Goal: Transaction & Acquisition: Book appointment/travel/reservation

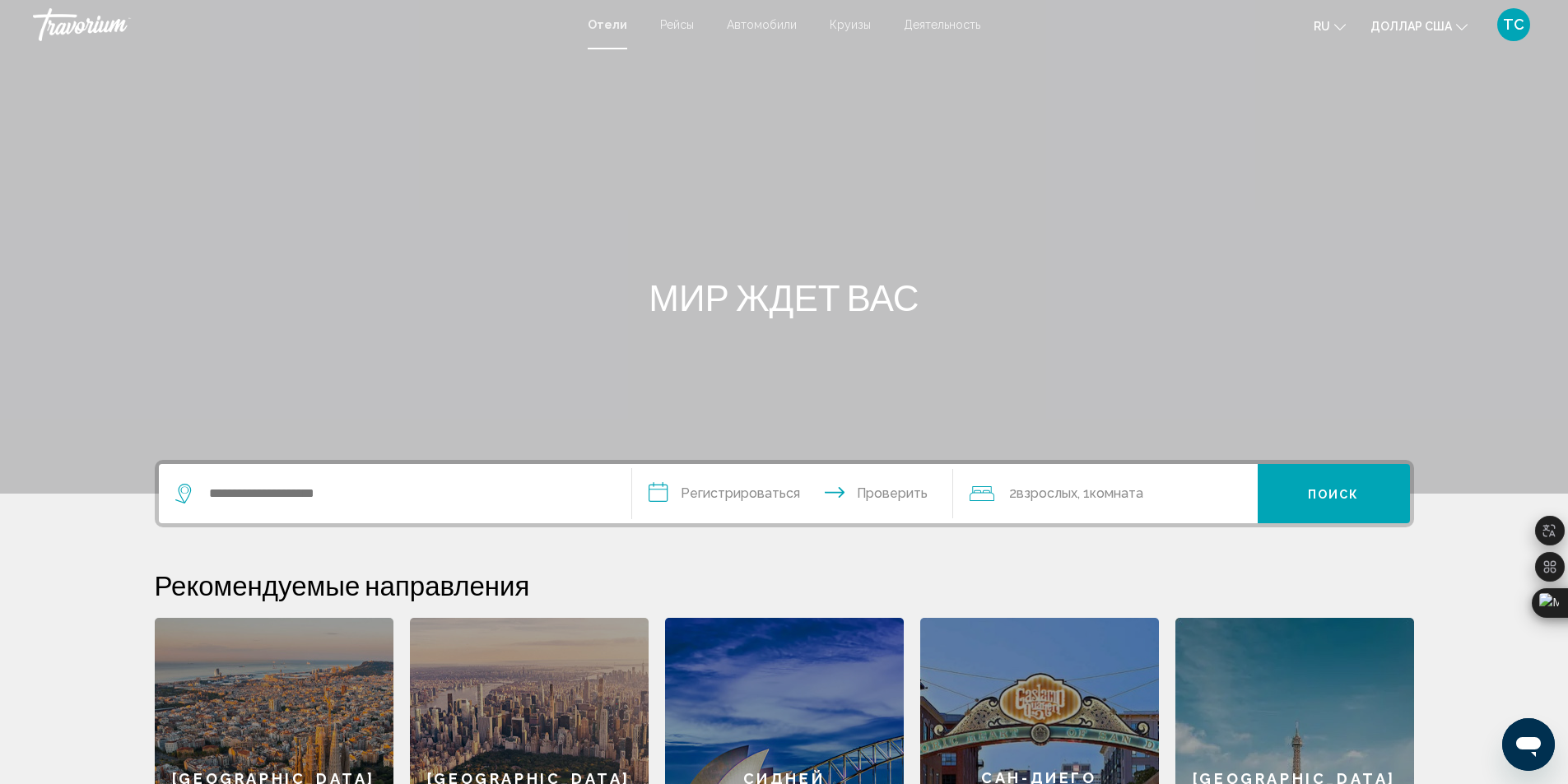
click at [925, 26] on font "Деятельность" at bounding box center [942, 24] width 77 height 14
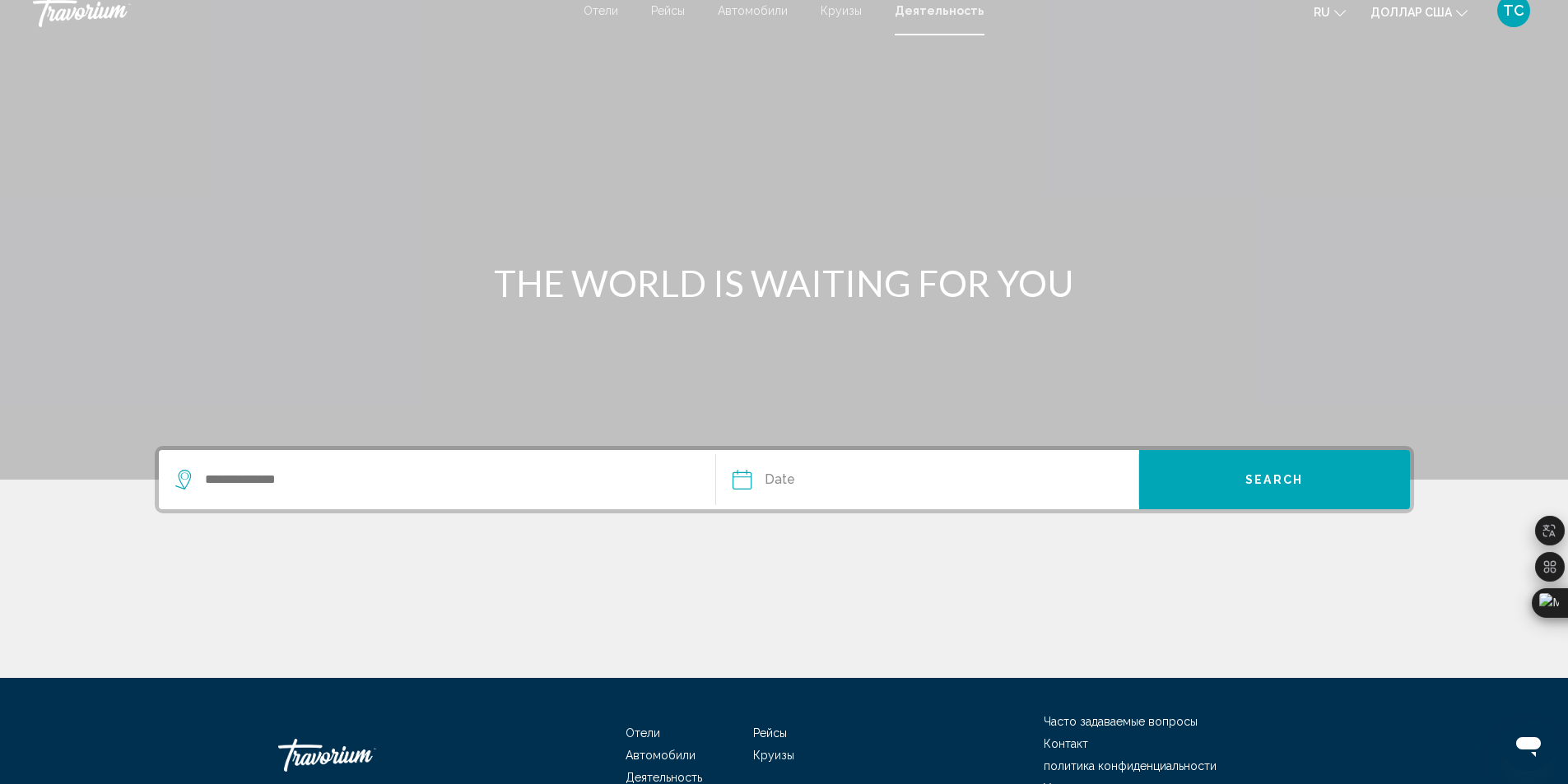
scroll to position [14, 0]
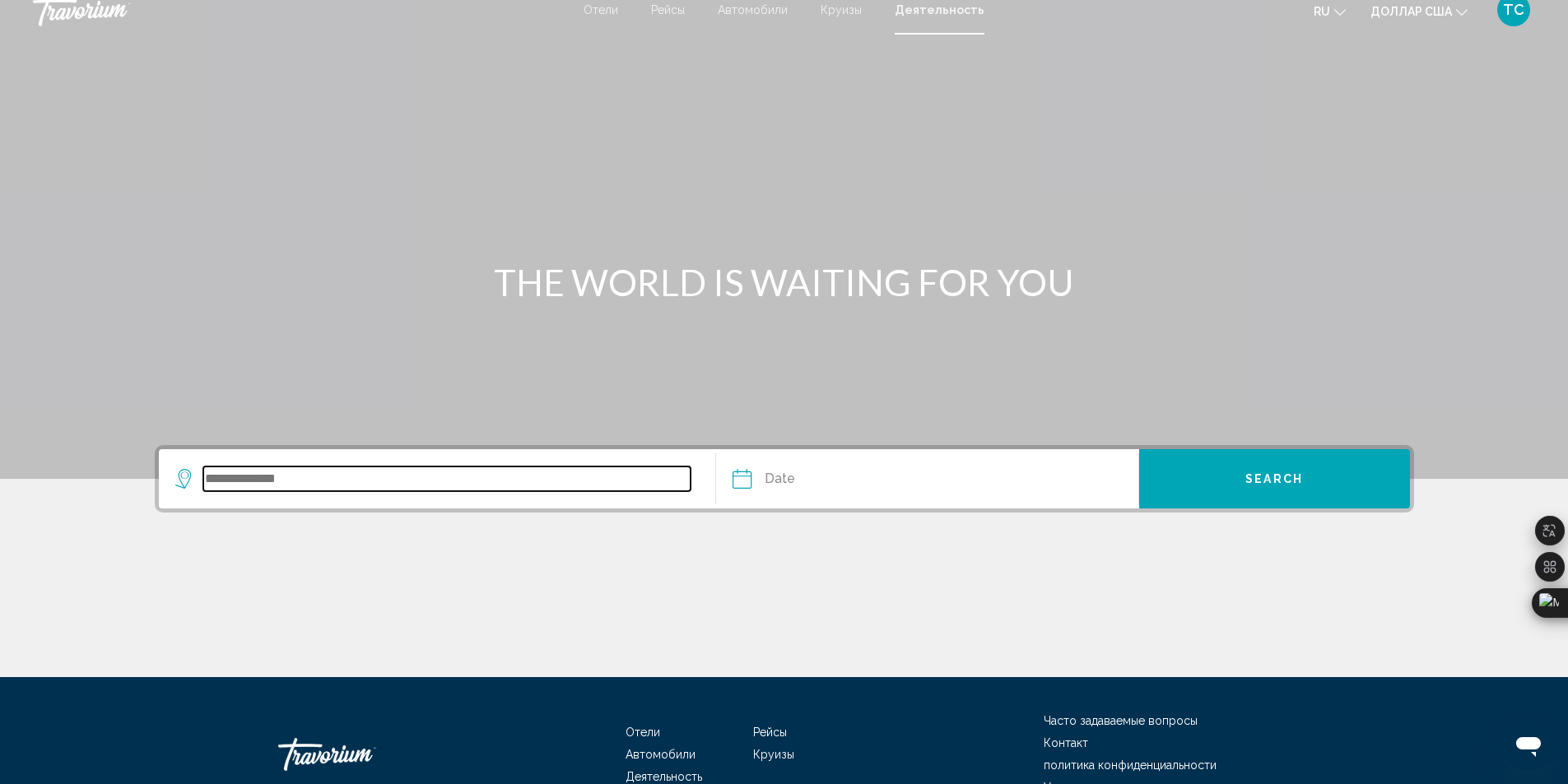
click at [246, 473] on input "Search widget" at bounding box center [447, 478] width 488 height 24
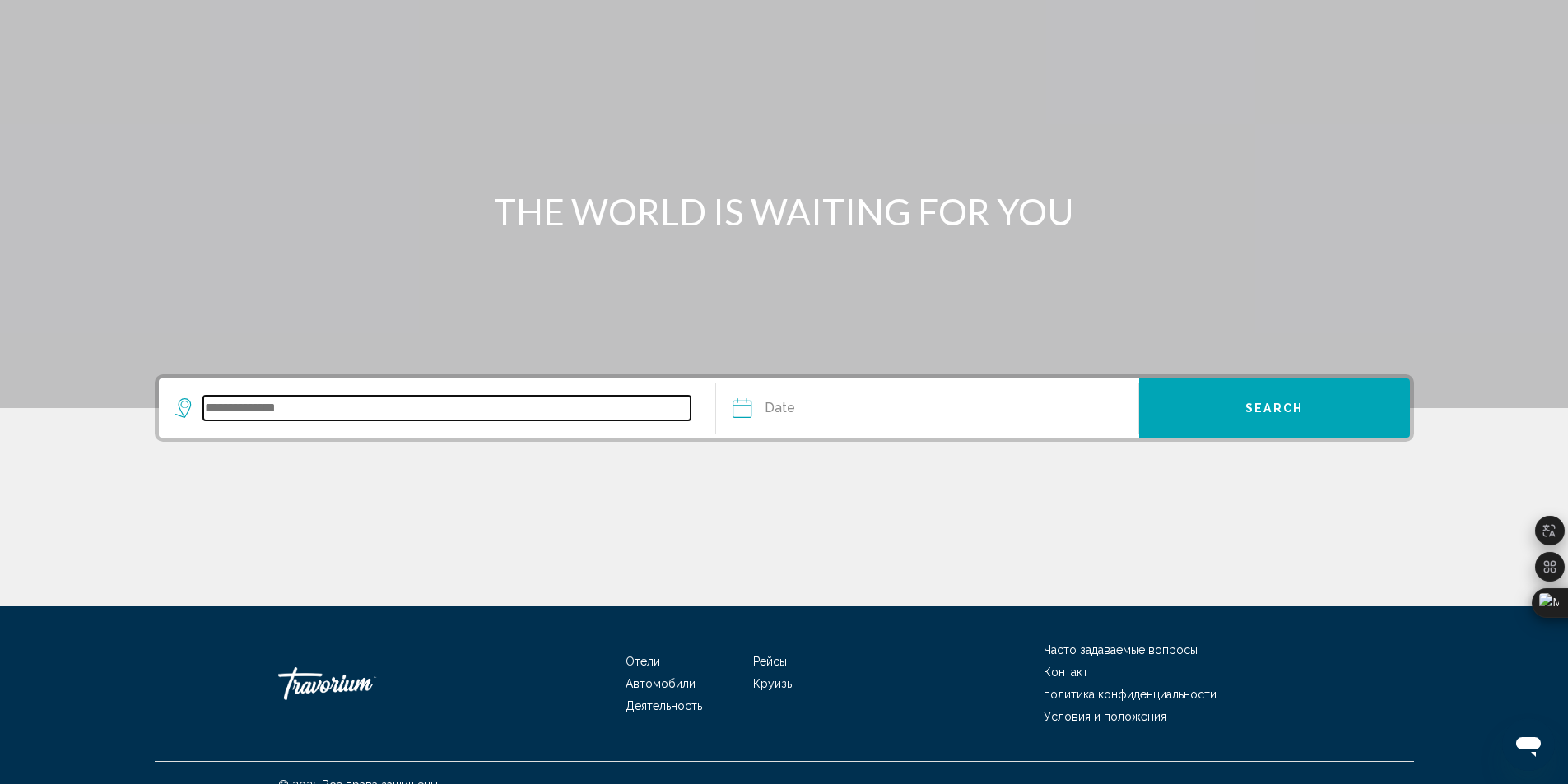
scroll to position [110, 0]
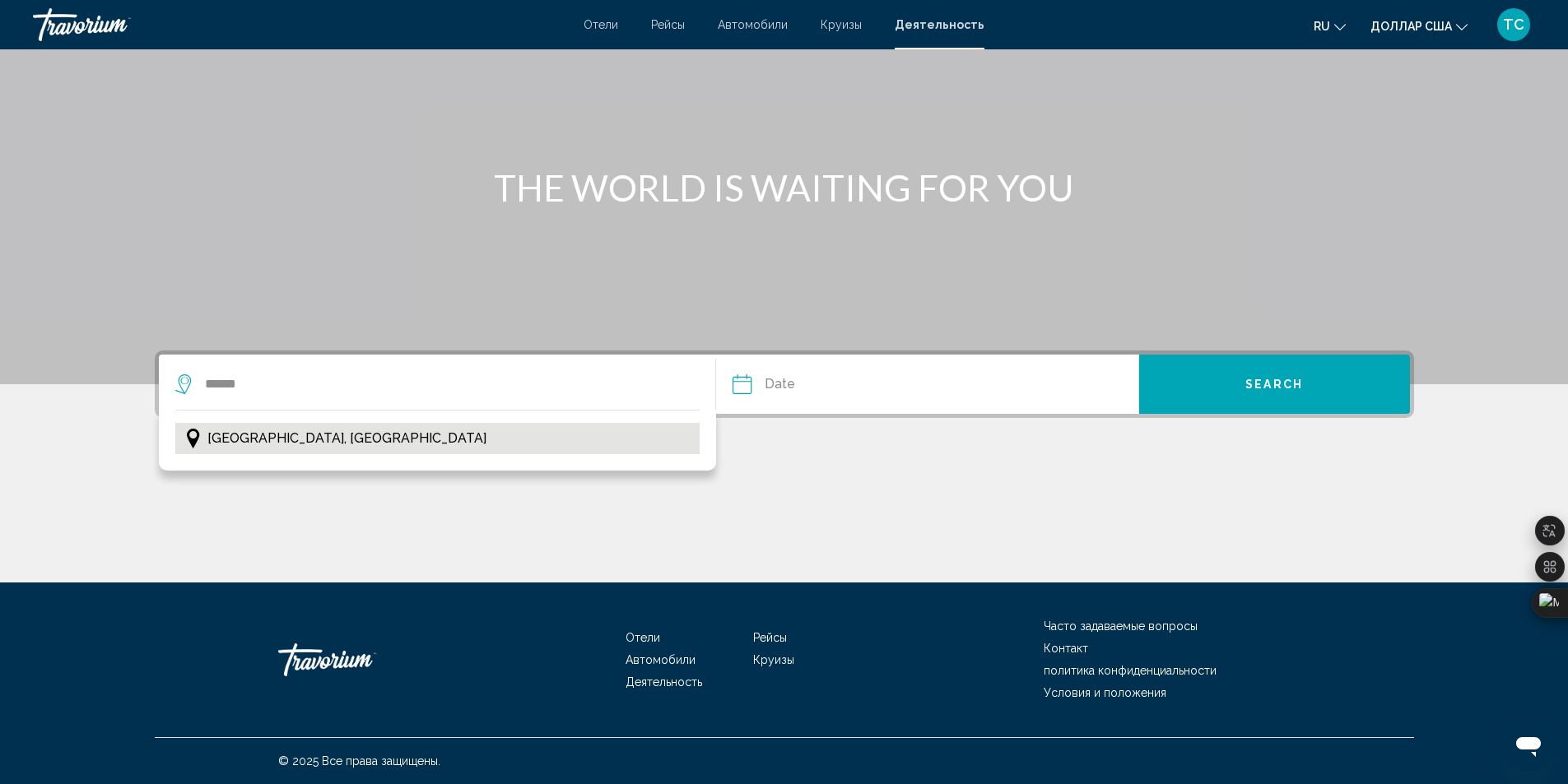
click at [253, 447] on span "Berlin, Germany" at bounding box center [347, 438] width 279 height 23
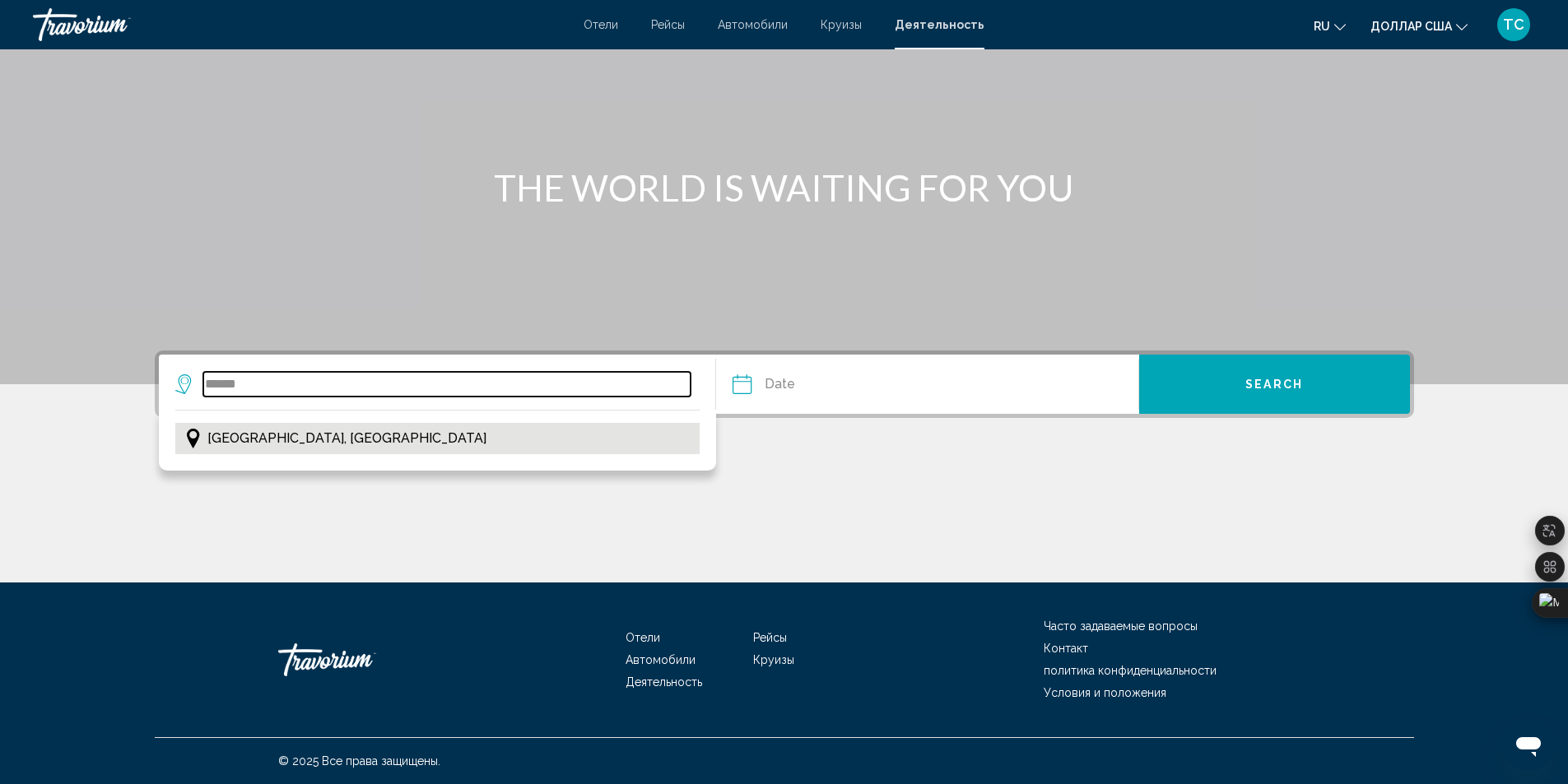
type input "**********"
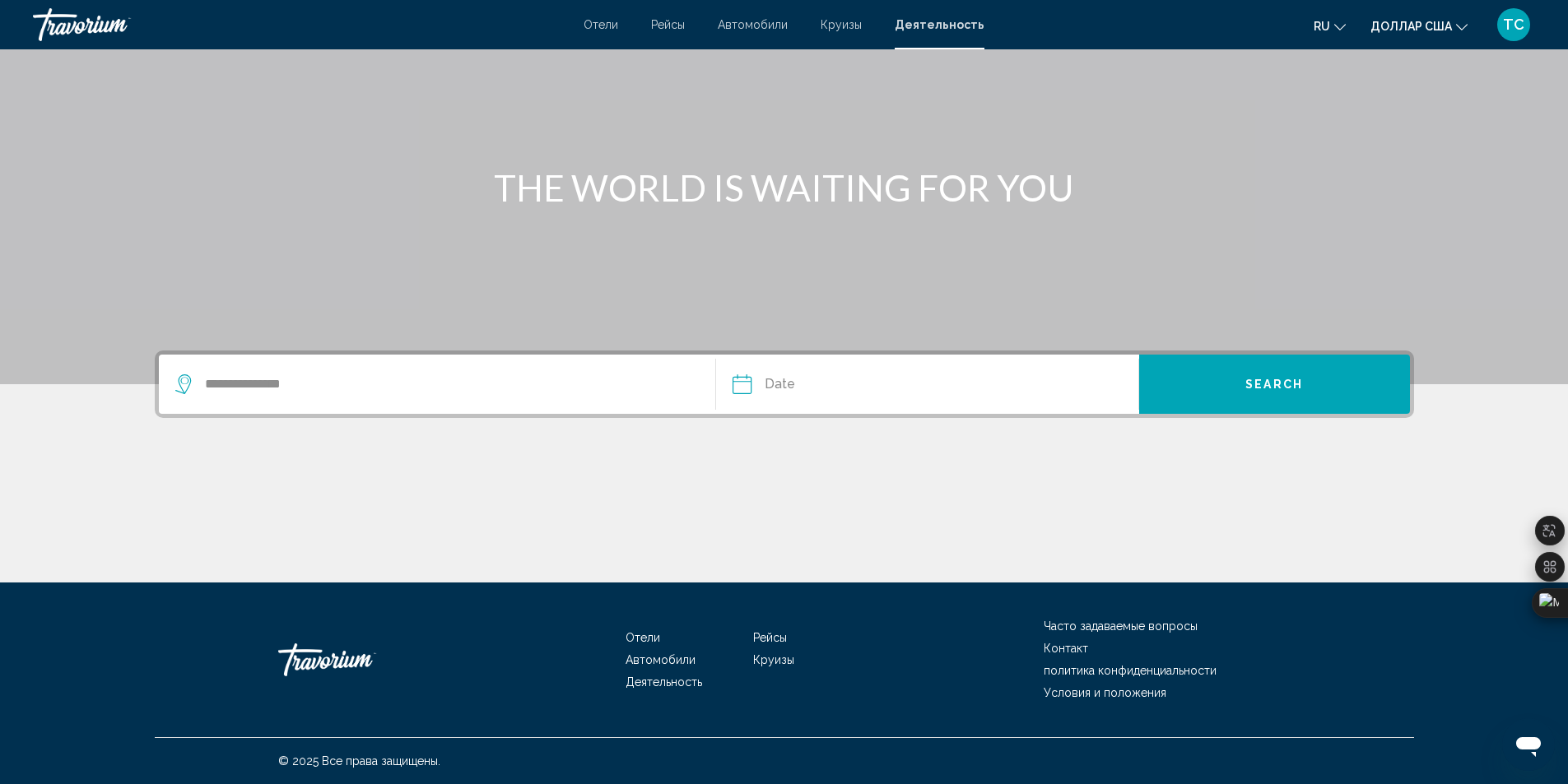
click at [789, 390] on input "Date" at bounding box center [833, 386] width 209 height 64
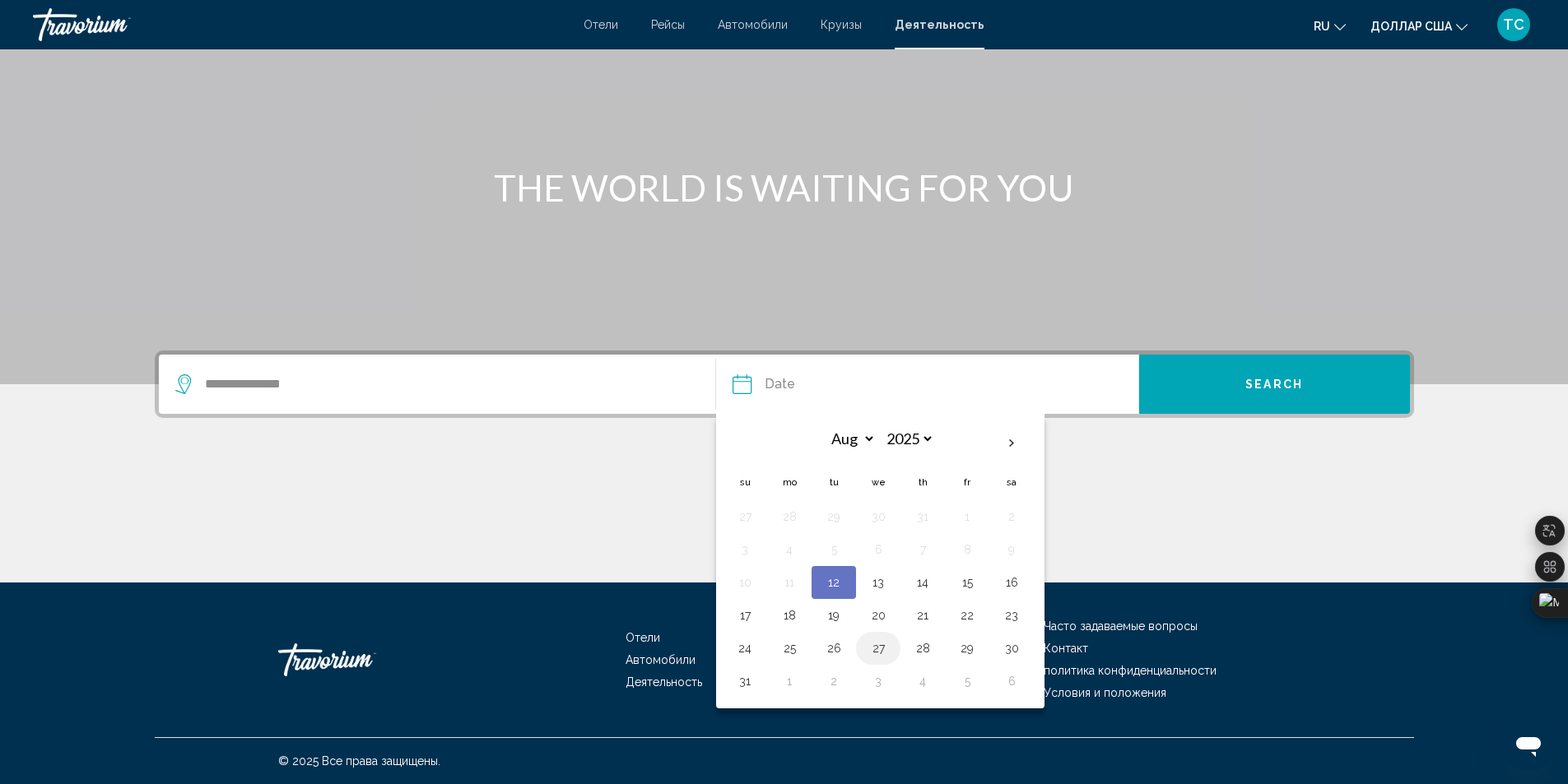
click at [877, 645] on button "27" at bounding box center [878, 649] width 26 height 23
type input "**********"
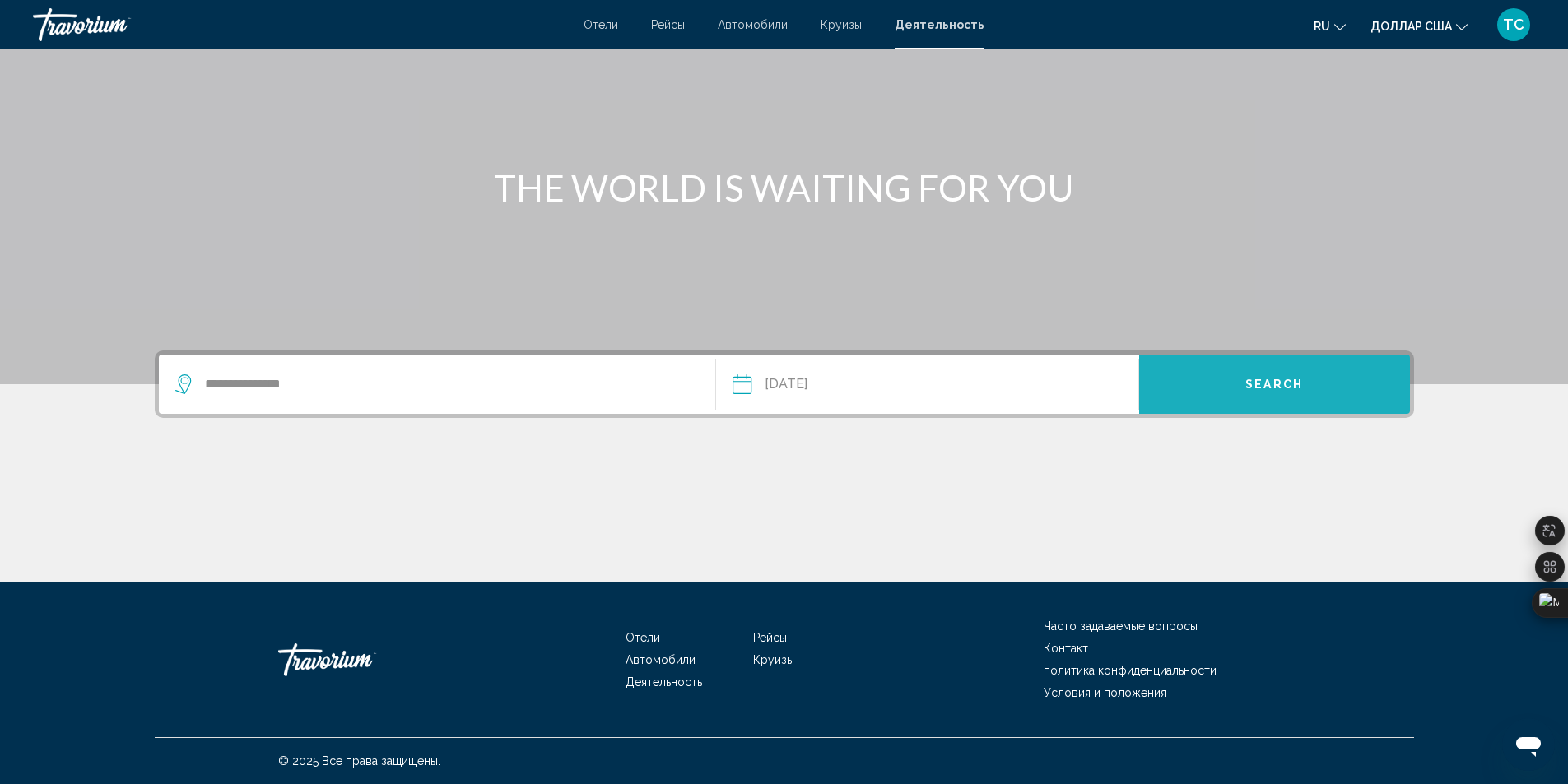
click at [1247, 381] on span "Search" at bounding box center [1274, 385] width 58 height 14
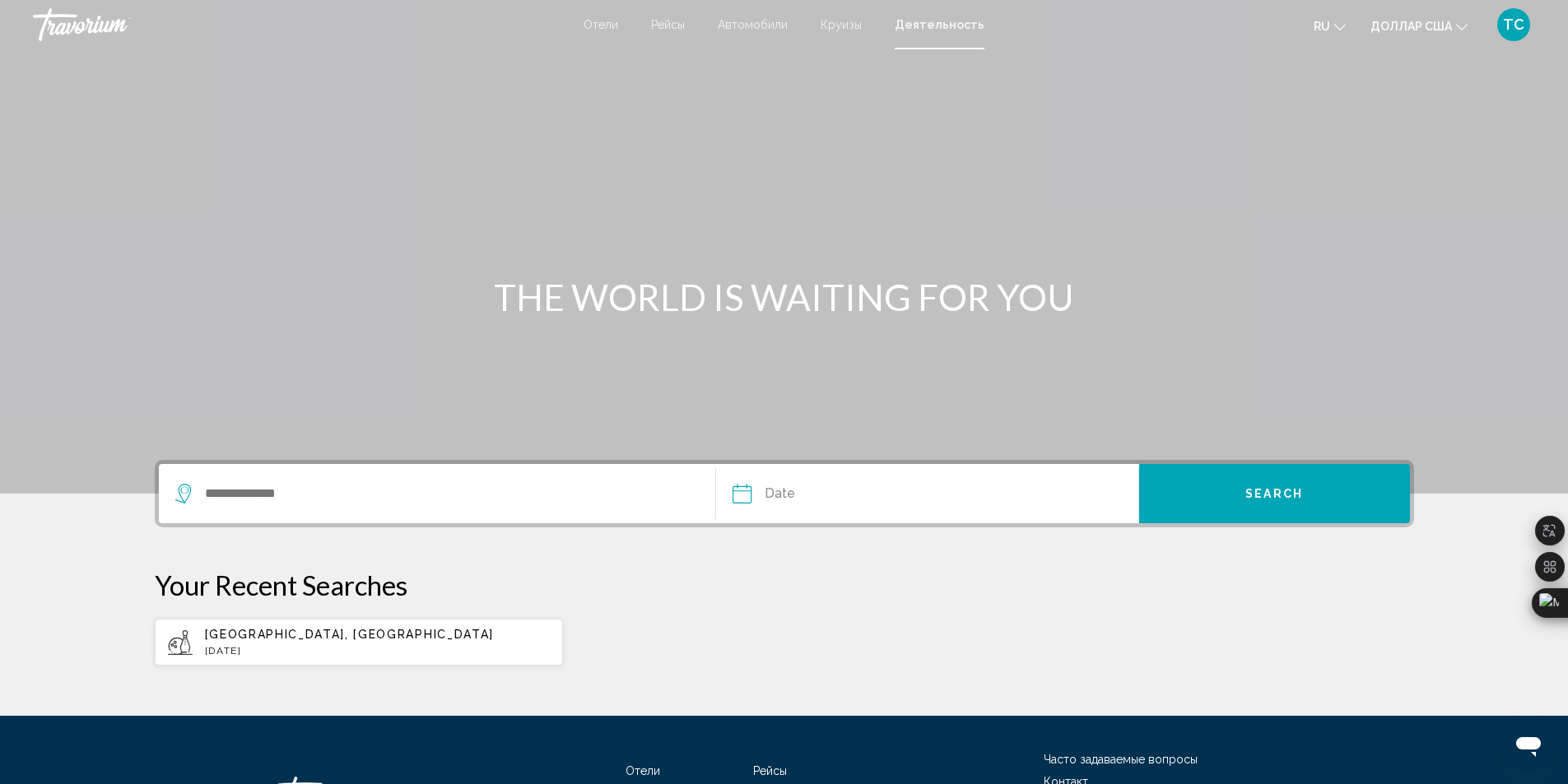
click at [1461, 25] on icon "Изменить валюту" at bounding box center [1461, 27] width 12 height 12
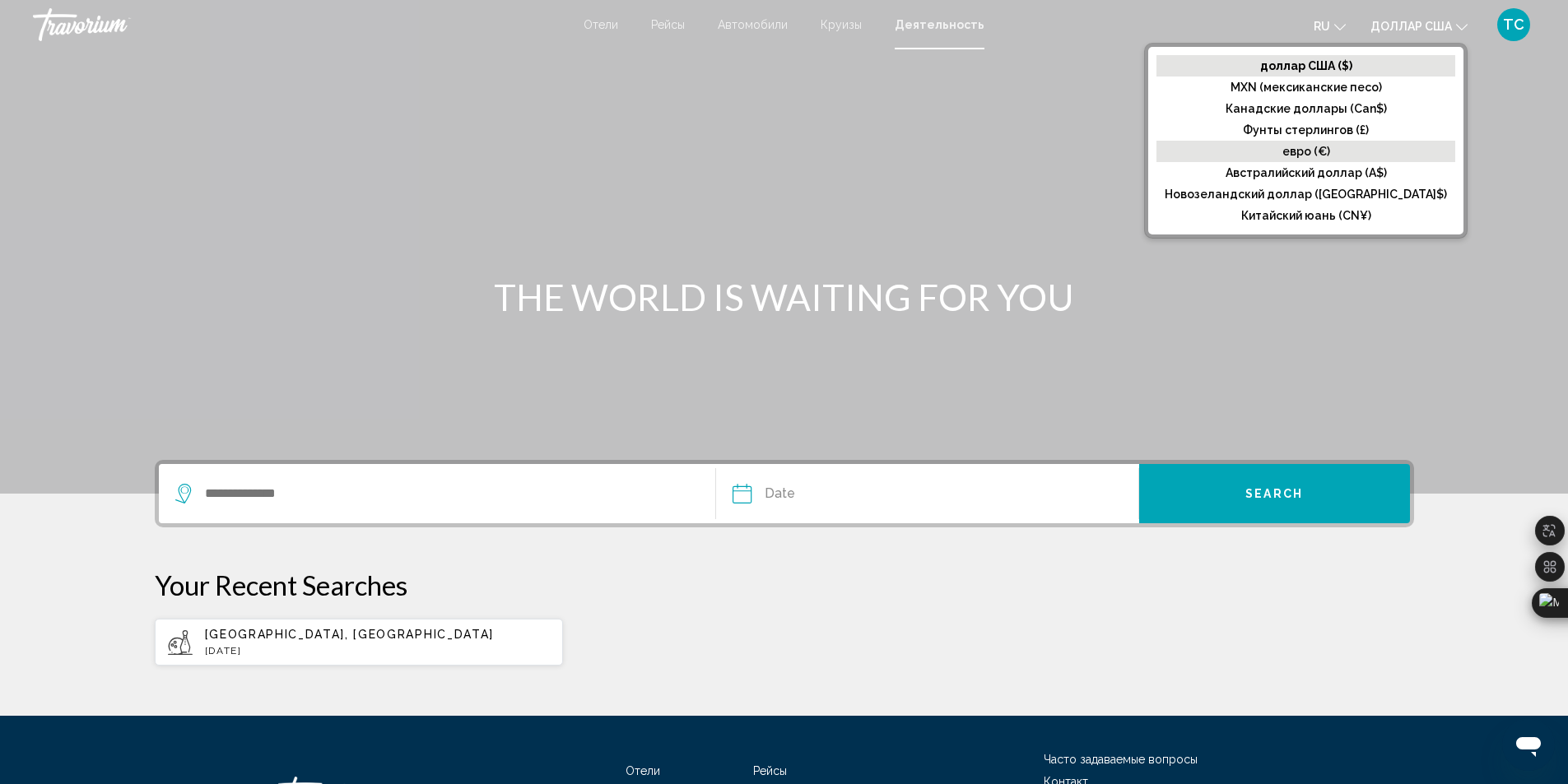
click at [1329, 150] on font "евро (€)" at bounding box center [1305, 151] width 48 height 14
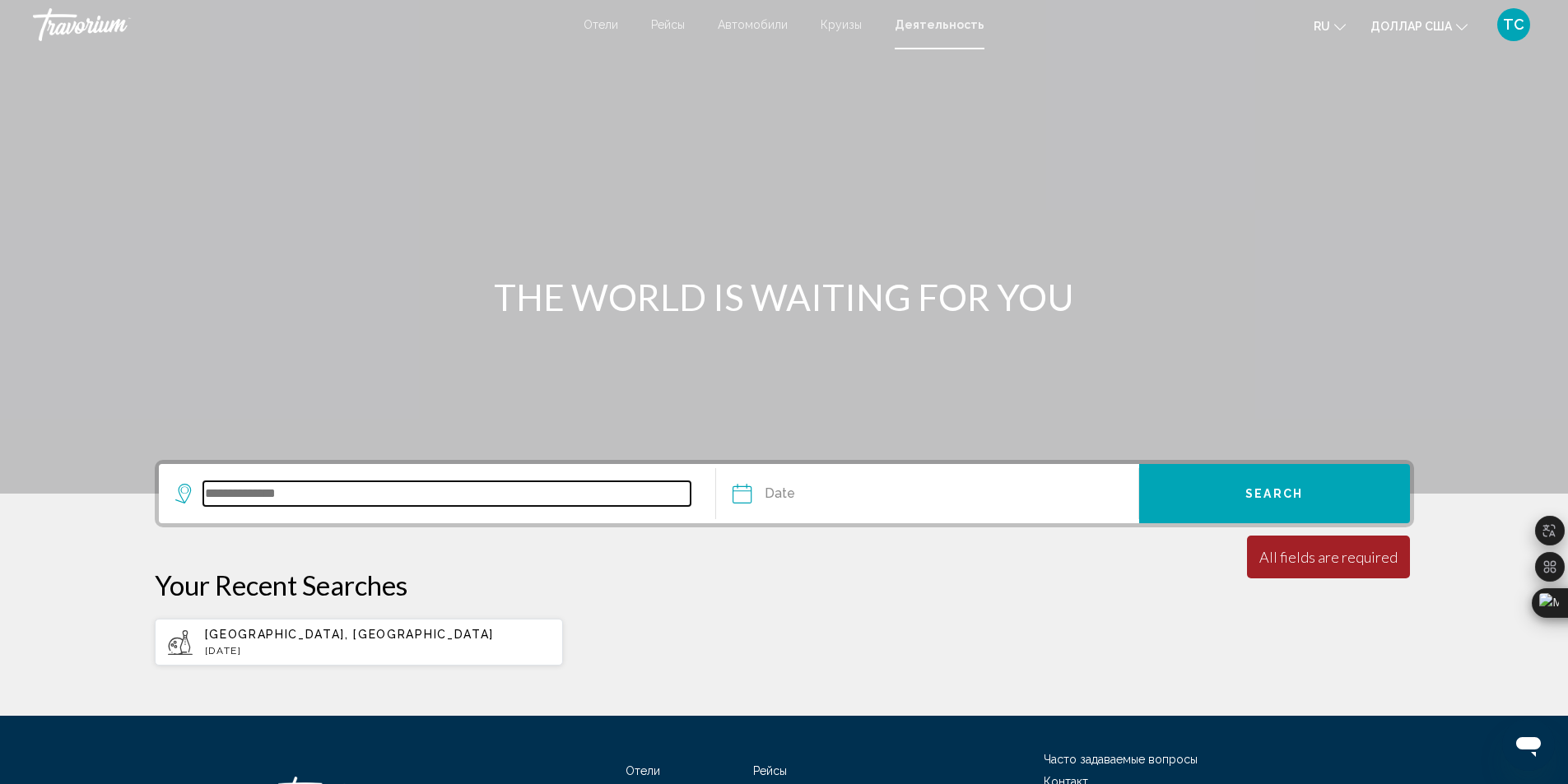
click at [401, 493] on input "Search widget" at bounding box center [447, 493] width 488 height 24
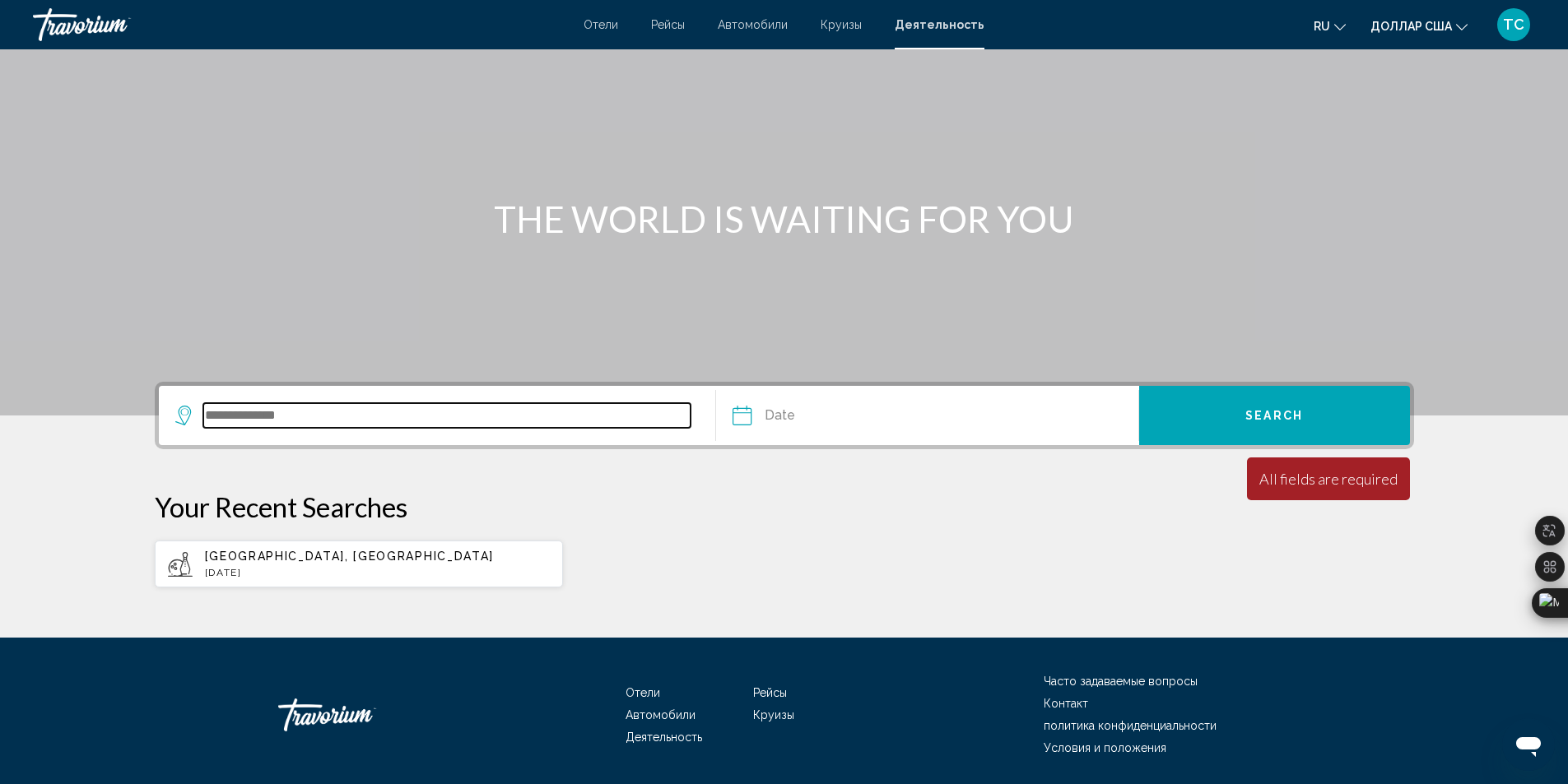
scroll to position [133, 0]
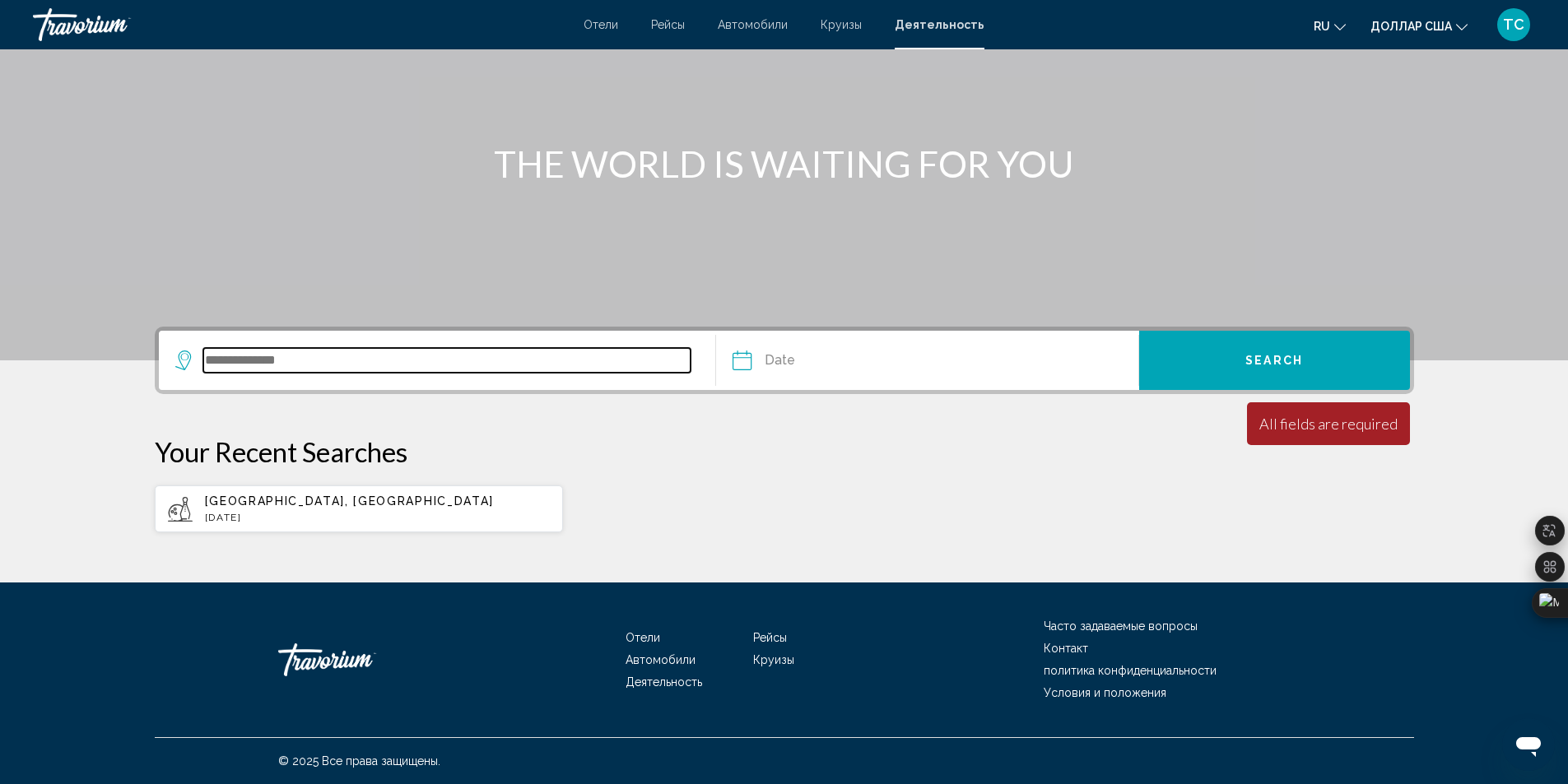
click at [305, 362] on input "Search widget" at bounding box center [447, 360] width 488 height 24
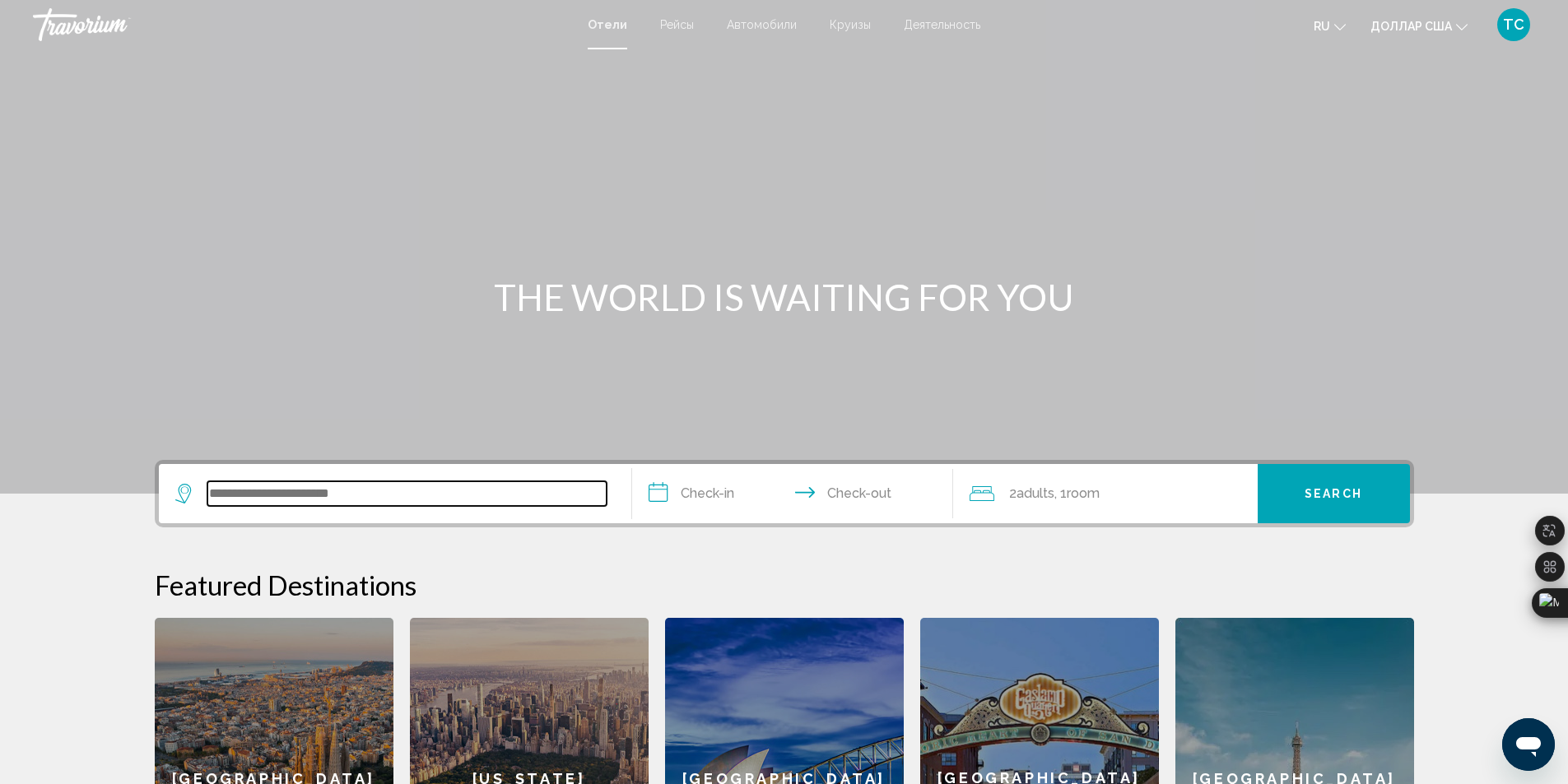
click at [295, 491] on input "Search widget" at bounding box center [406, 493] width 399 height 24
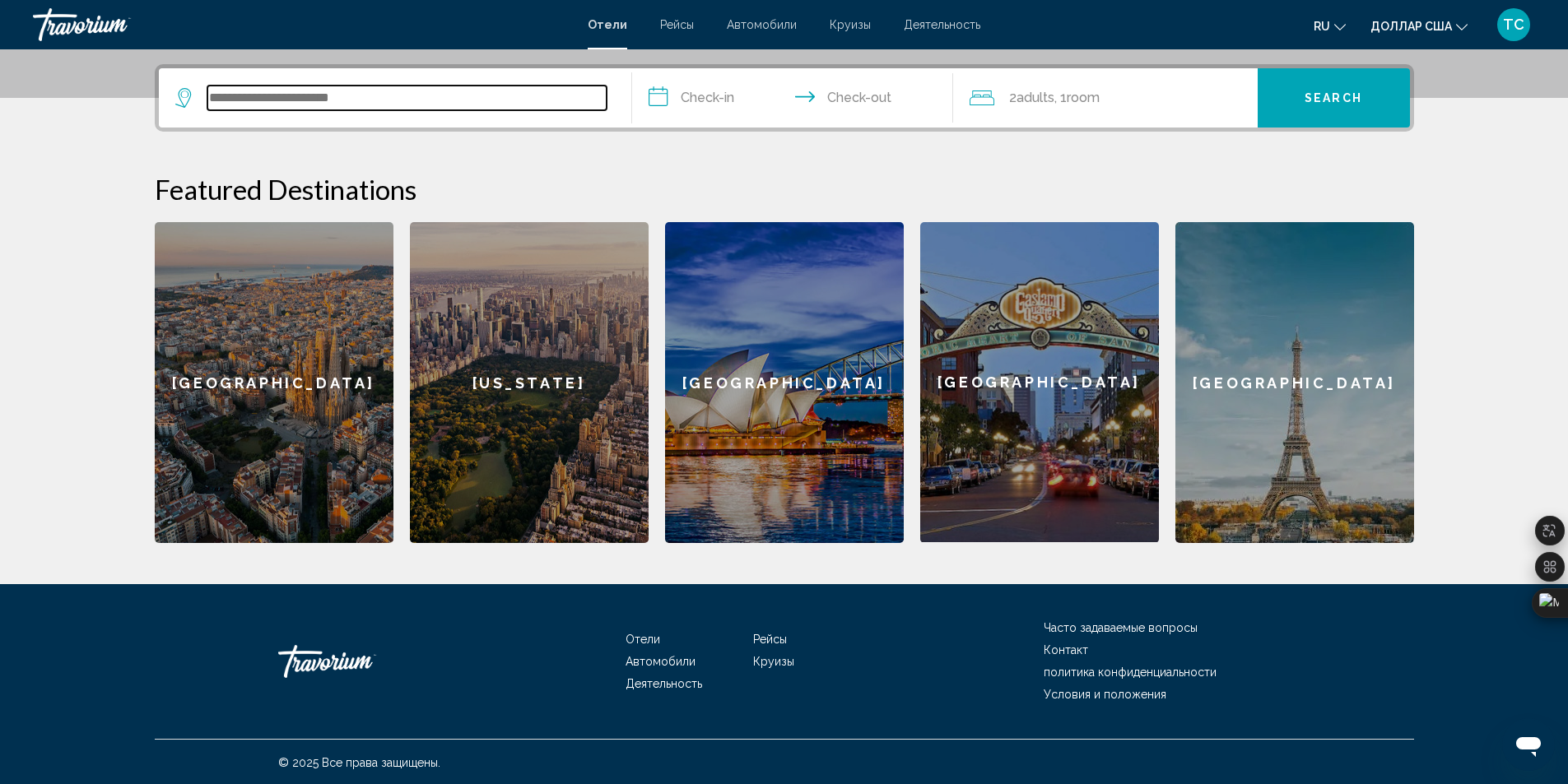
scroll to position [398, 0]
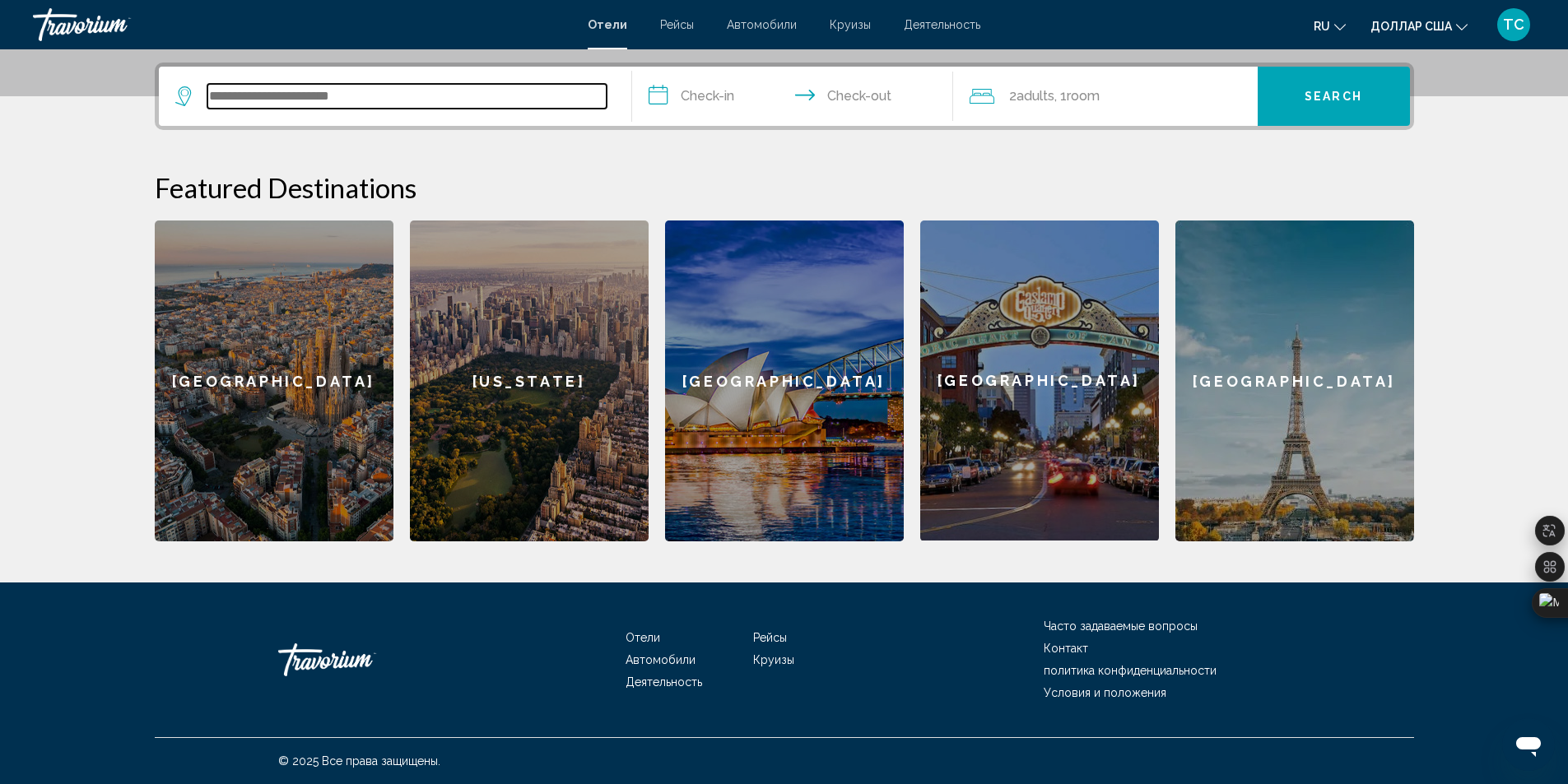
click at [347, 100] on input "Search widget" at bounding box center [406, 95] width 399 height 24
click at [305, 388] on div "Barcelona" at bounding box center [274, 381] width 239 height 321
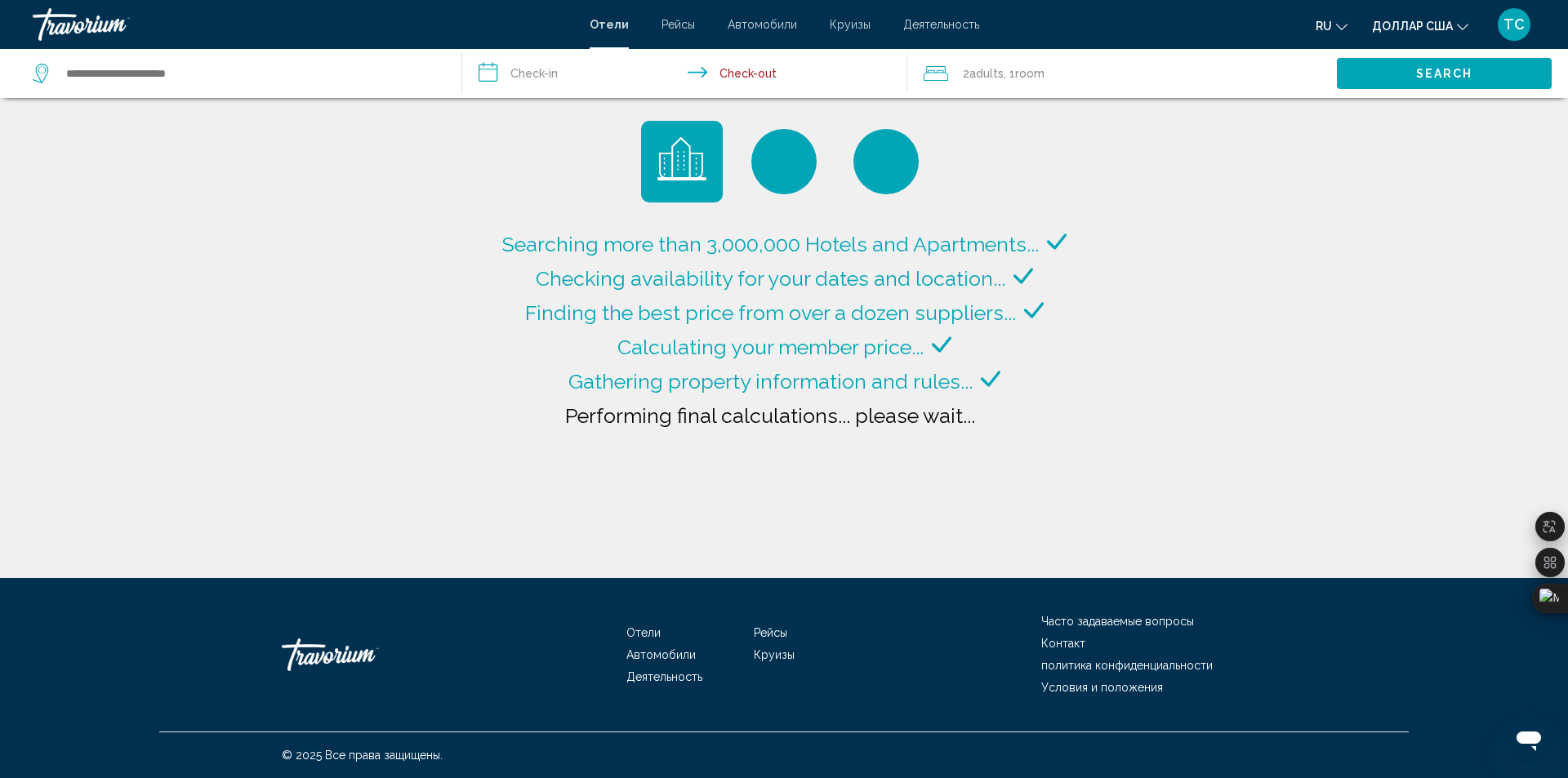
type input "**********"
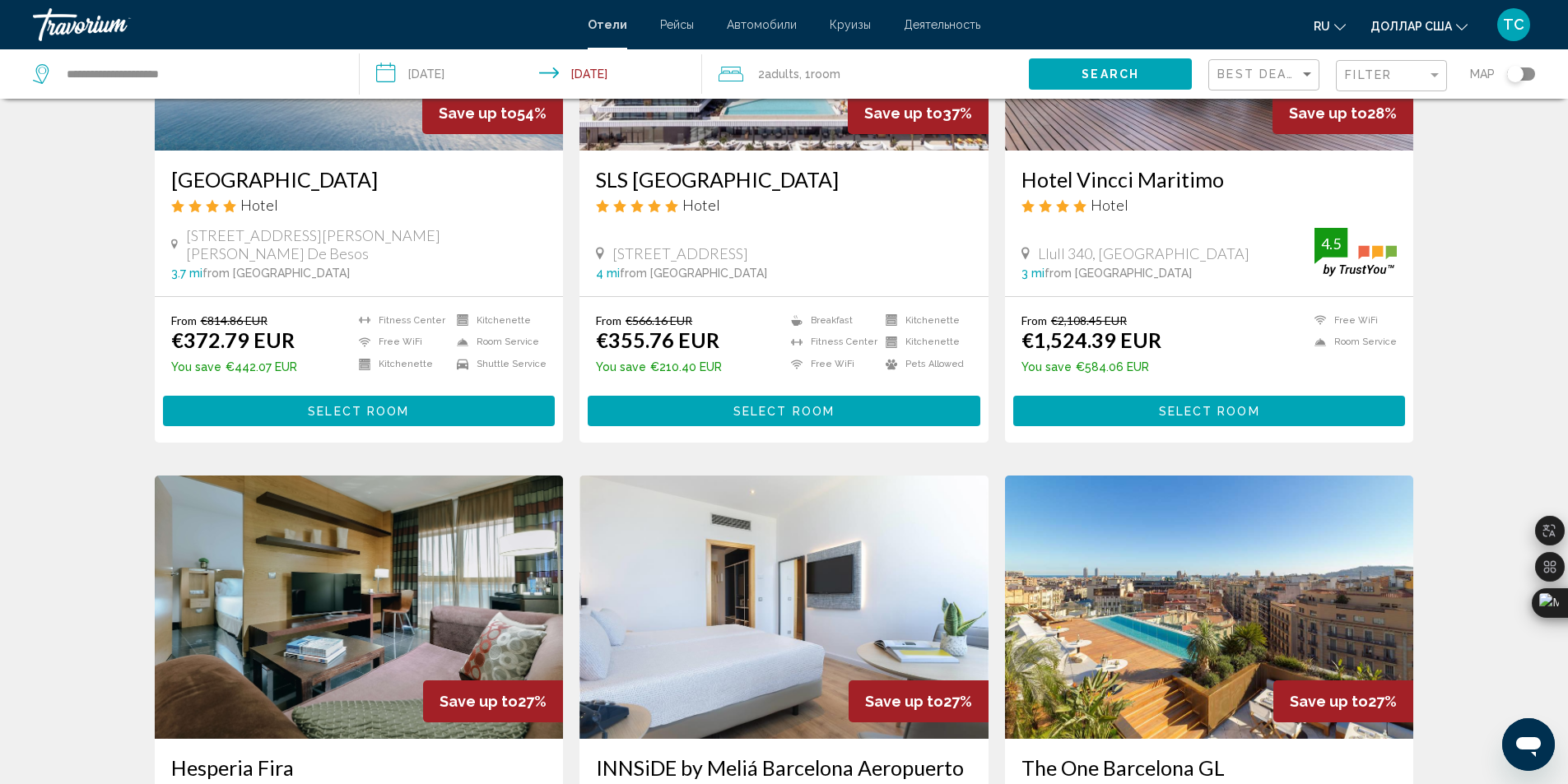
scroll to position [160, 0]
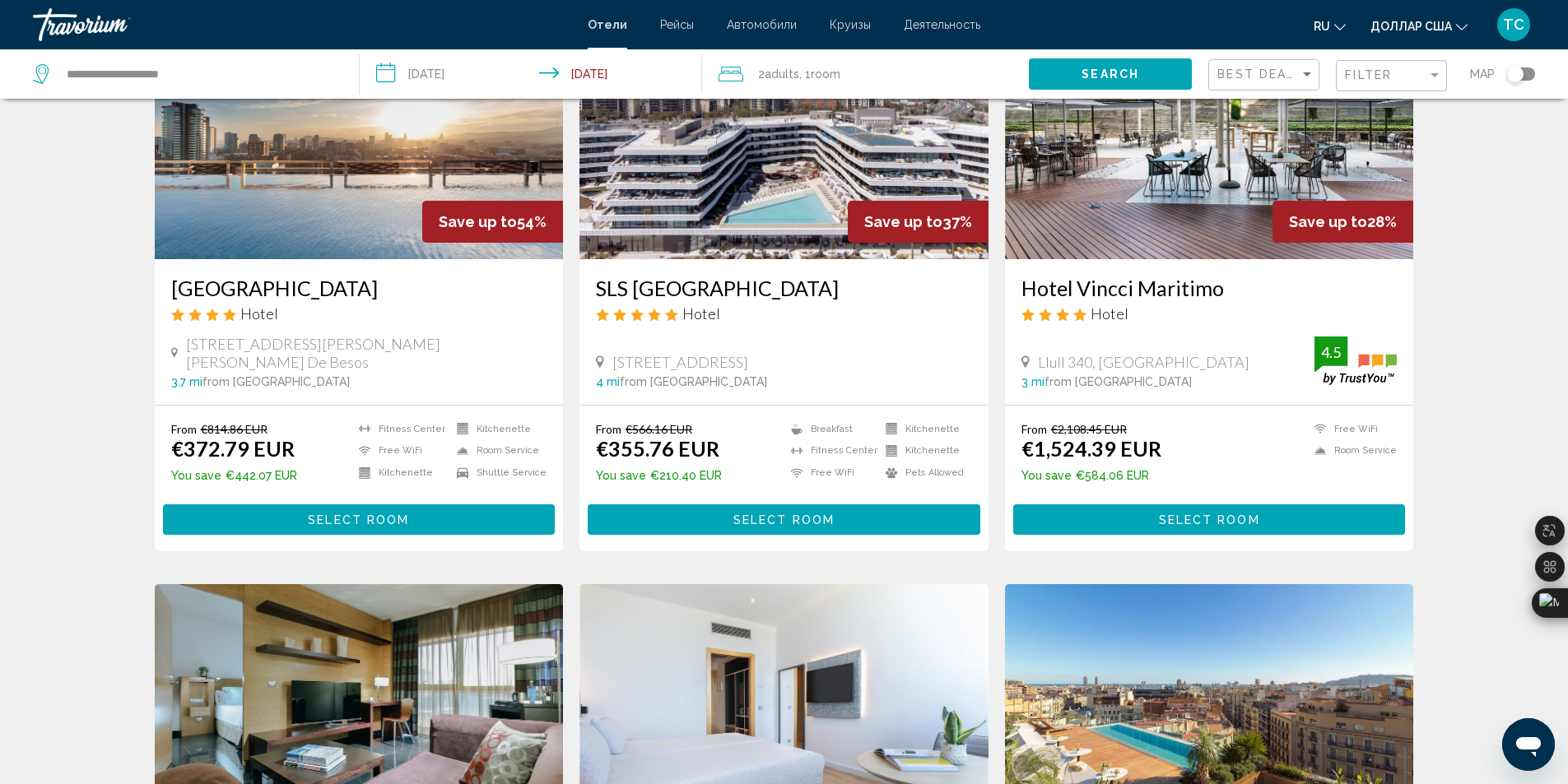
click at [253, 295] on h3 "Hotel Tembo Barcelona" at bounding box center [359, 287] width 376 height 24
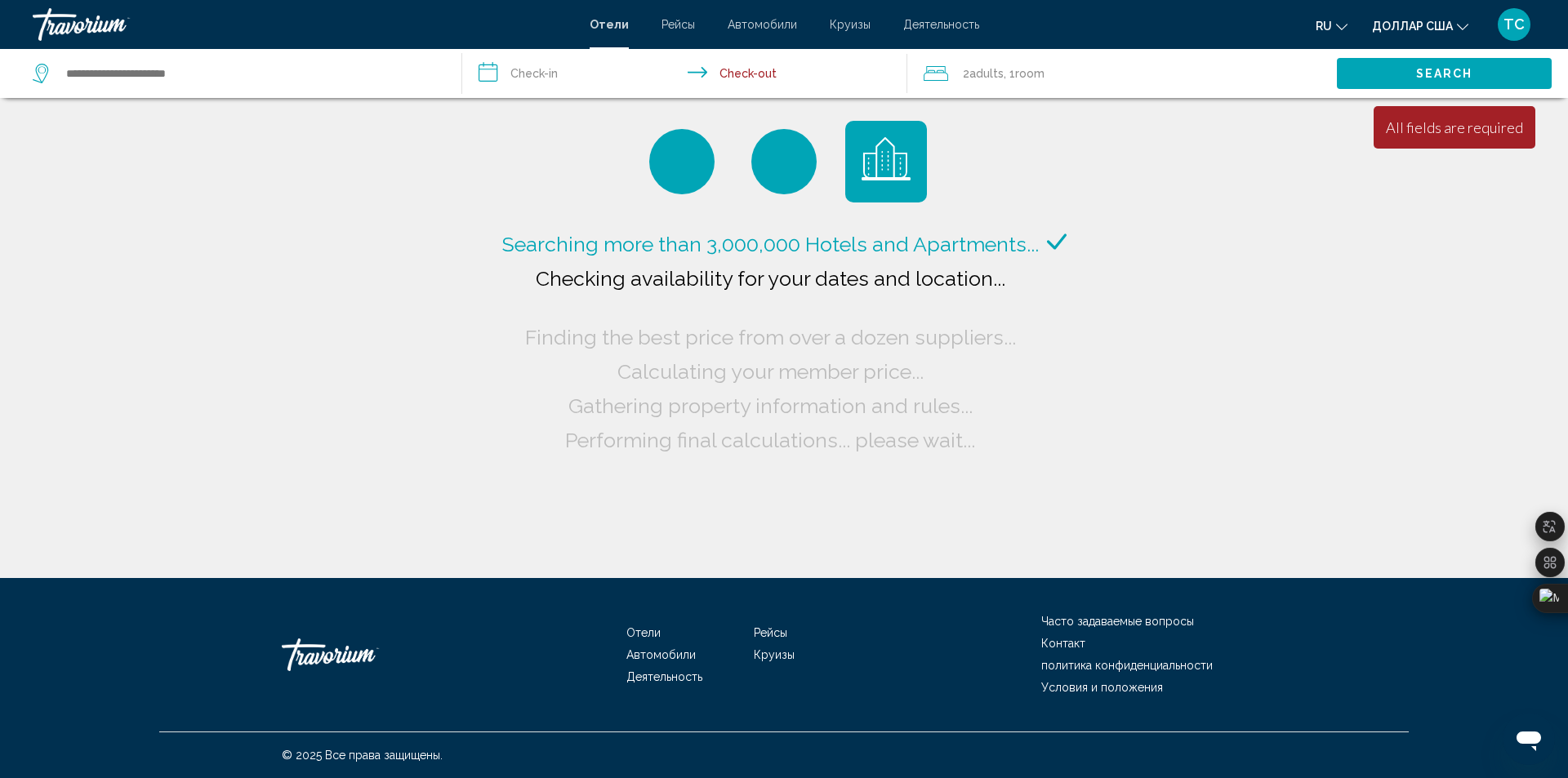
click at [624, 32] on div "Отели Рейсы Автомобили Круизы Деятельность Отели Рейсы Автомобили Круизы Деятел…" at bounding box center [784, 24] width 1568 height 34
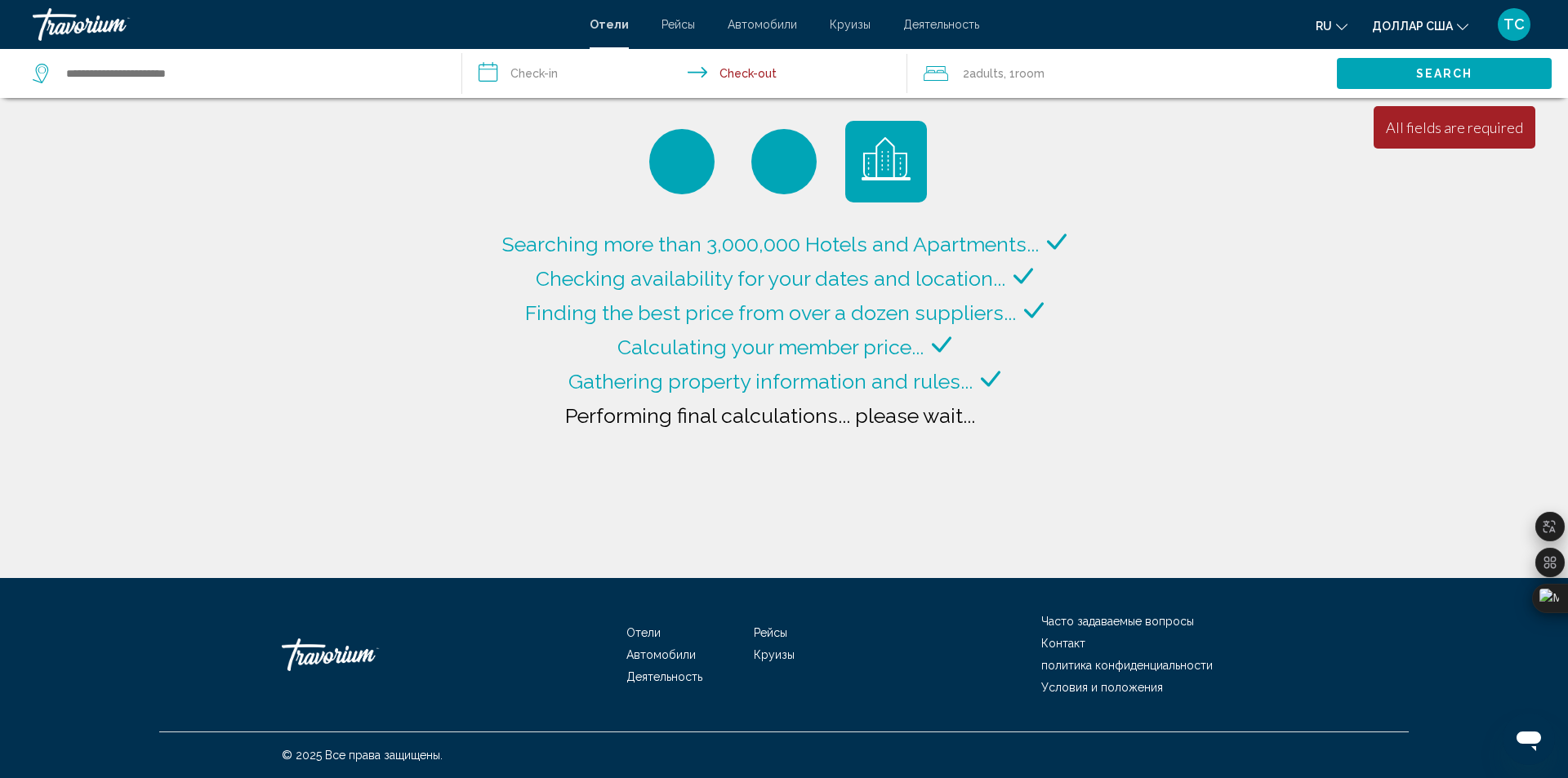
type input "**********"
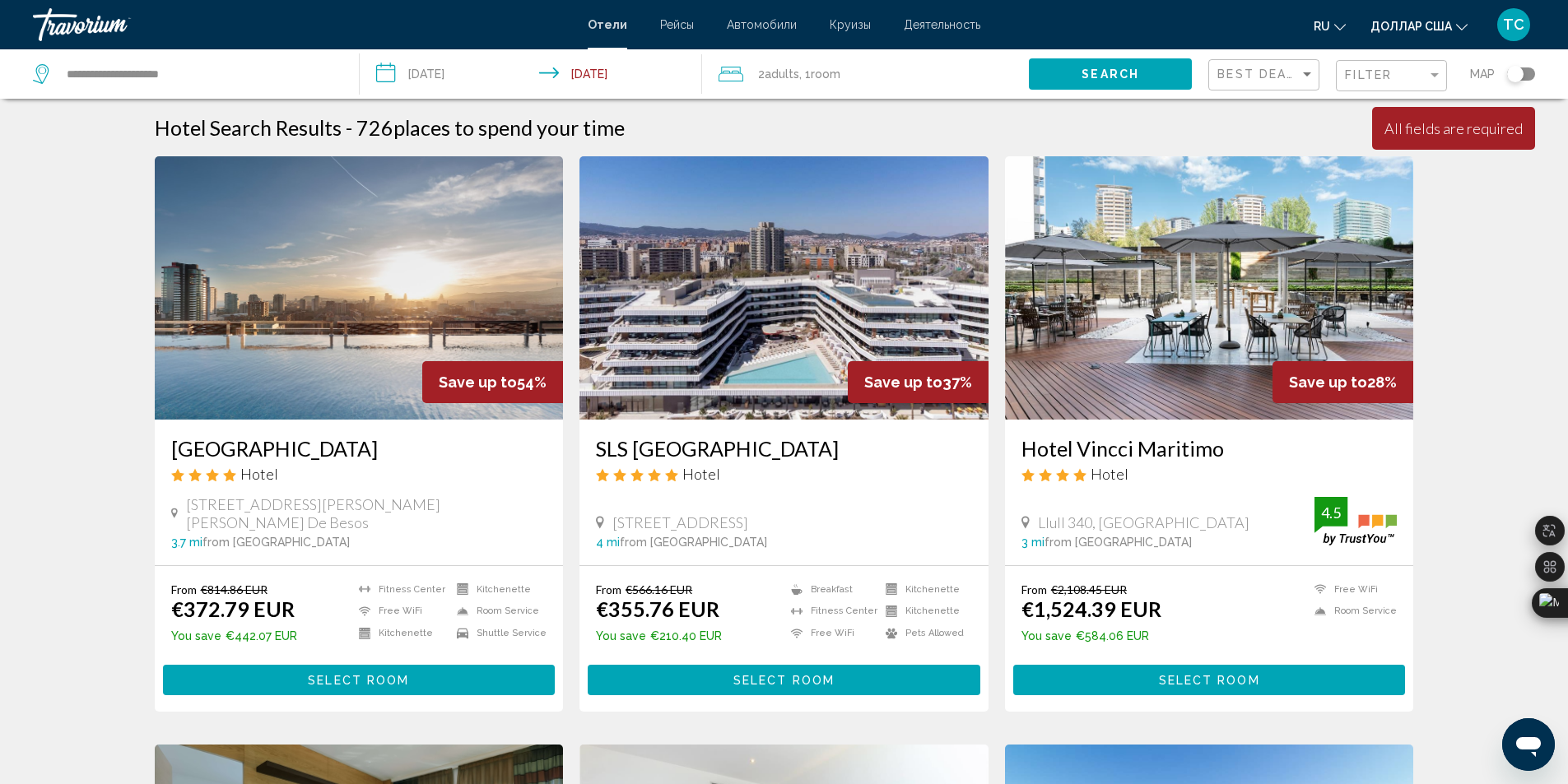
click at [609, 26] on font "Отели" at bounding box center [608, 24] width 40 height 14
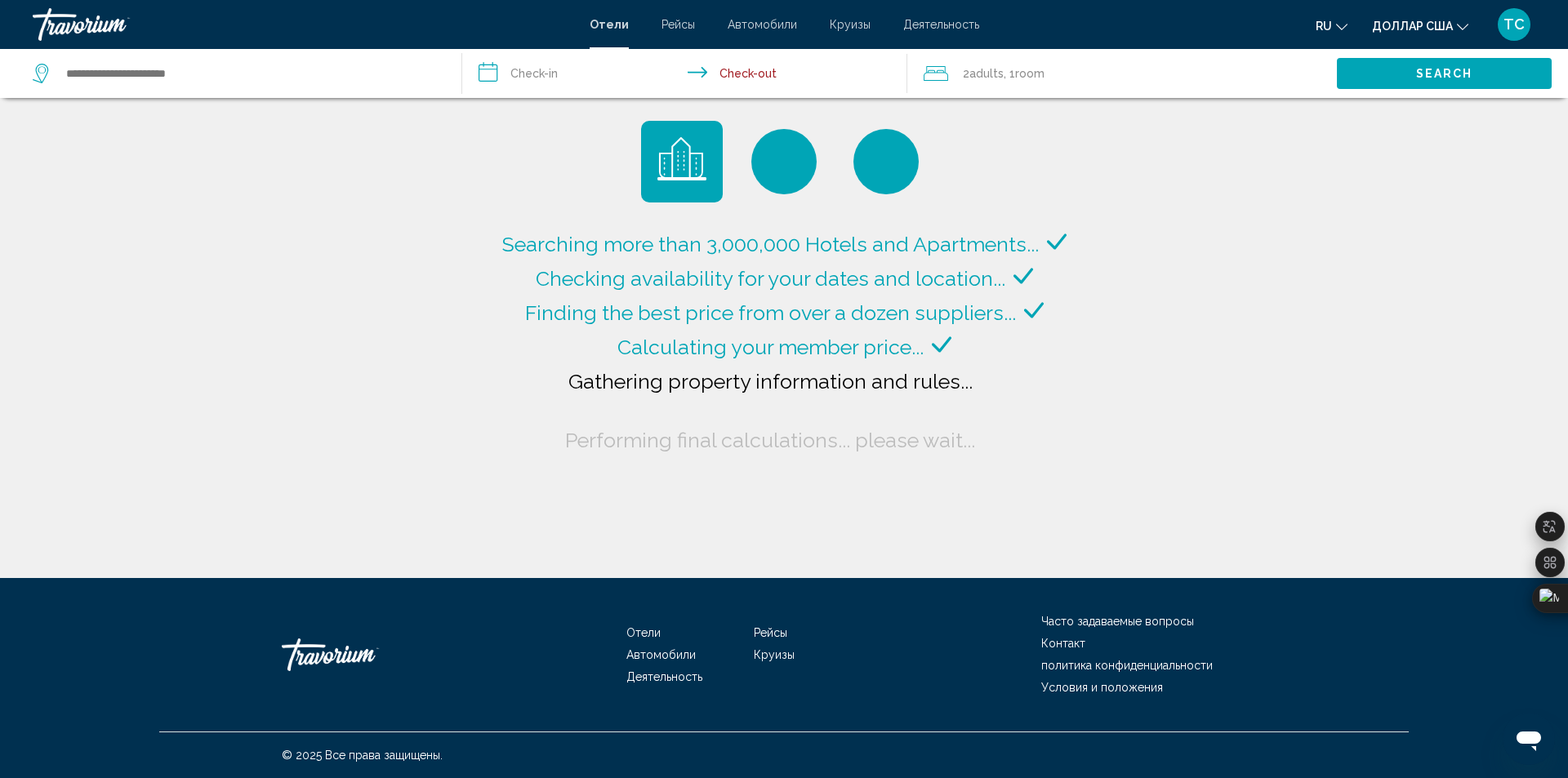
type input "**********"
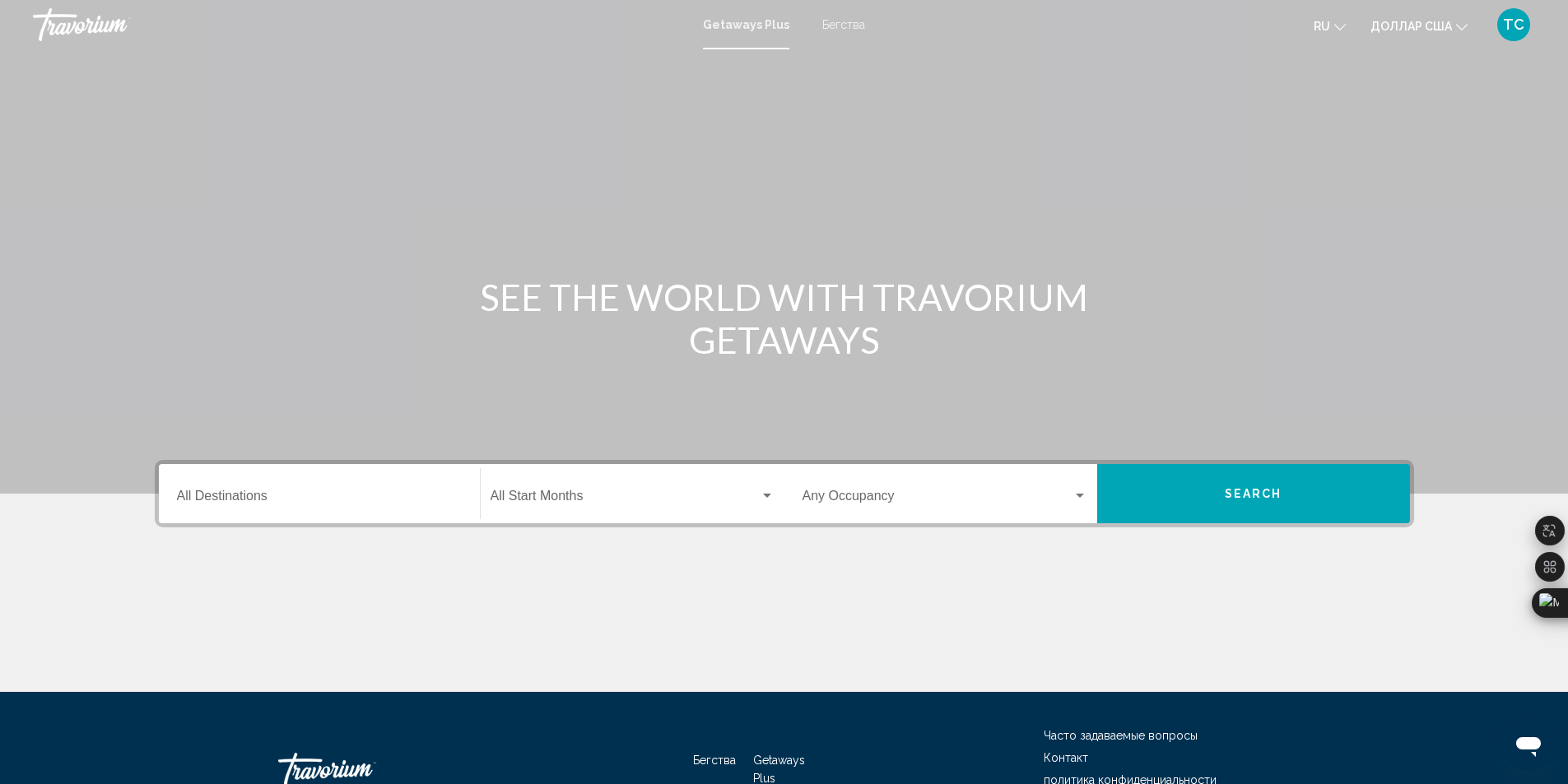
click at [562, 175] on div "Основное содержание" at bounding box center [784, 247] width 1568 height 494
click at [747, 23] on font "Getaways Plus" at bounding box center [746, 24] width 86 height 14
click at [235, 506] on input "Destination All Destinations" at bounding box center [320, 500] width 284 height 14
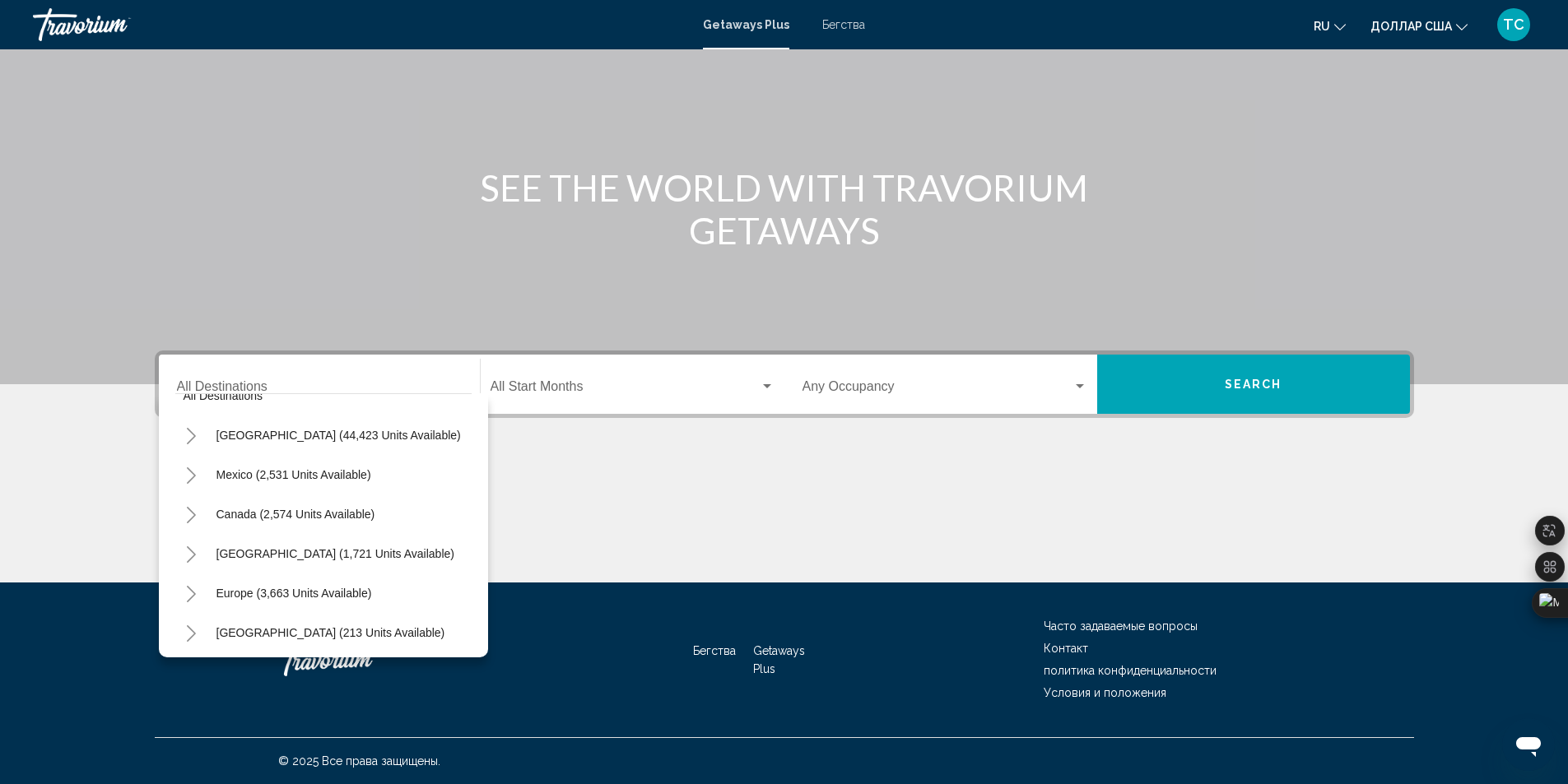
scroll to position [47, 0]
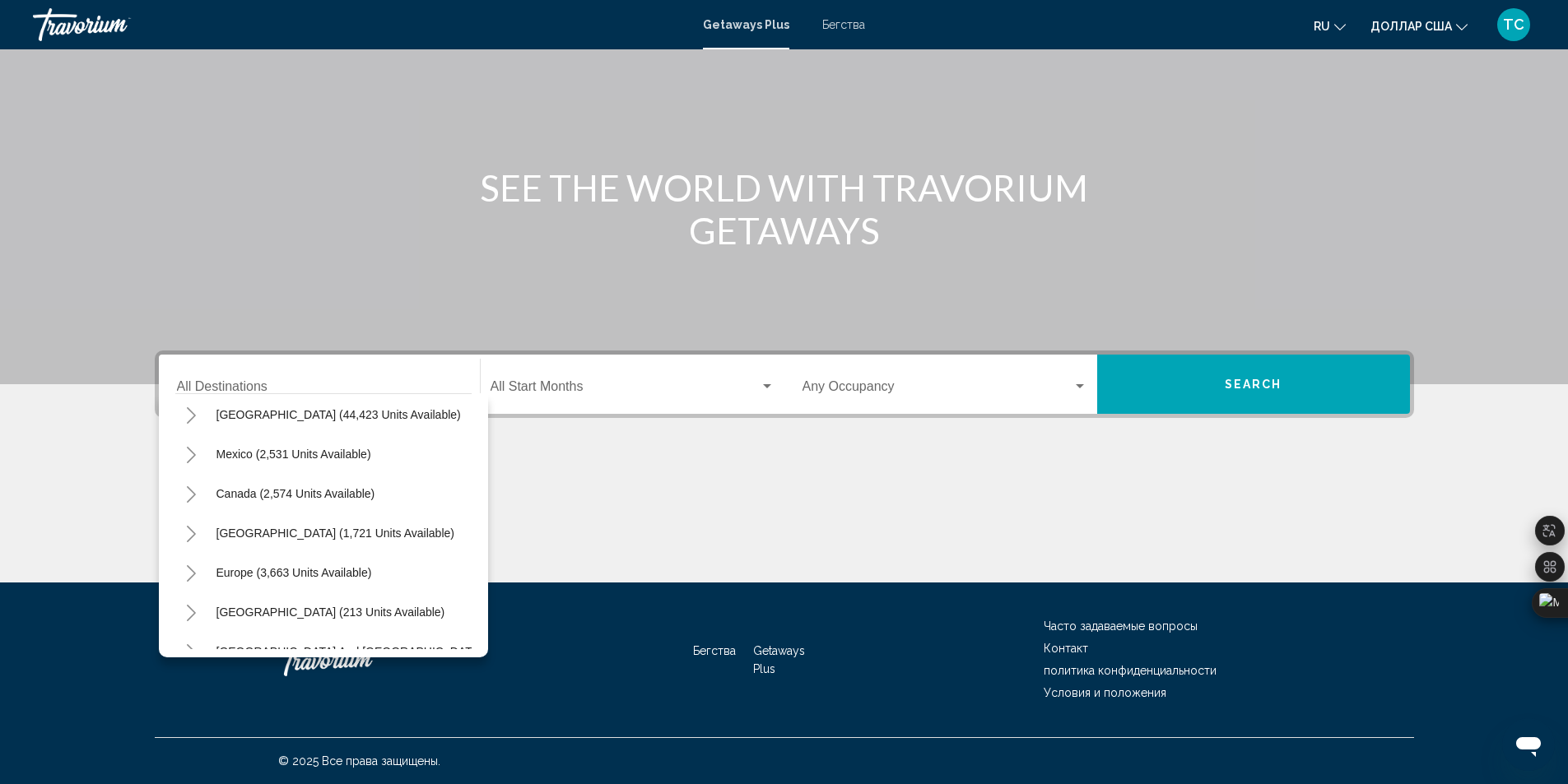
click at [188, 575] on icon "Toggle Europe (3,663 units available)" at bounding box center [192, 573] width 13 height 16
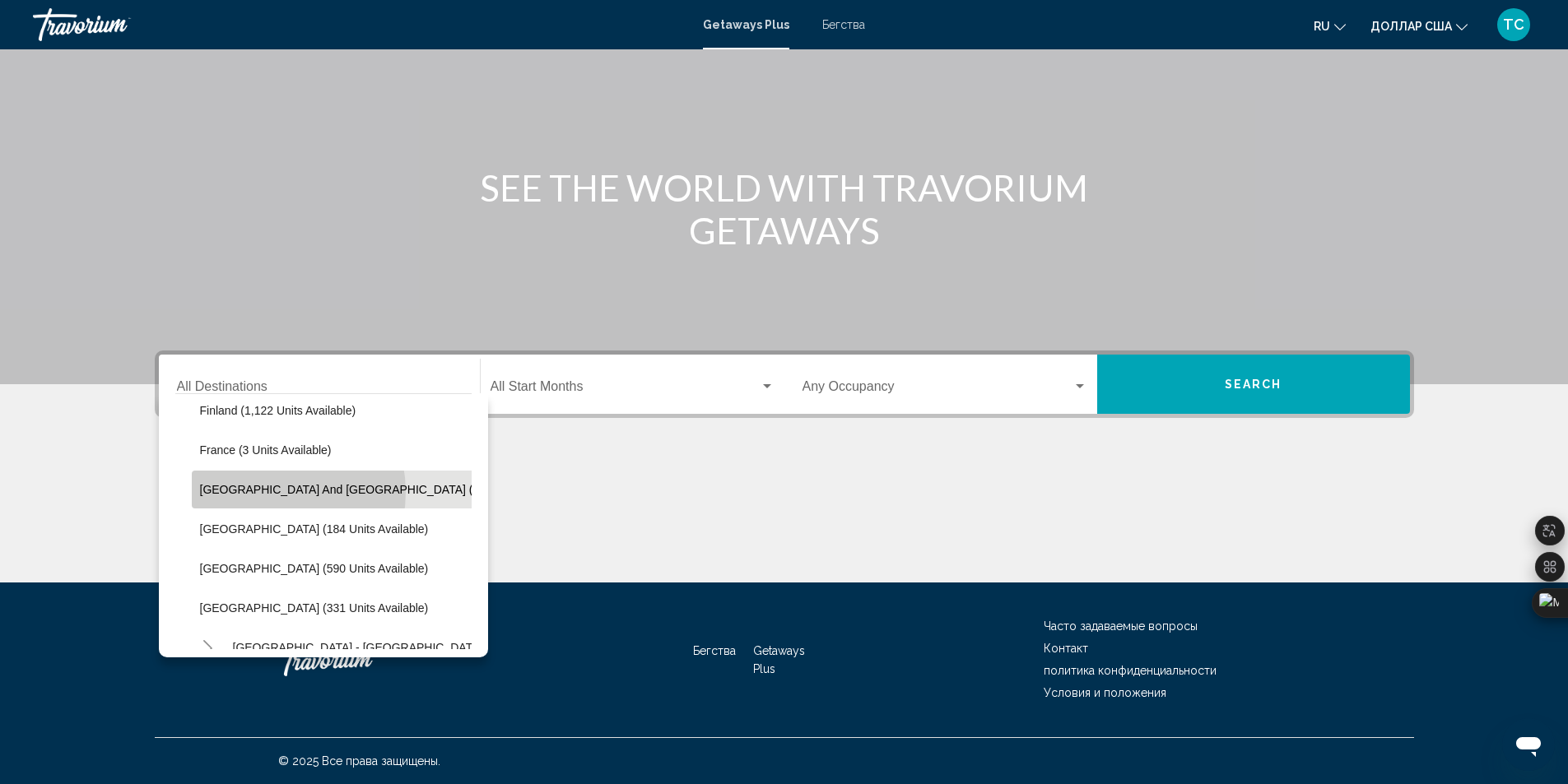
click at [265, 492] on span "[GEOGRAPHIC_DATA] and [GEOGRAPHIC_DATA] (8 units available)" at bounding box center [381, 490] width 362 height 14
type input "**********"
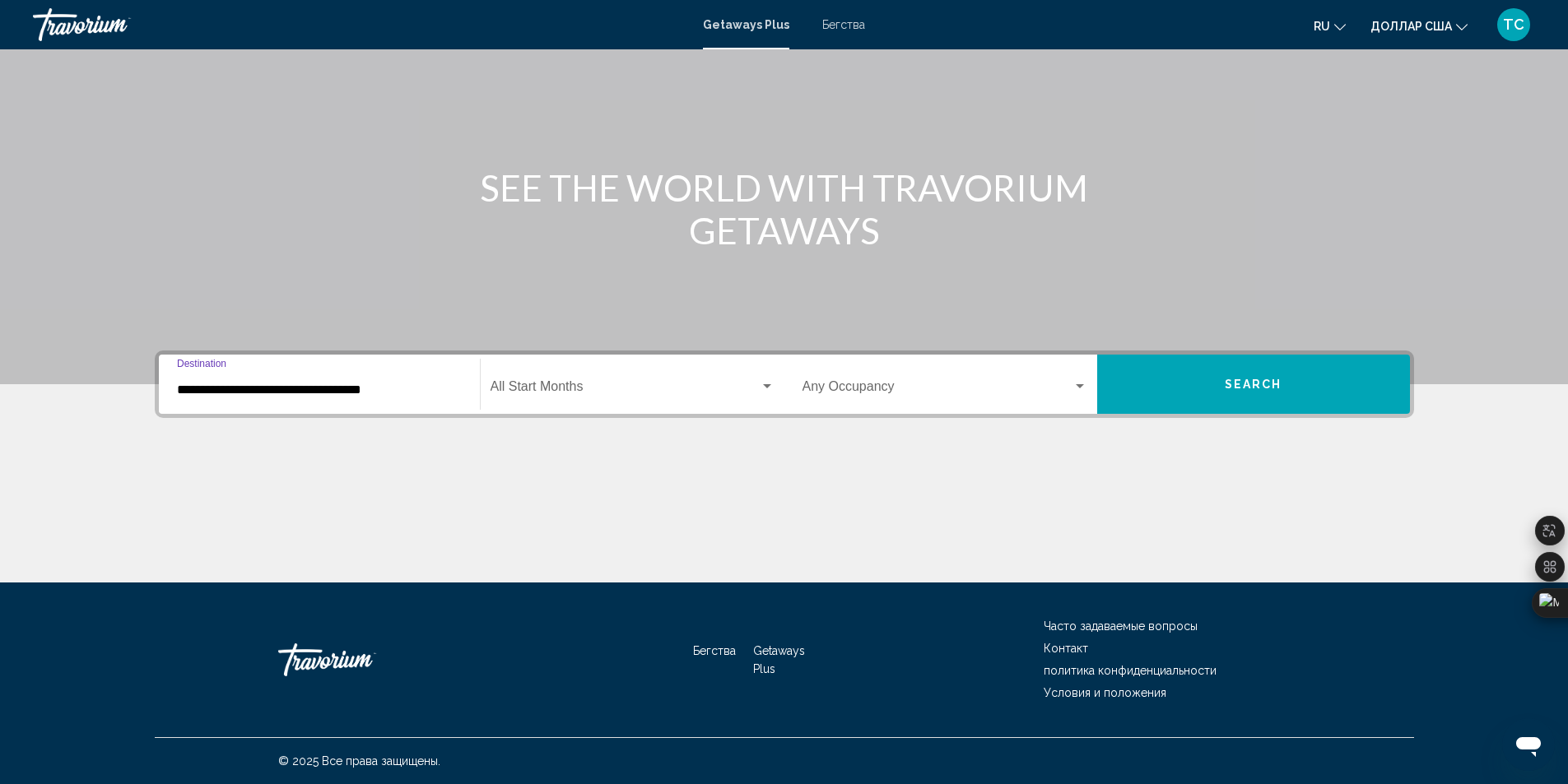
click at [764, 385] on div "Виджет поиска" at bounding box center [766, 386] width 8 height 5
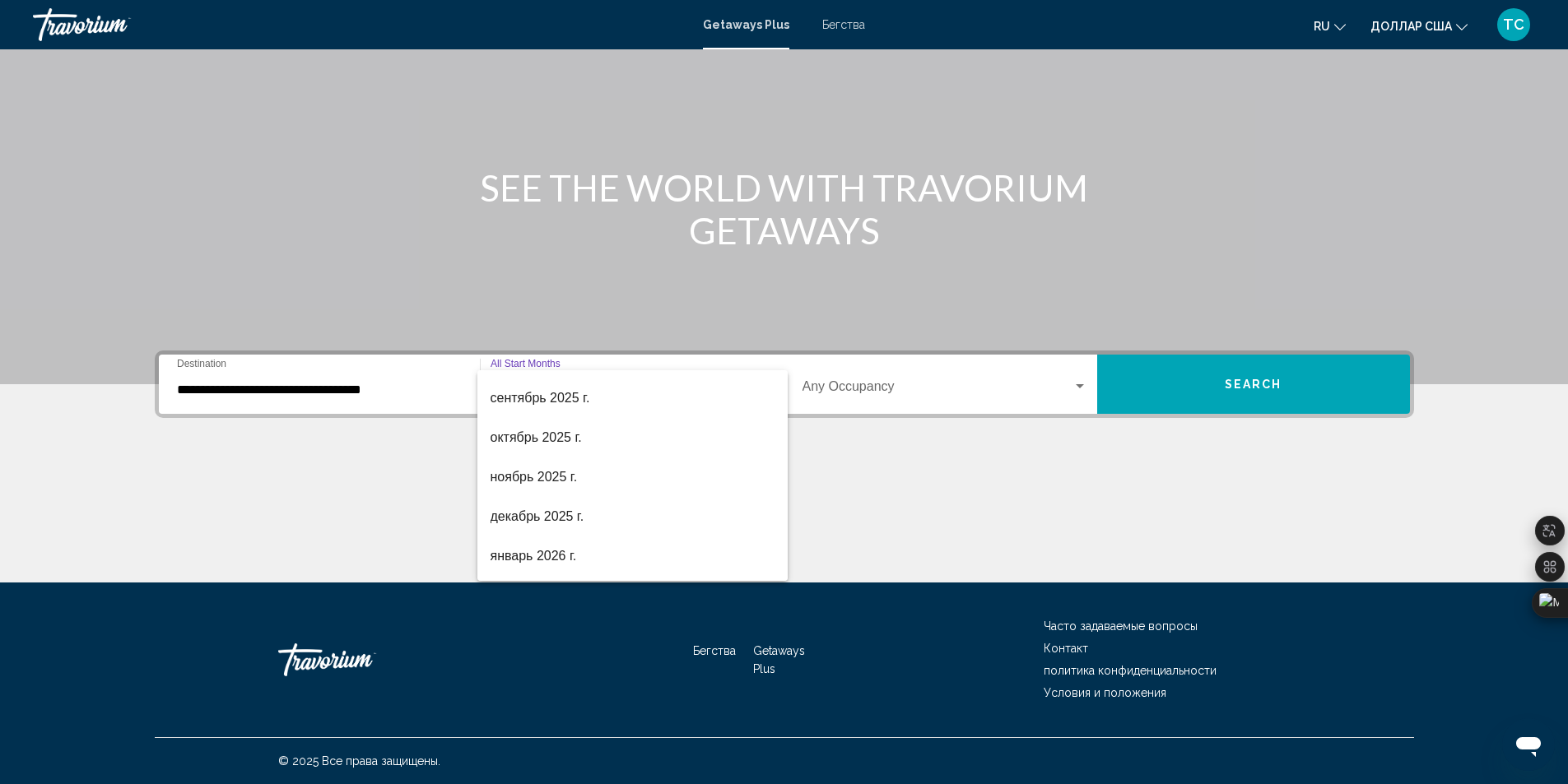
scroll to position [88, 0]
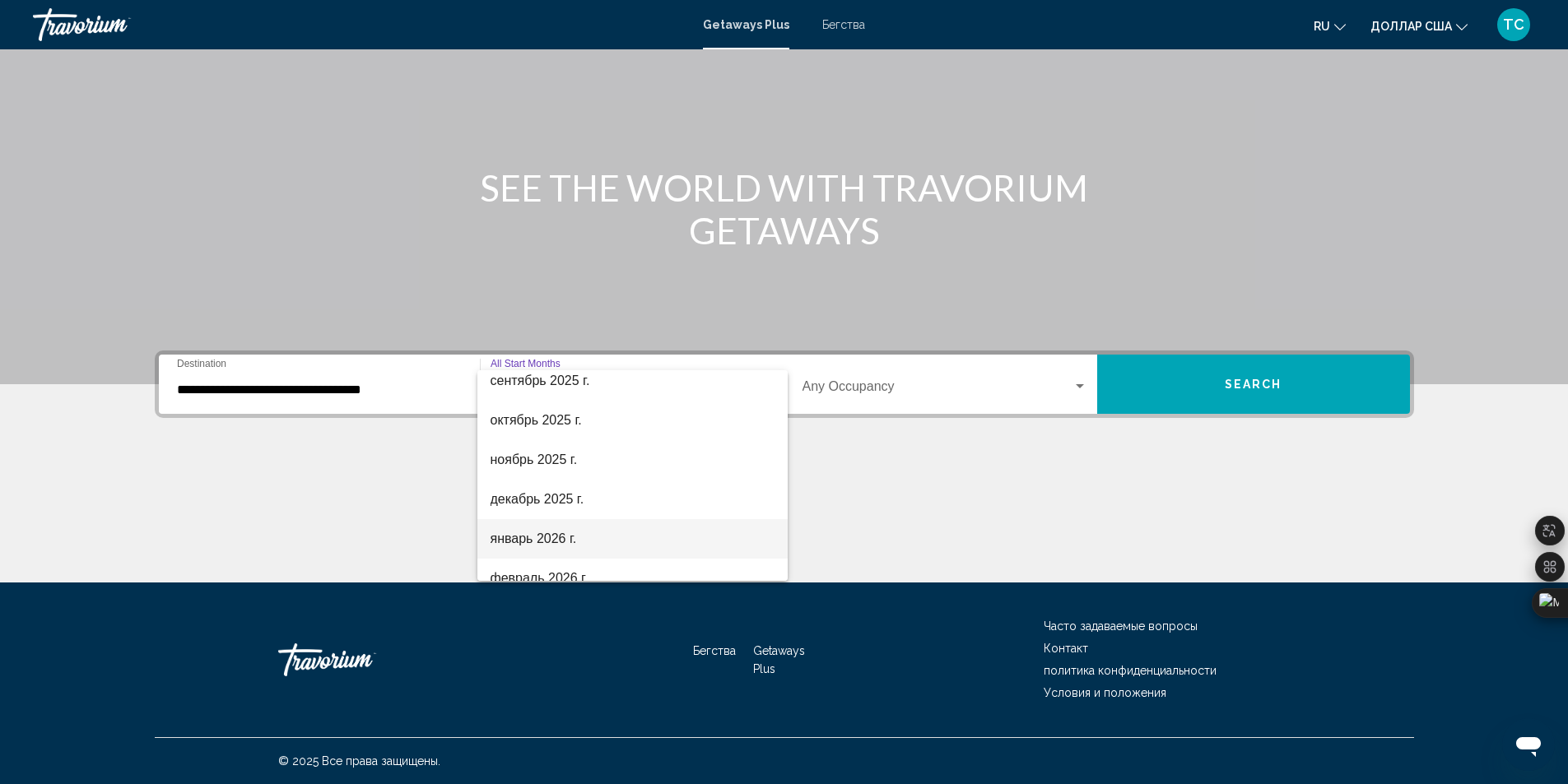
click at [533, 536] on font "январь 2026 г." at bounding box center [534, 539] width 86 height 14
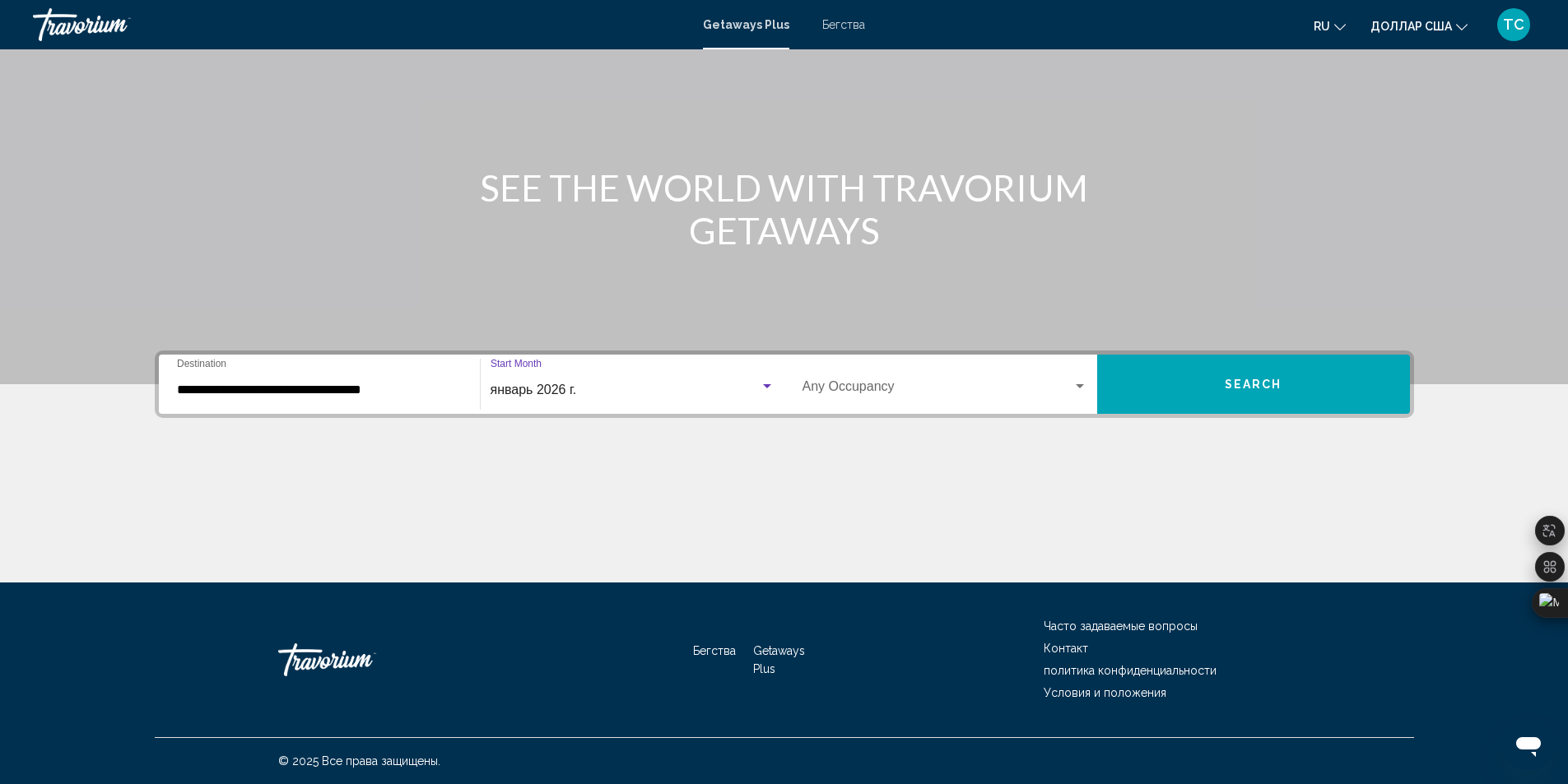
click at [1077, 385] on div "Виджет поиска" at bounding box center [1079, 386] width 8 height 5
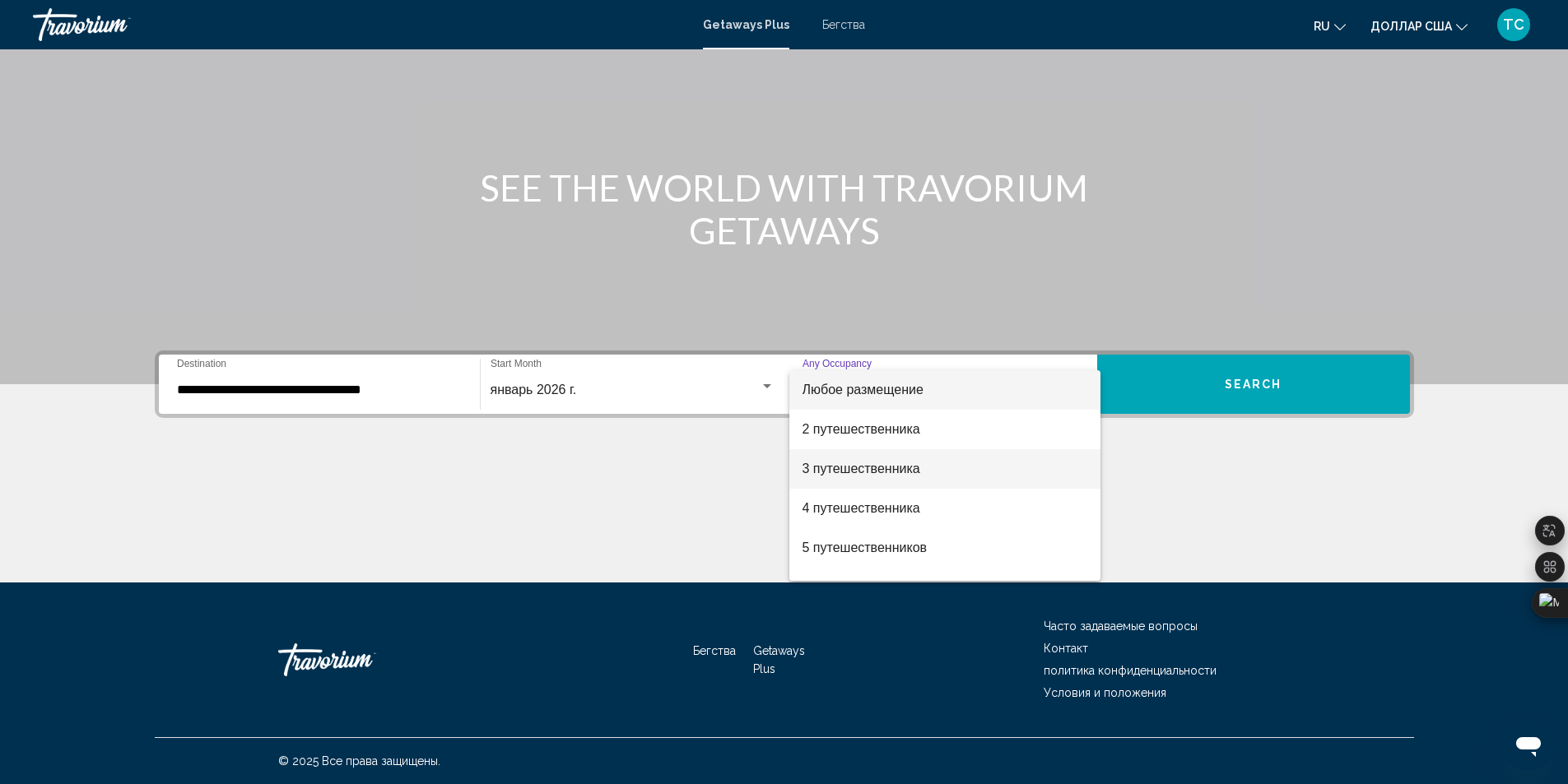
click at [848, 471] on font "3 путешественника" at bounding box center [861, 469] width 118 height 14
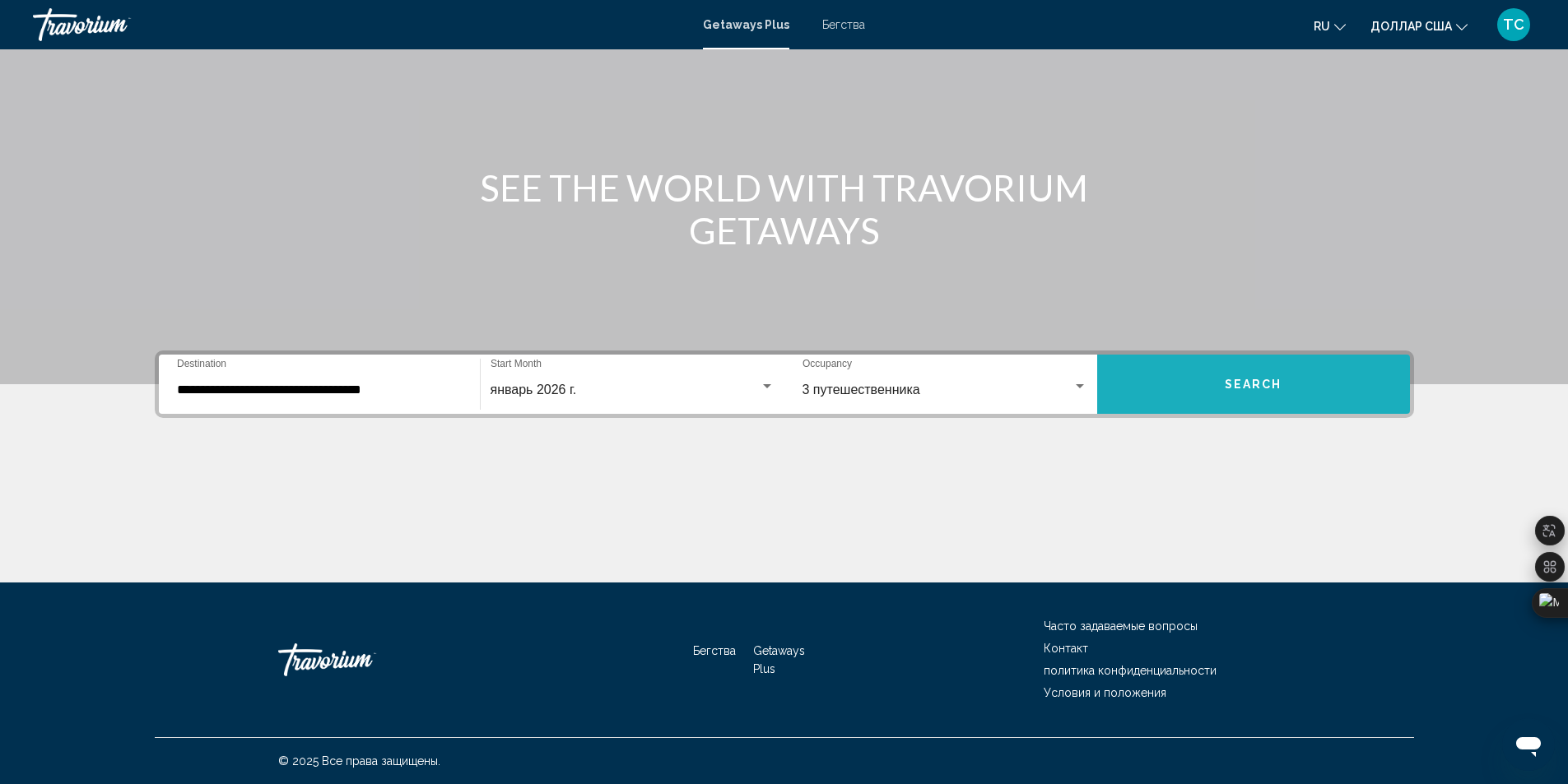
click at [1271, 388] on span "Search" at bounding box center [1253, 385] width 58 height 14
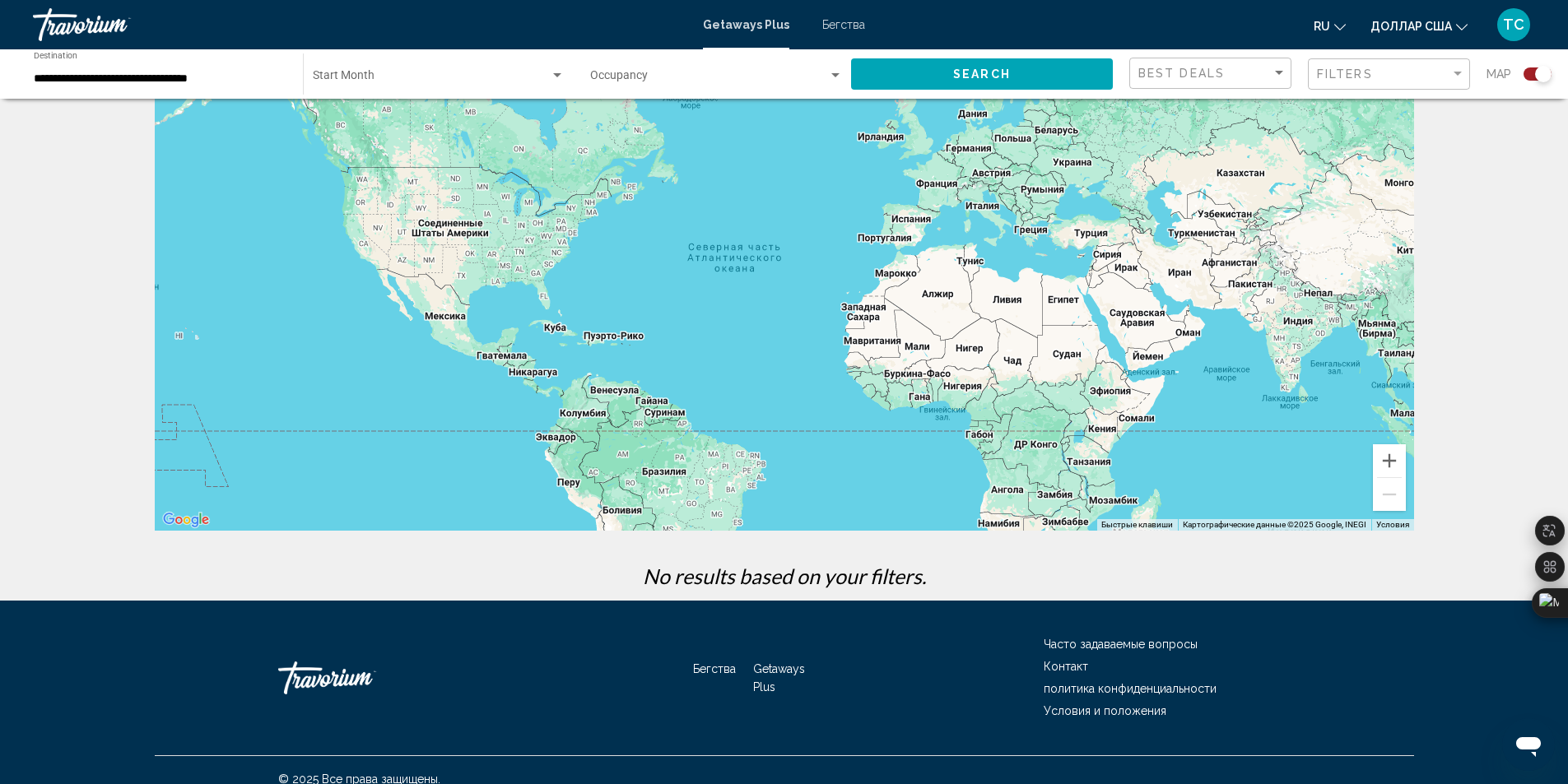
scroll to position [82, 0]
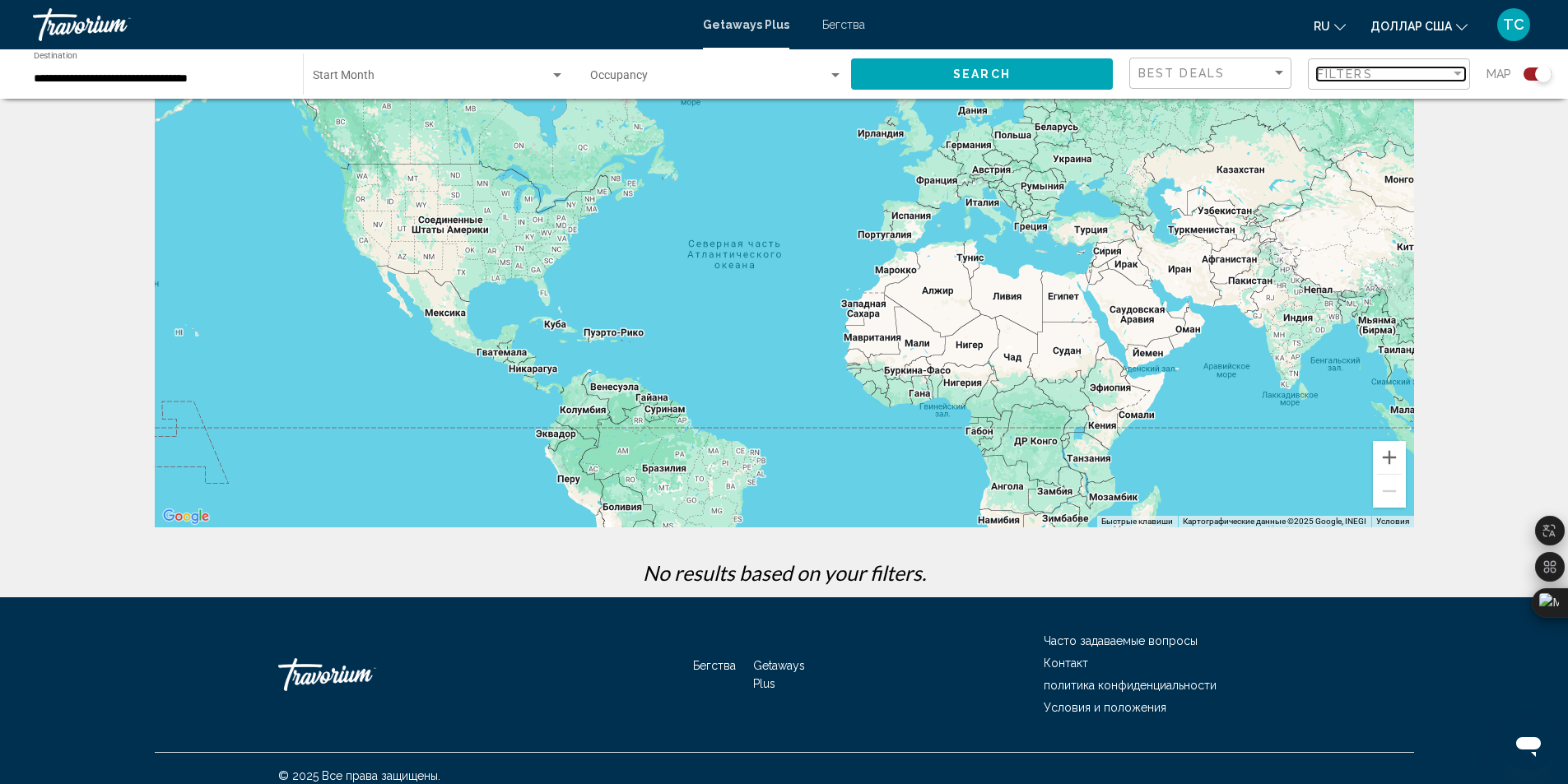
click at [1463, 73] on div "Filter" at bounding box center [1457, 74] width 14 height 14
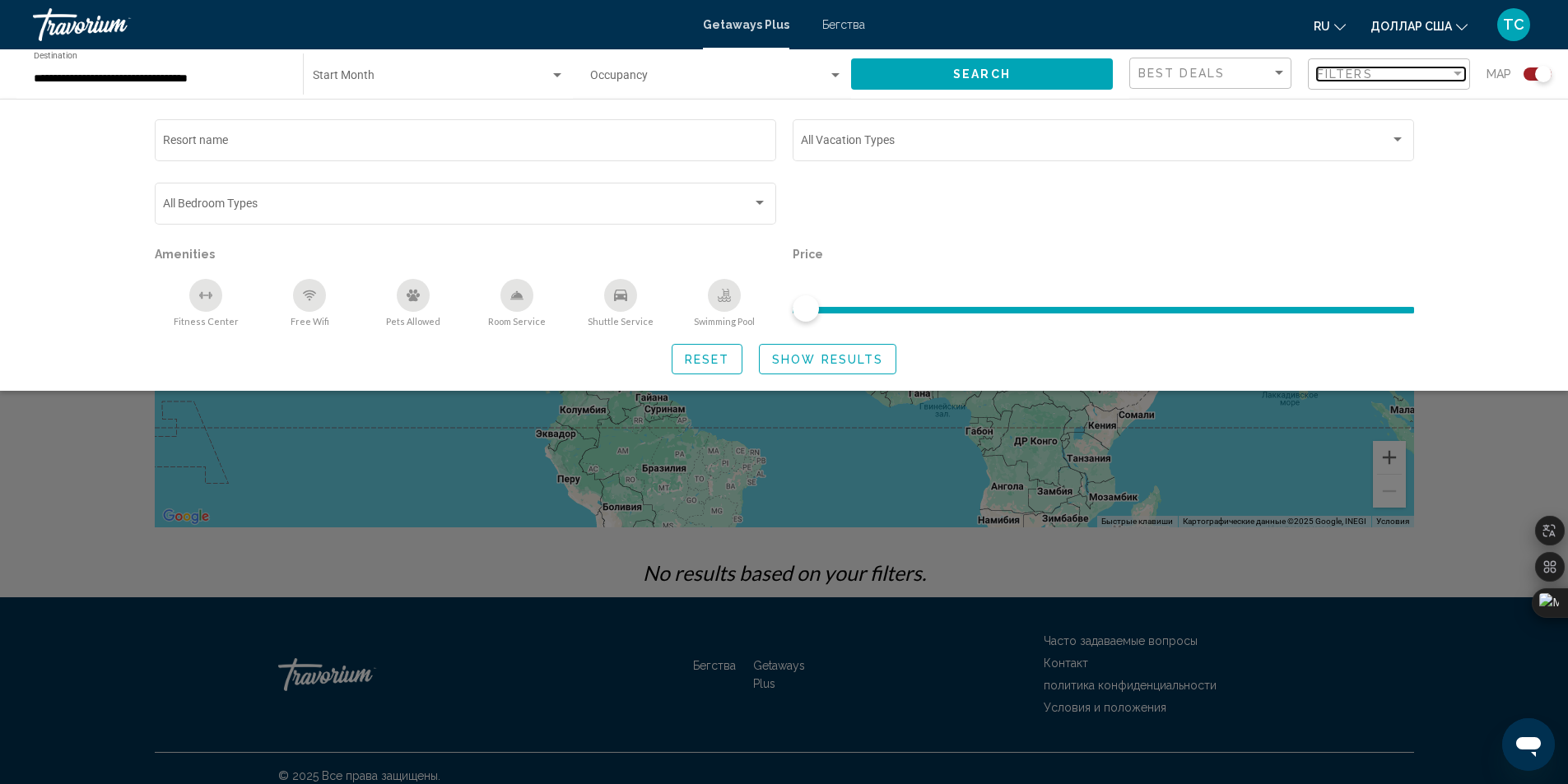
click at [1430, 75] on div "Filters" at bounding box center [1383, 74] width 133 height 14
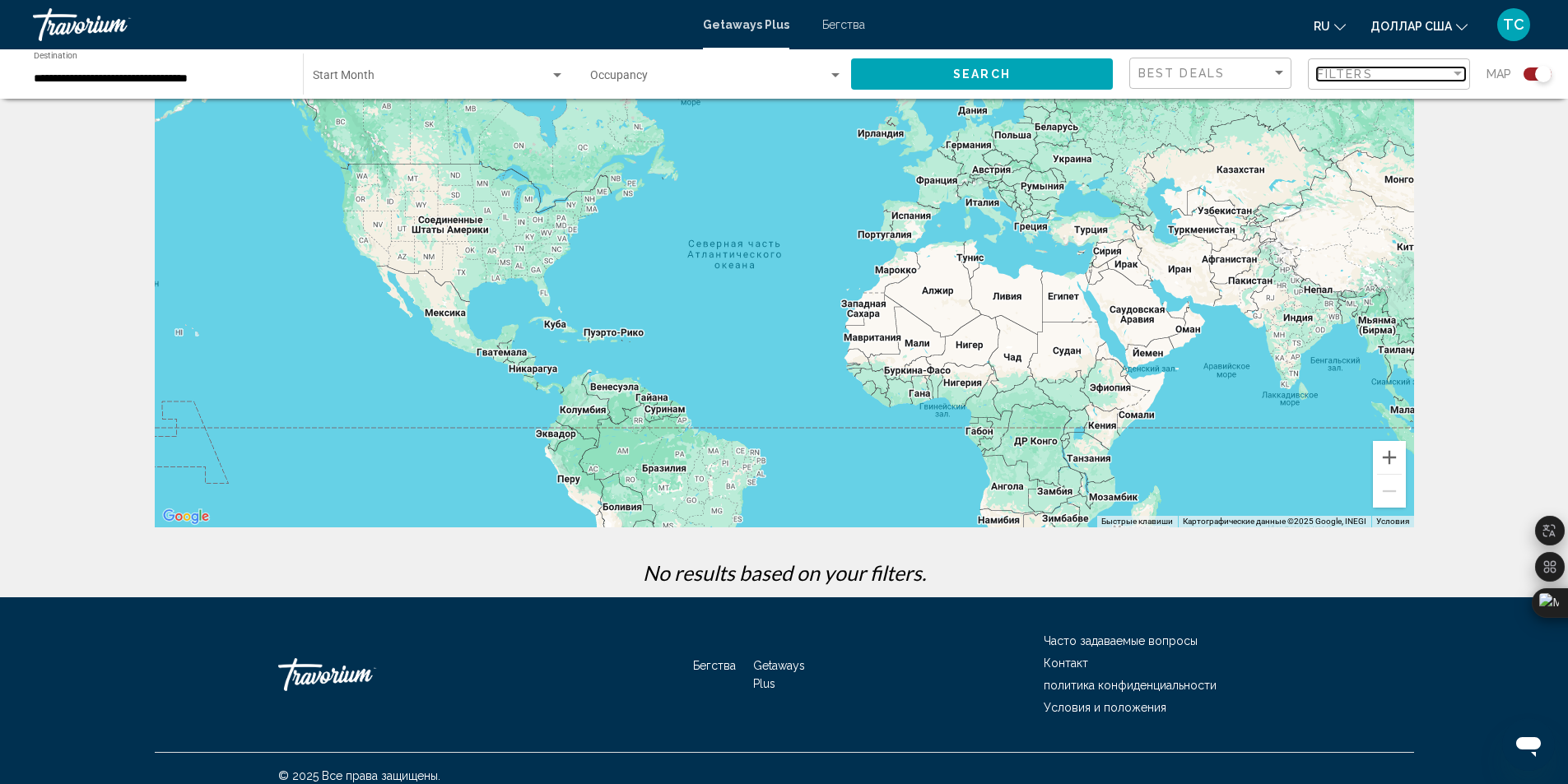
click at [1401, 69] on div "Filters" at bounding box center [1383, 74] width 133 height 14
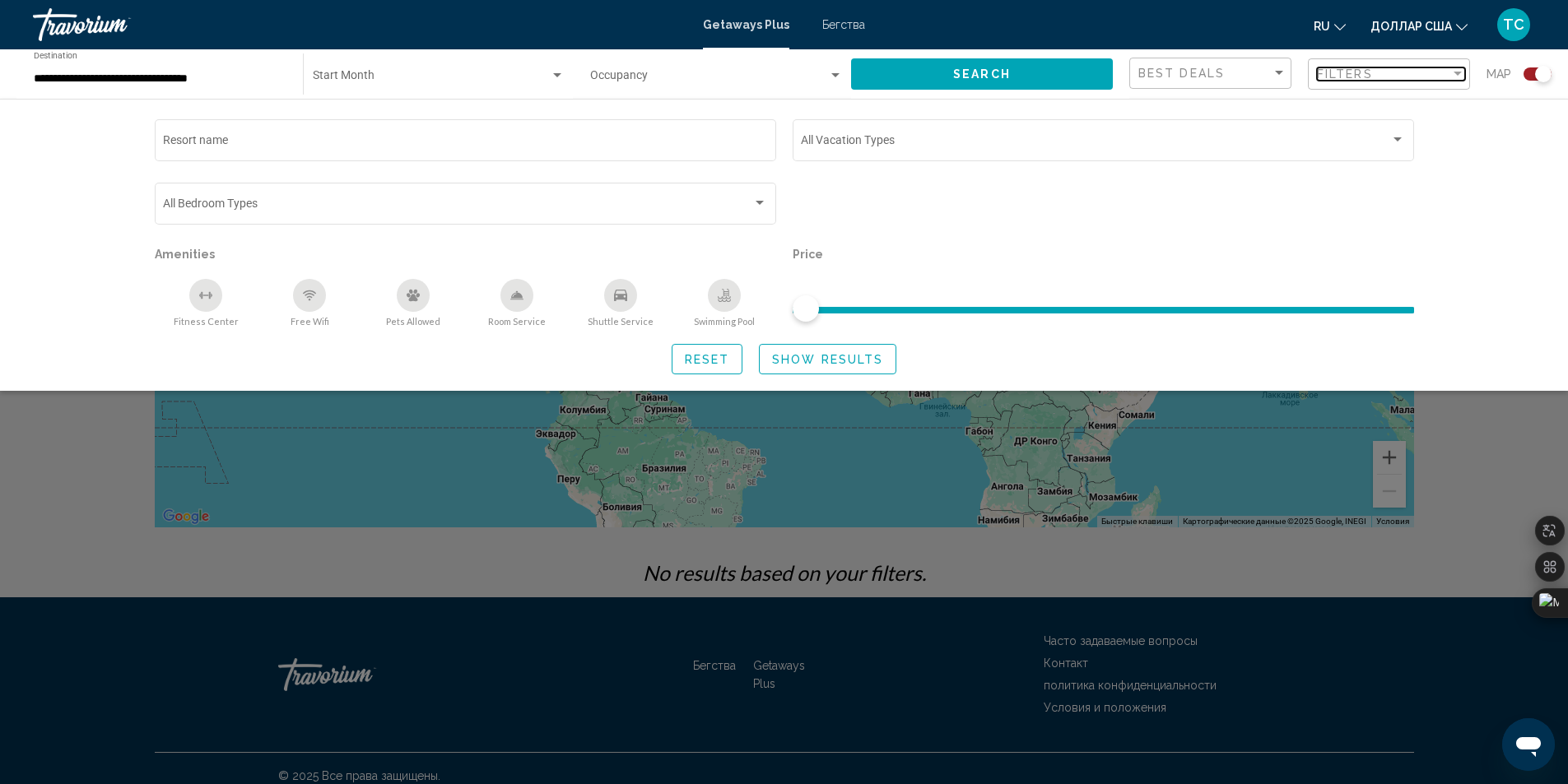
click at [1458, 72] on div "Filter" at bounding box center [1456, 74] width 8 height 5
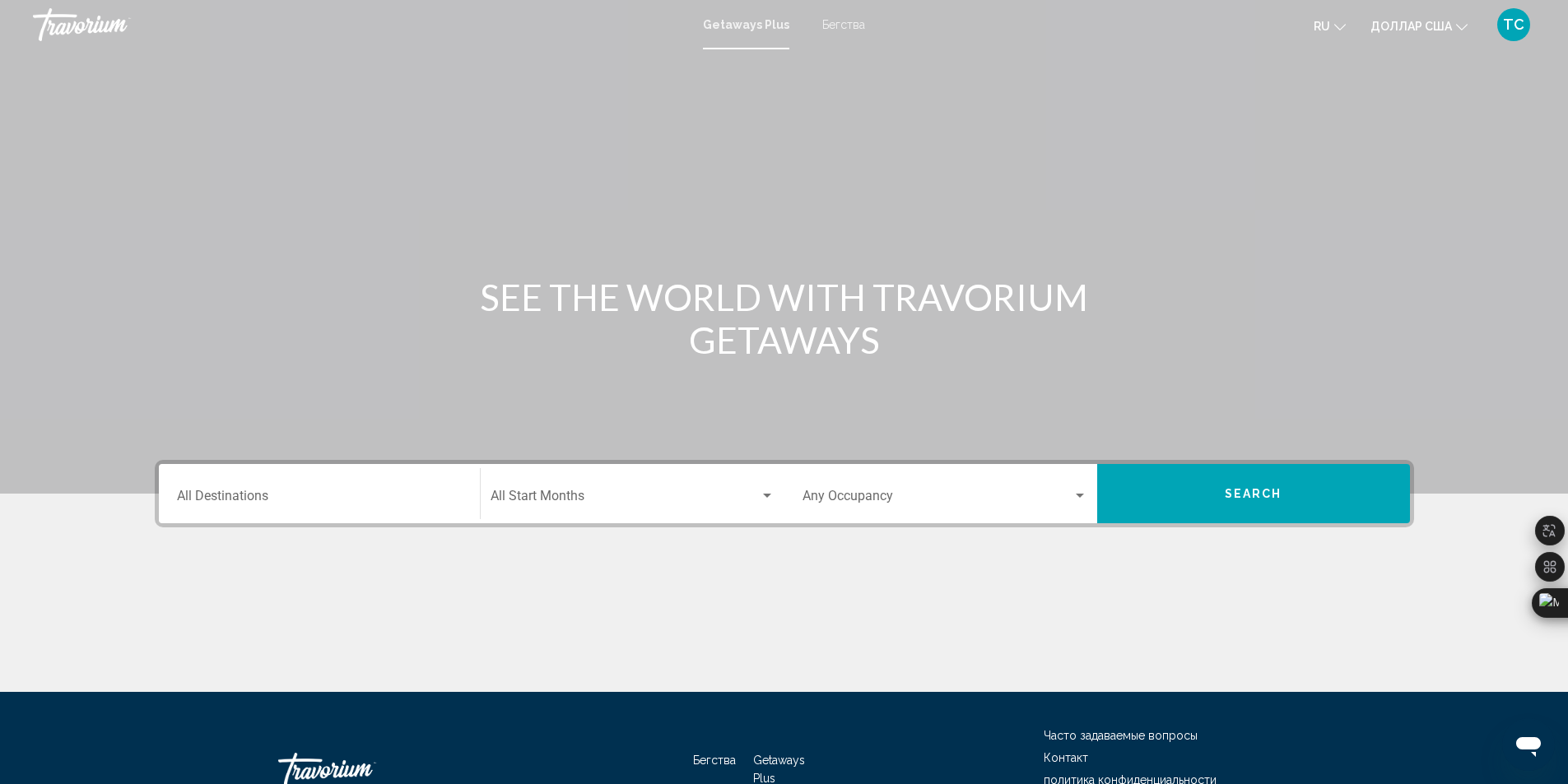
click at [255, 506] on input "Destination All Destinations" at bounding box center [320, 500] width 284 height 14
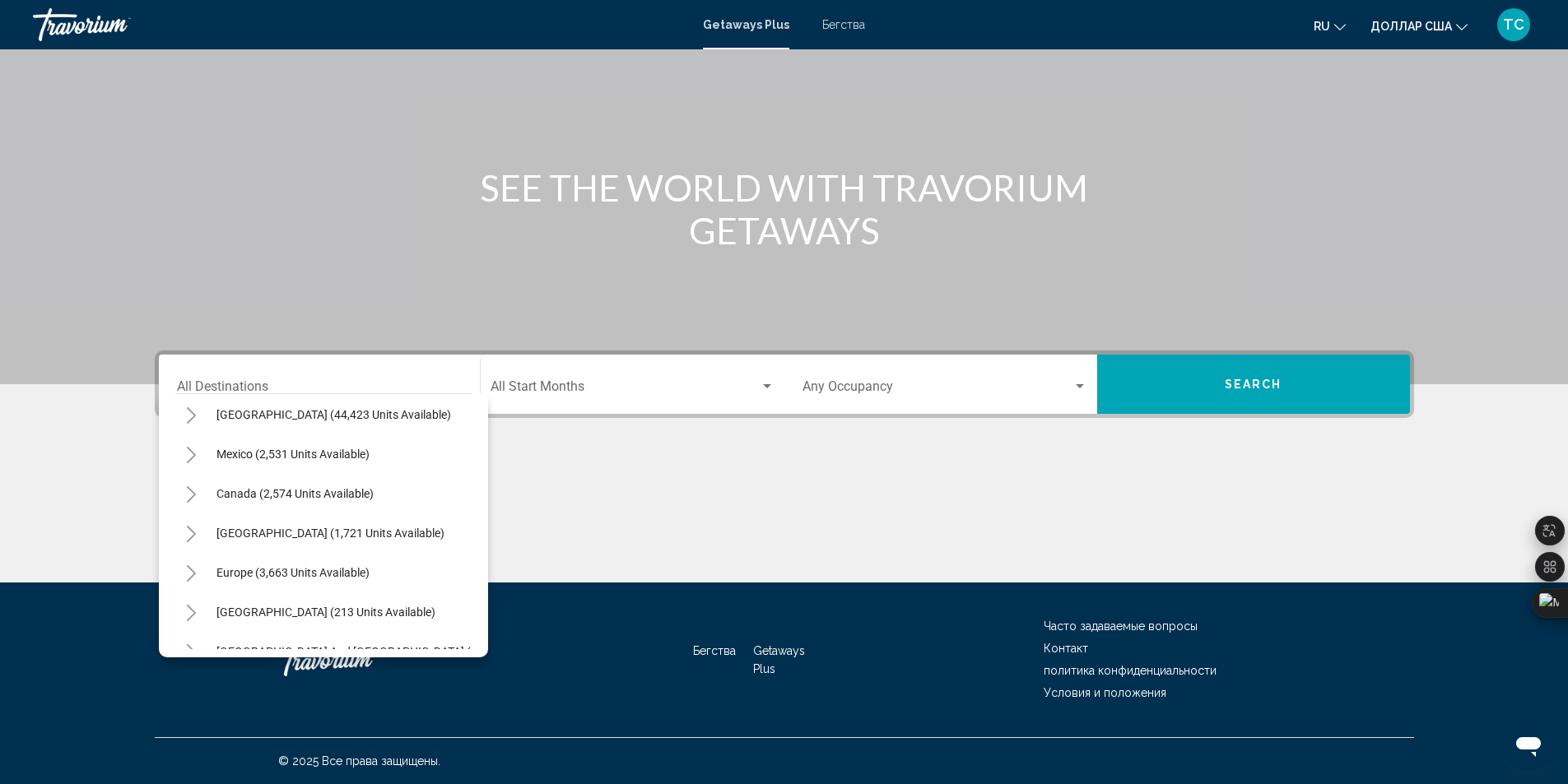
scroll to position [69, 0]
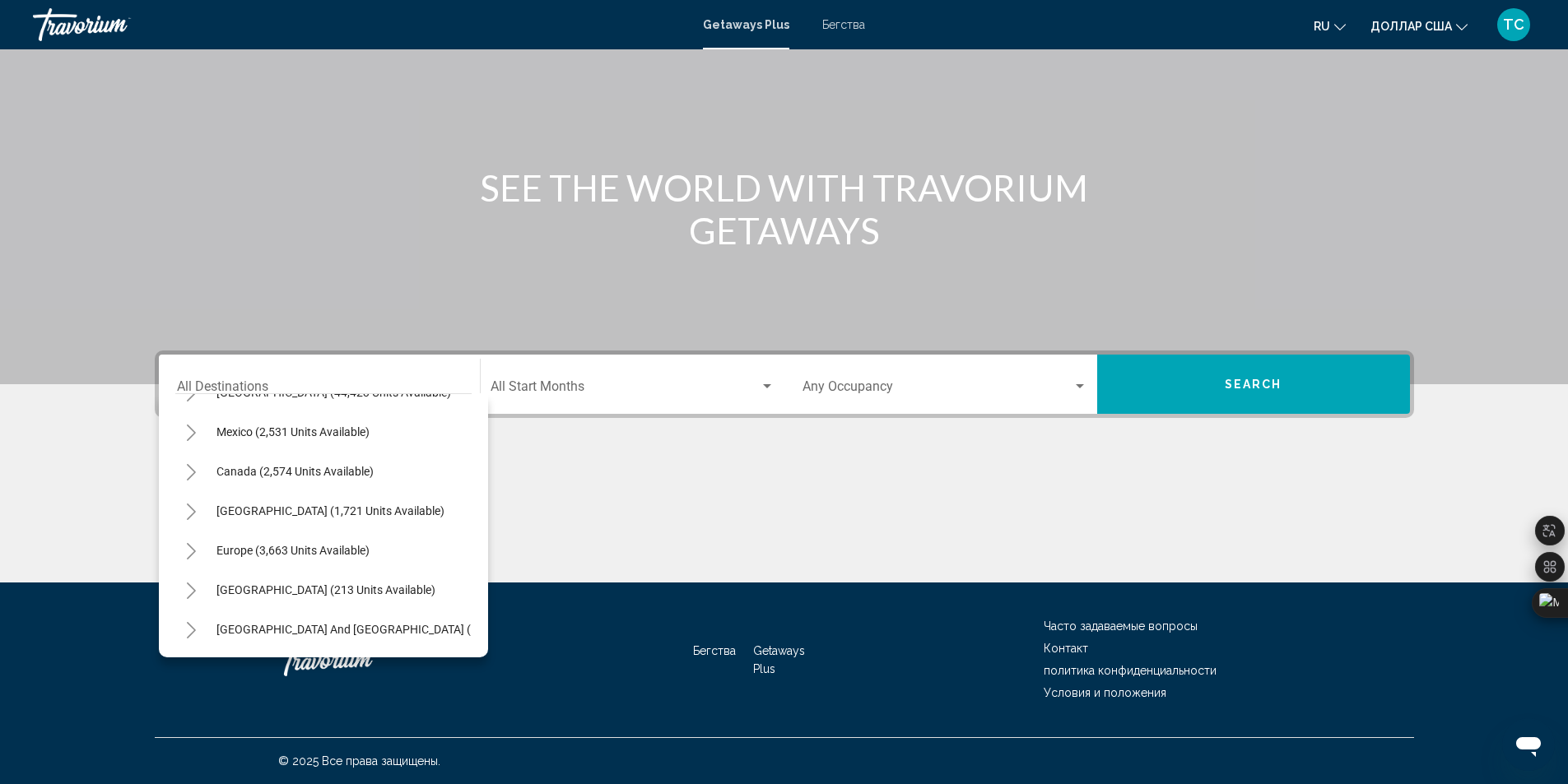
click at [191, 554] on icon "Toggle Europe (3,663 units available)" at bounding box center [192, 551] width 13 height 16
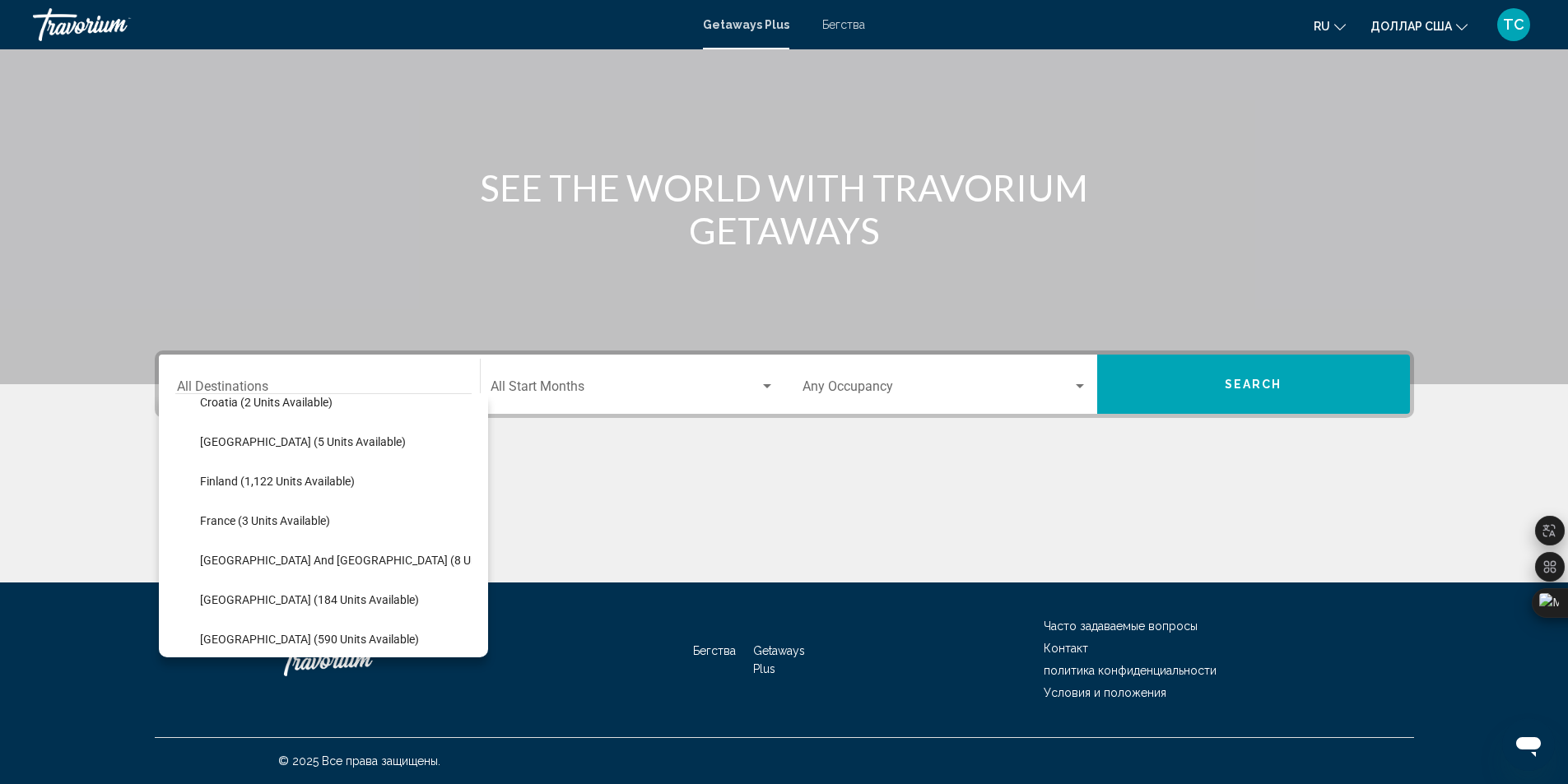
scroll to position [349, 0]
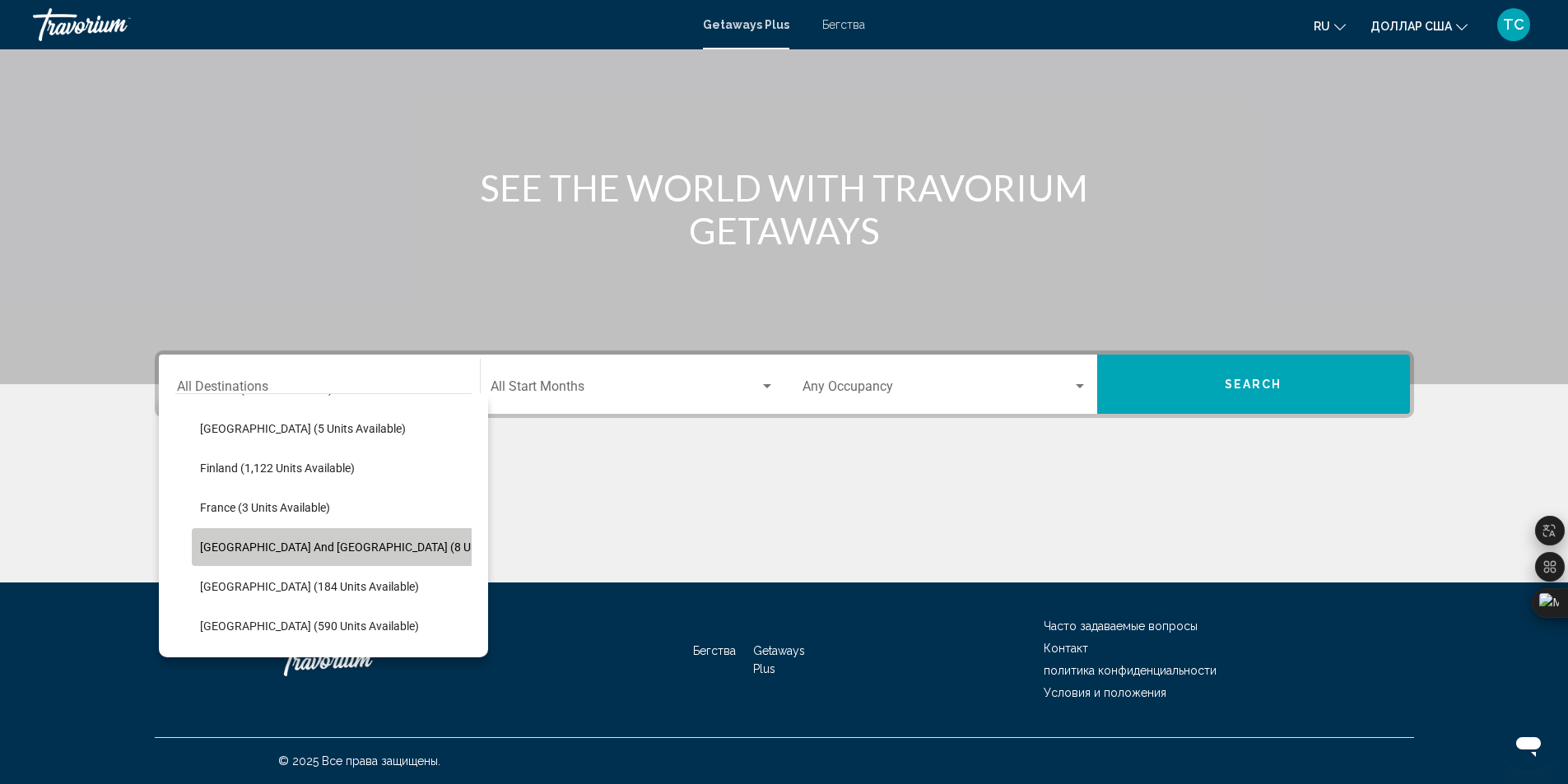
click at [352, 552] on span "[GEOGRAPHIC_DATA] and [GEOGRAPHIC_DATA] (8 units available)" at bounding box center [371, 547] width 342 height 14
type input "**********"
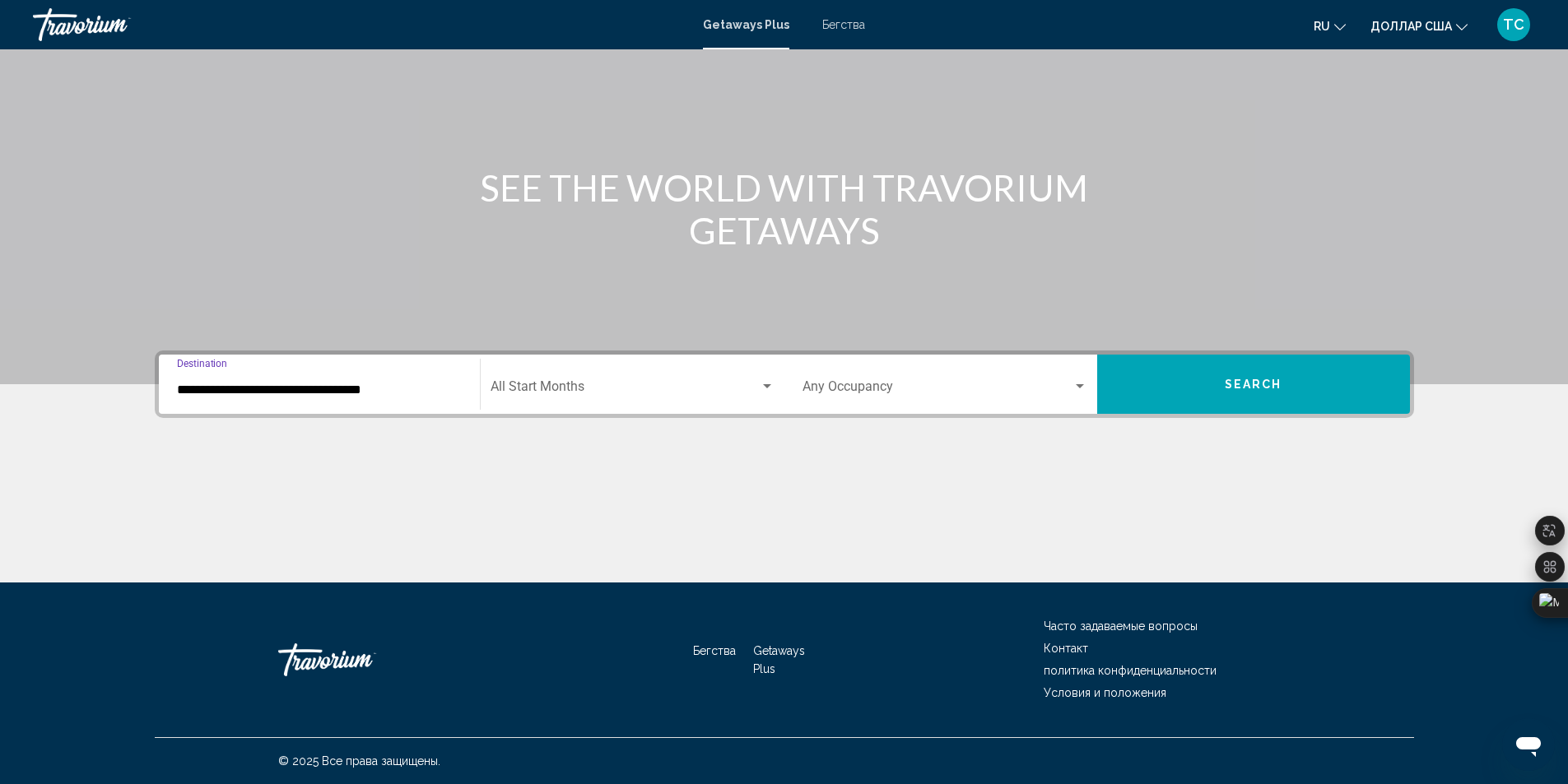
click at [760, 387] on div "Search widget" at bounding box center [767, 386] width 14 height 14
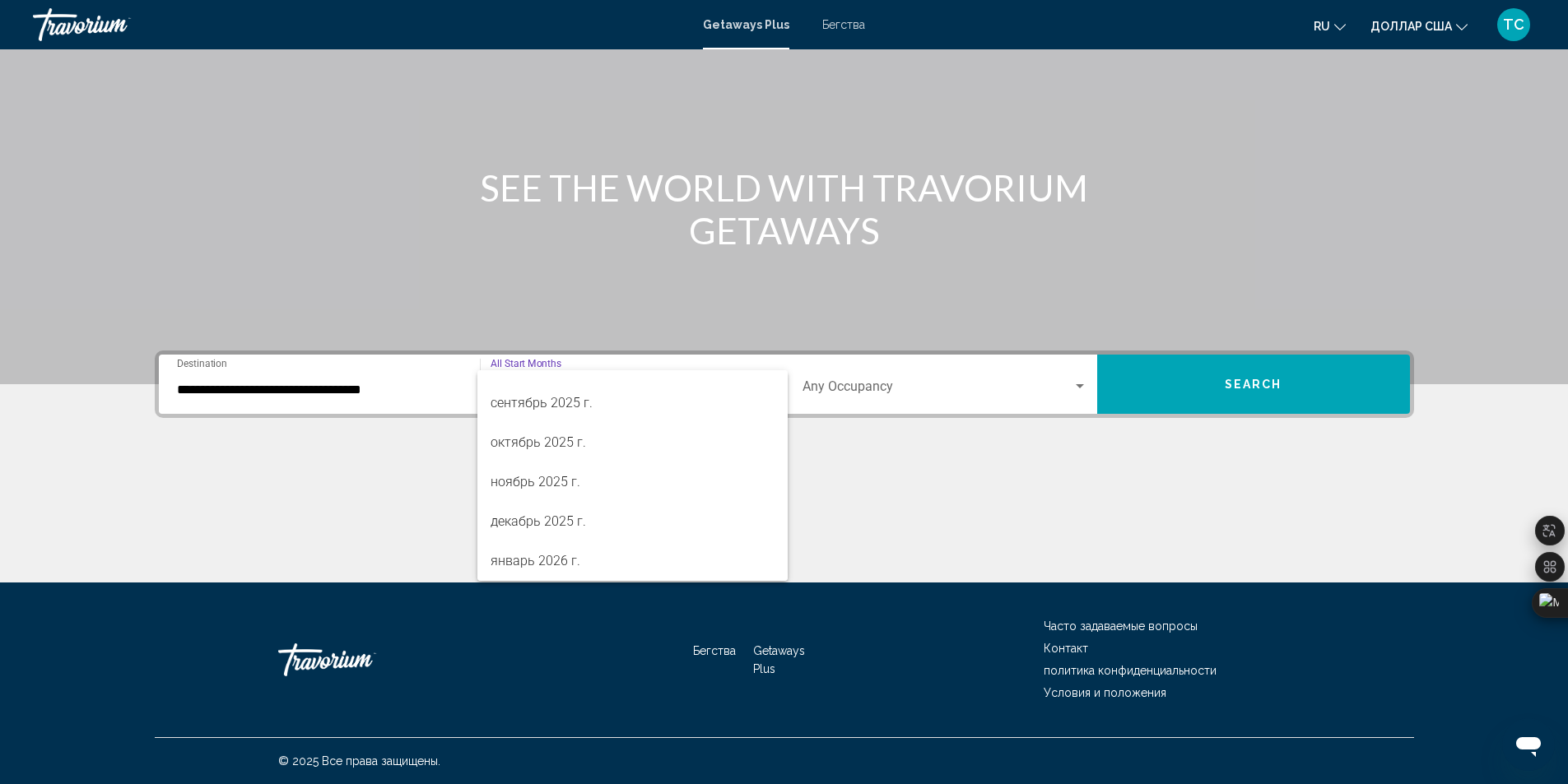
scroll to position [68, 0]
click at [515, 485] on font "ноябрь 2025 г." at bounding box center [536, 479] width 90 height 15
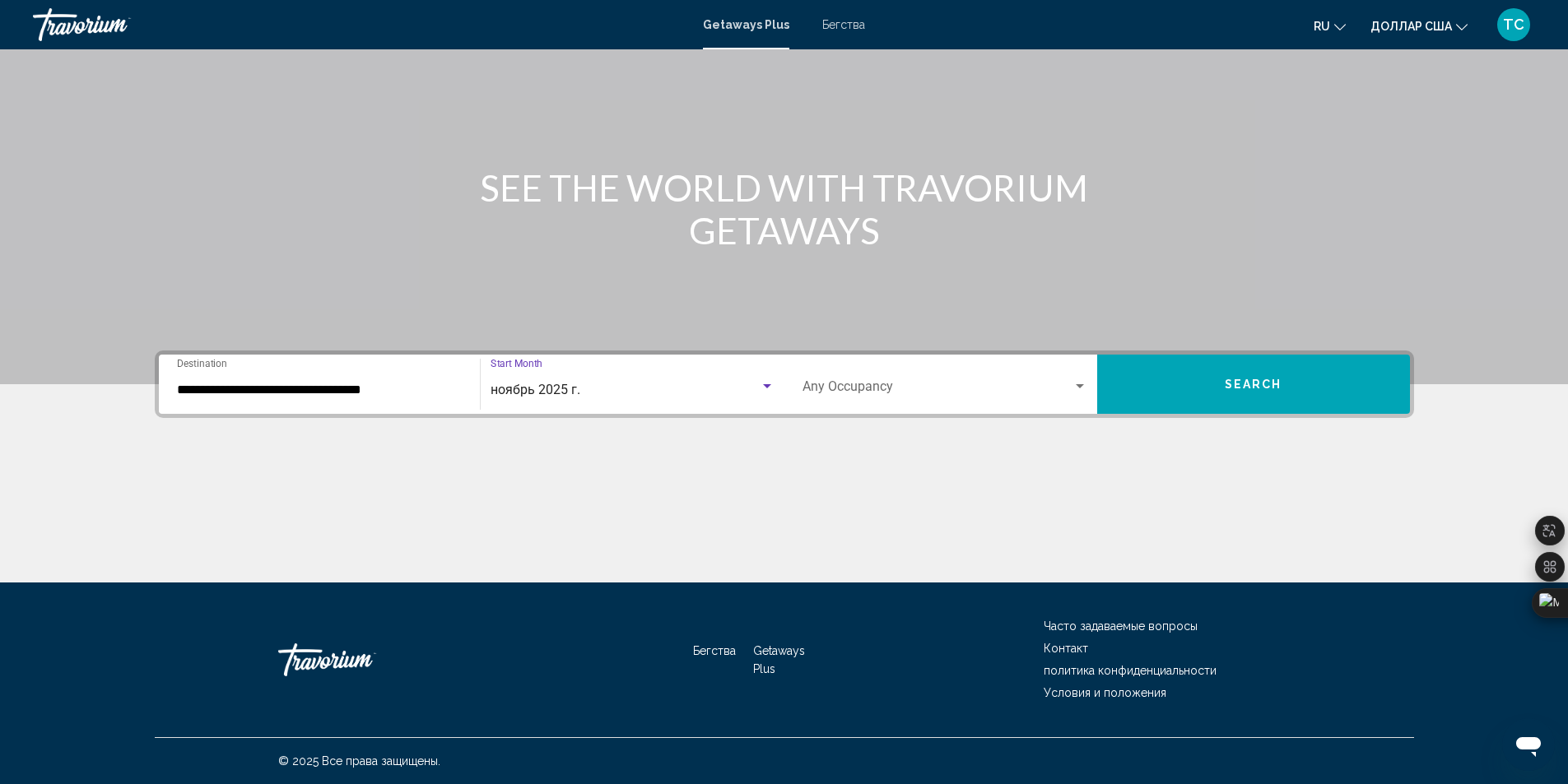
click at [1076, 383] on div "Search widget" at bounding box center [1079, 386] width 14 height 14
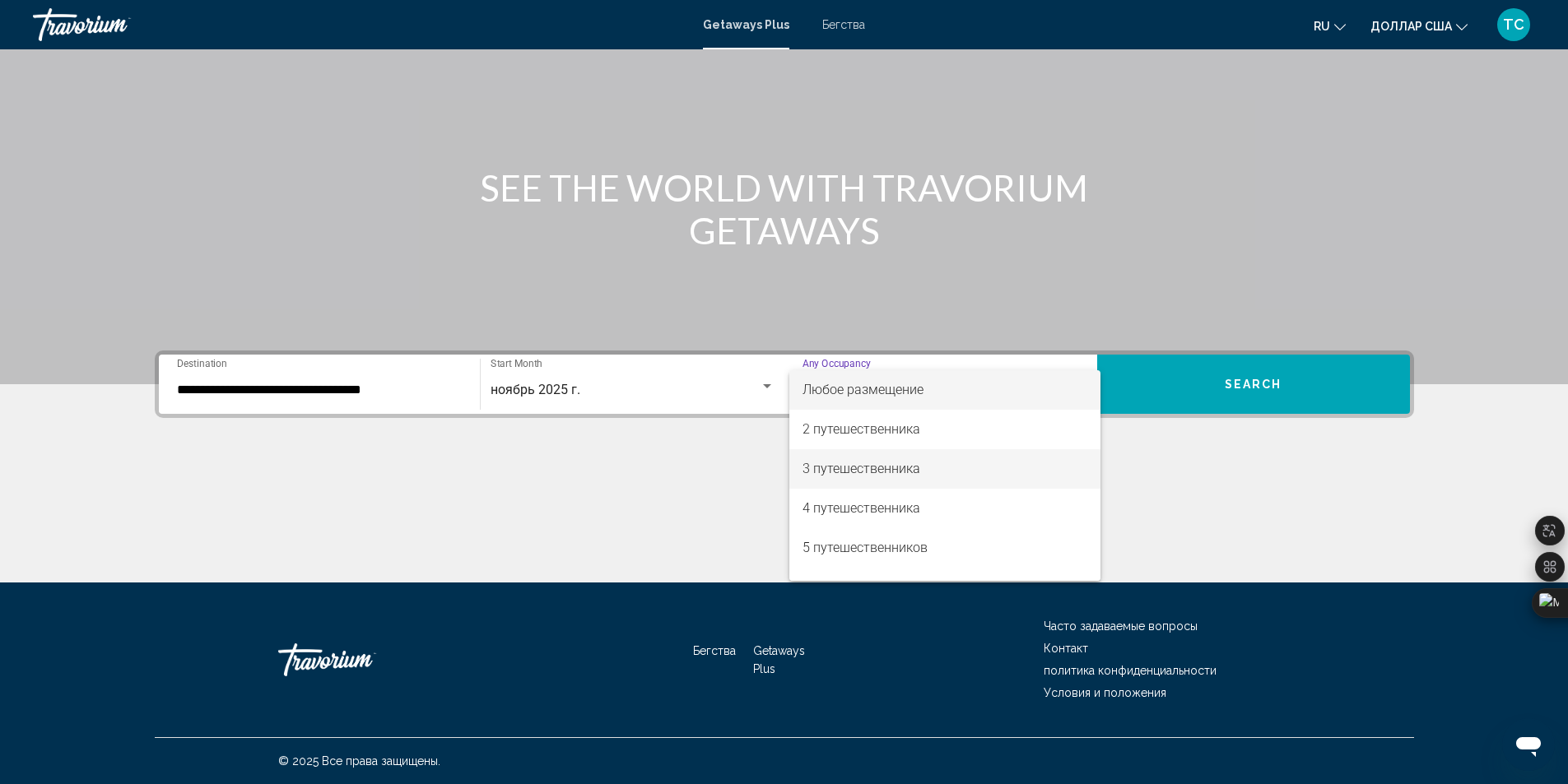
click at [891, 466] on font "3 путешественника" at bounding box center [861, 468] width 118 height 15
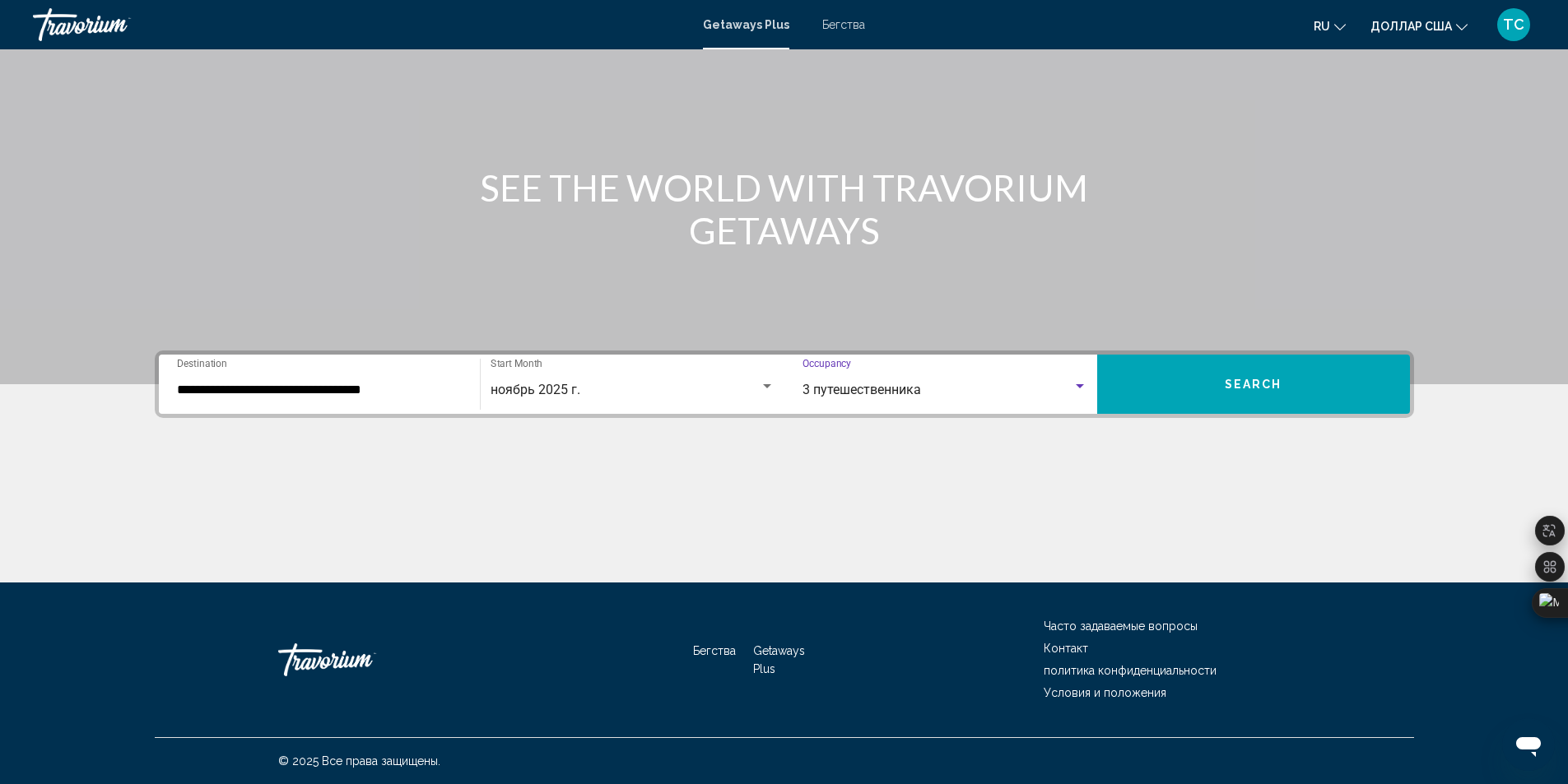
click at [1232, 387] on span "Search" at bounding box center [1253, 385] width 58 height 14
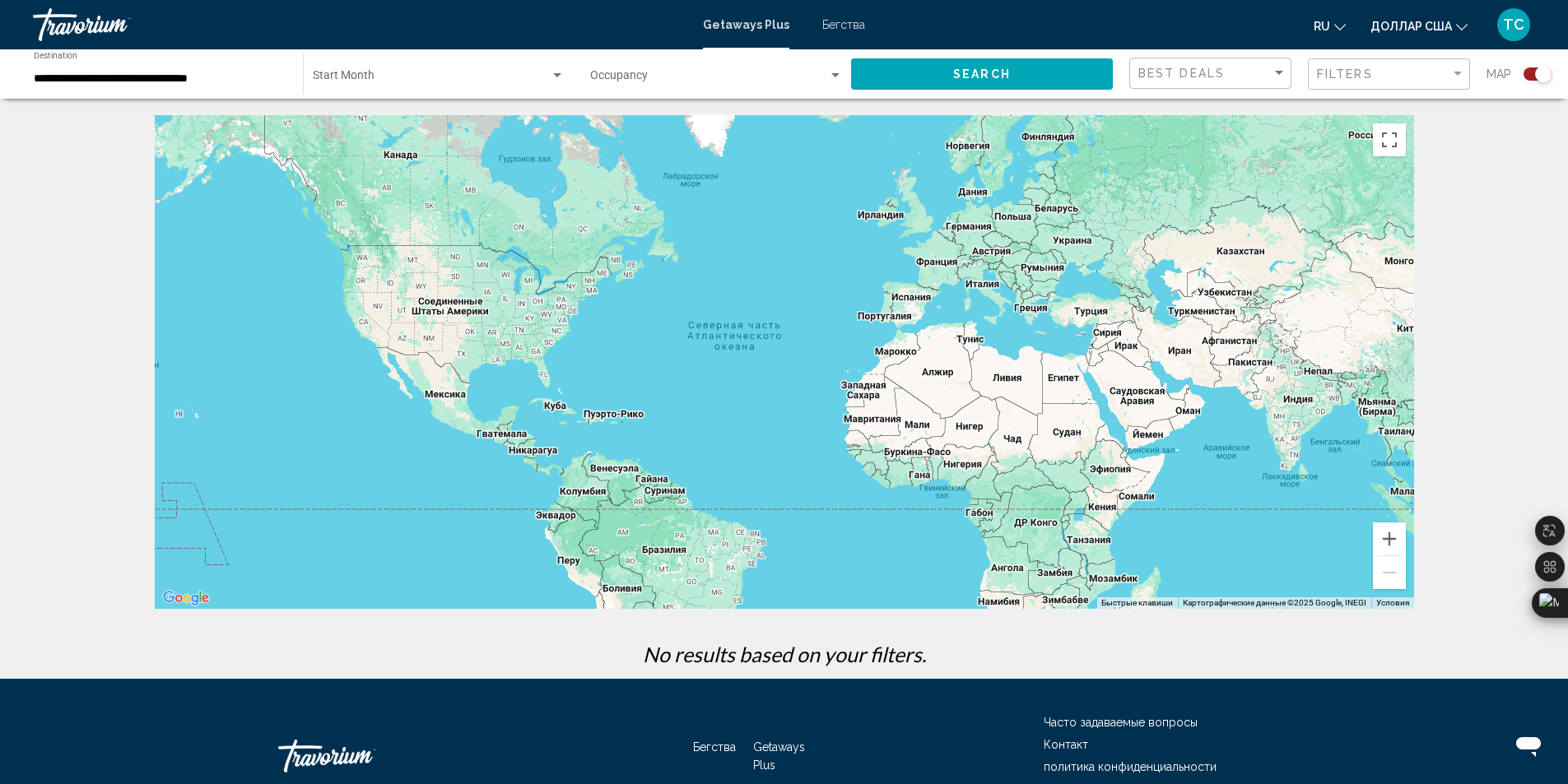
click at [550, 75] on div "Search widget" at bounding box center [557, 76] width 14 height 14
click at [511, 186] on div at bounding box center [784, 392] width 1568 height 784
click at [360, 76] on span "Search widget" at bounding box center [430, 78] width 237 height 14
click at [662, 252] on div at bounding box center [784, 392] width 1568 height 784
click at [553, 75] on div "Search widget" at bounding box center [556, 75] width 8 height 5
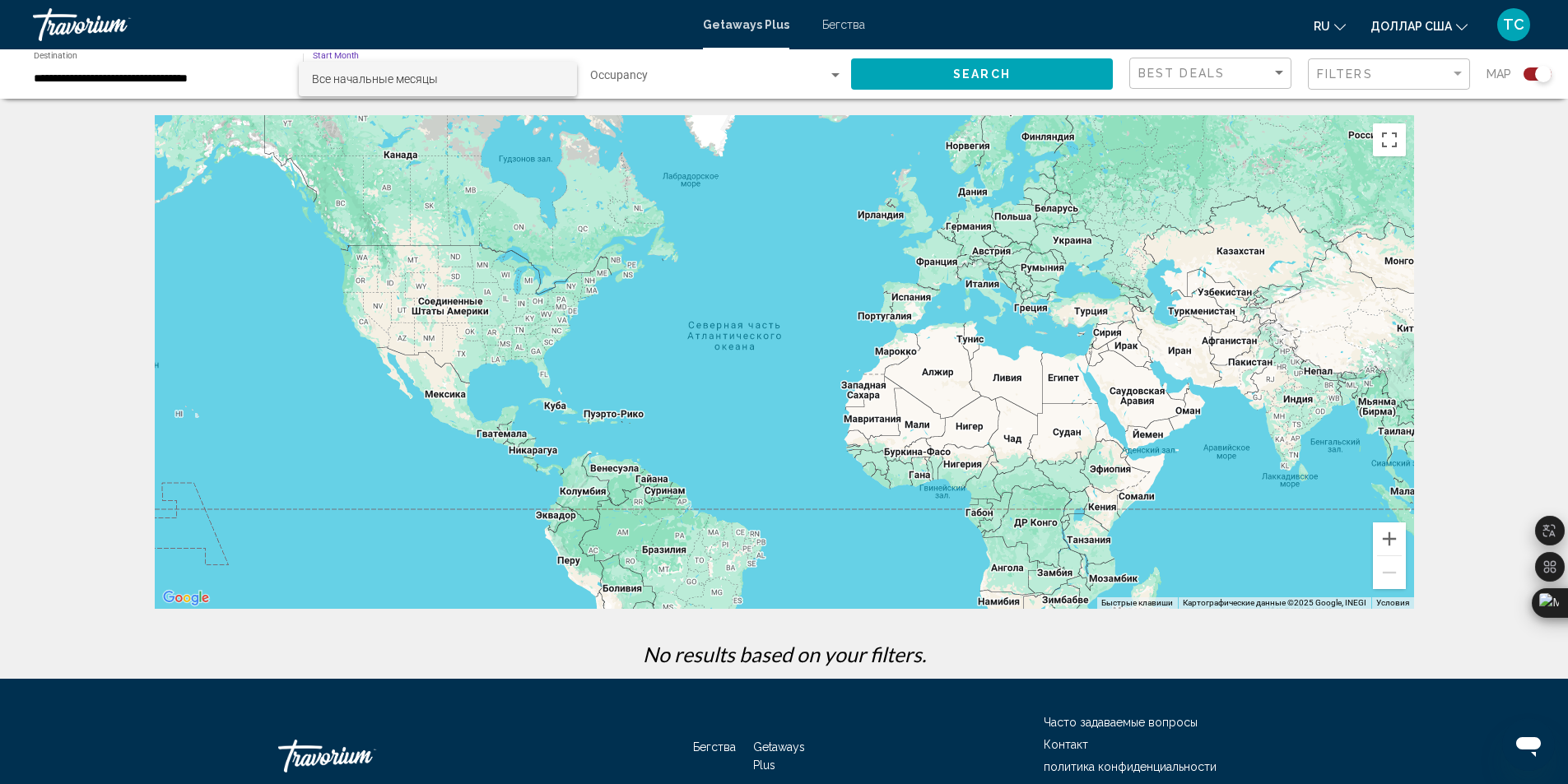
click at [835, 77] on div at bounding box center [784, 392] width 1568 height 784
click at [835, 77] on div "Search widget" at bounding box center [834, 75] width 8 height 5
click at [812, 196] on div at bounding box center [784, 392] width 1568 height 784
click at [1458, 73] on div "Filter" at bounding box center [1456, 74] width 8 height 5
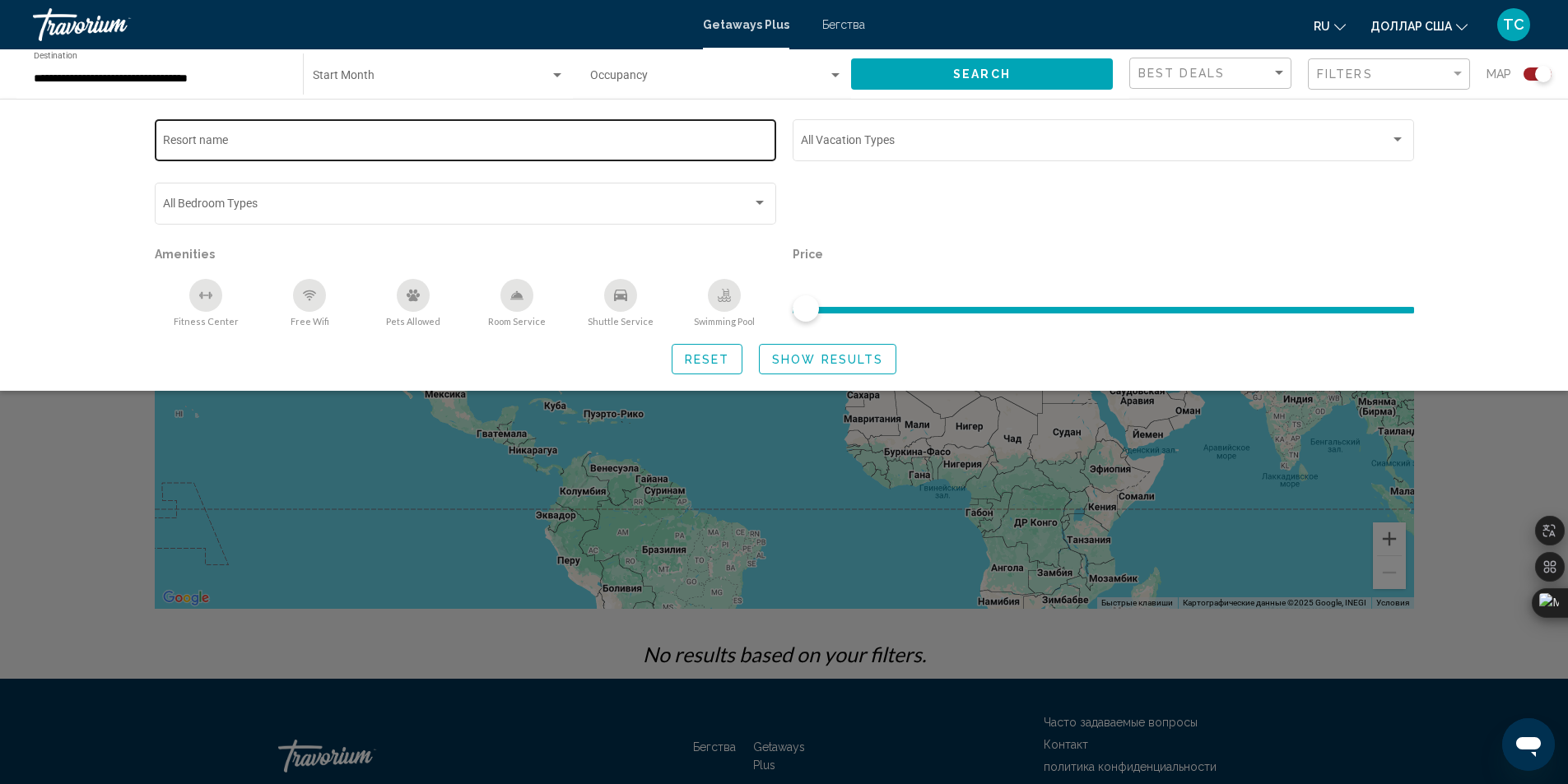
click at [245, 134] on div "Resort name" at bounding box center [464, 139] width 604 height 45
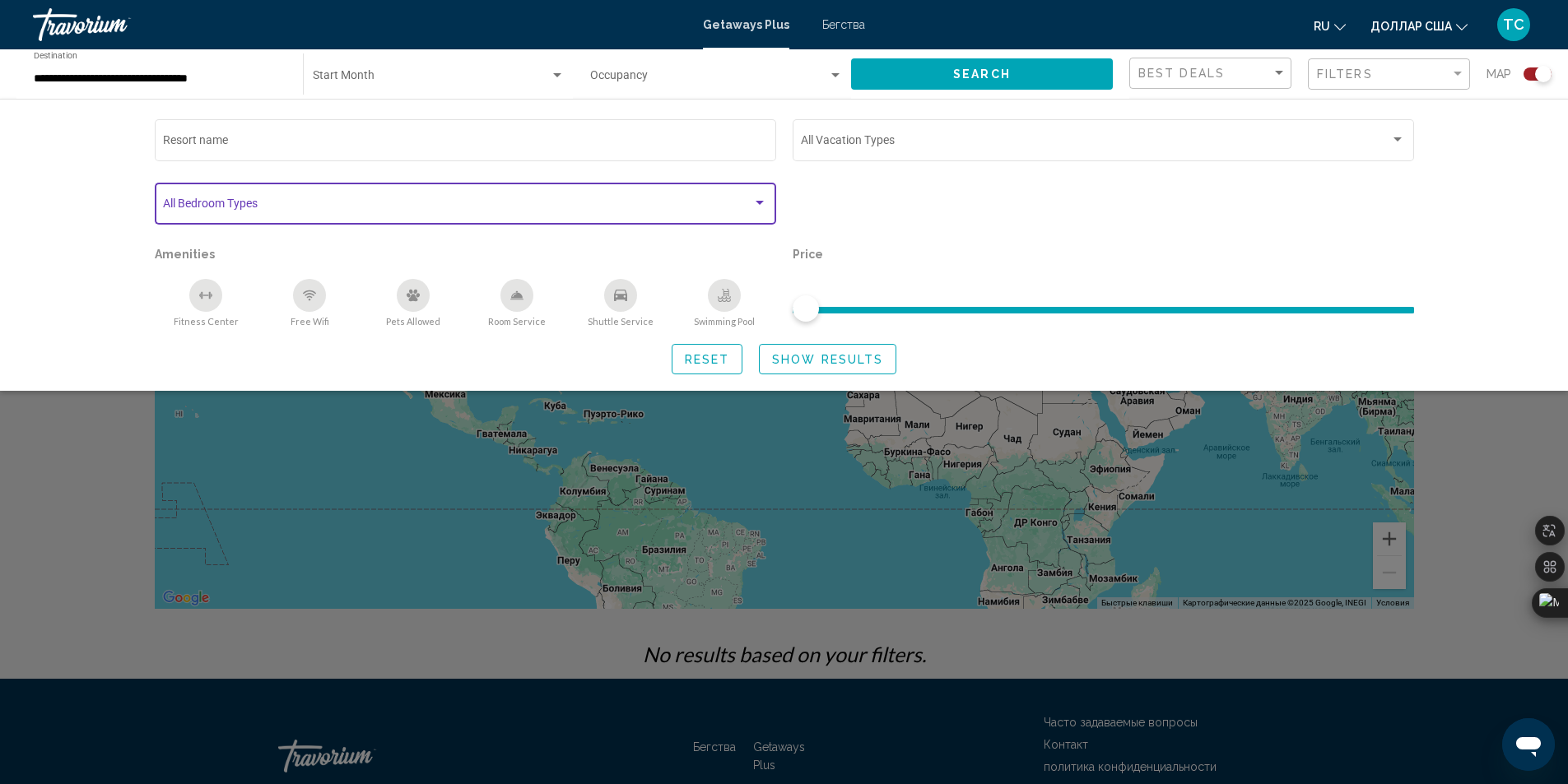
click at [765, 207] on div "Search widget" at bounding box center [760, 203] width 14 height 14
click at [763, 202] on div "Search widget" at bounding box center [760, 203] width 14 height 14
click at [750, 202] on span "Search widget" at bounding box center [457, 206] width 590 height 14
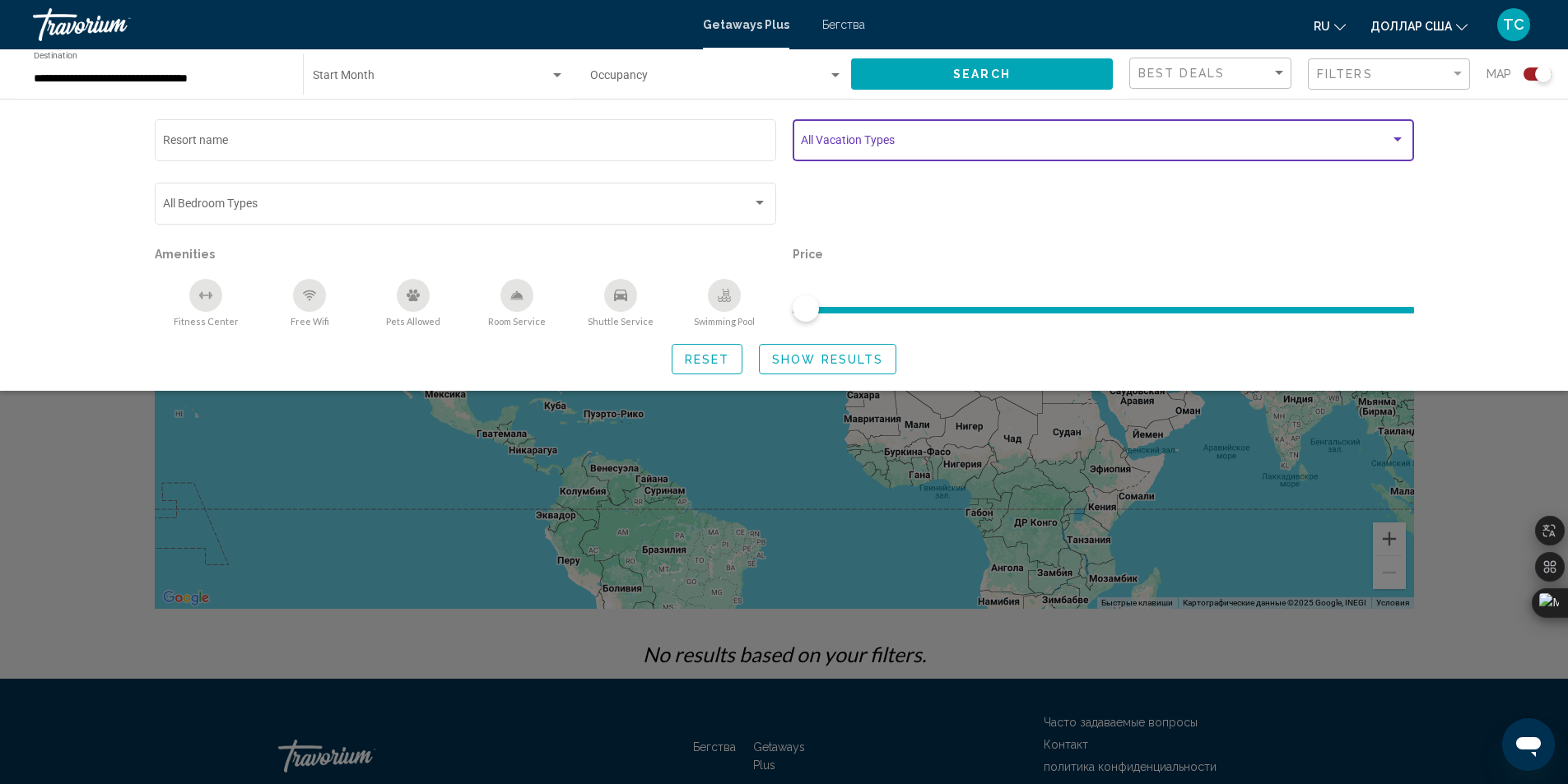
click at [1397, 141] on div "Search widget" at bounding box center [1397, 140] width 14 height 14
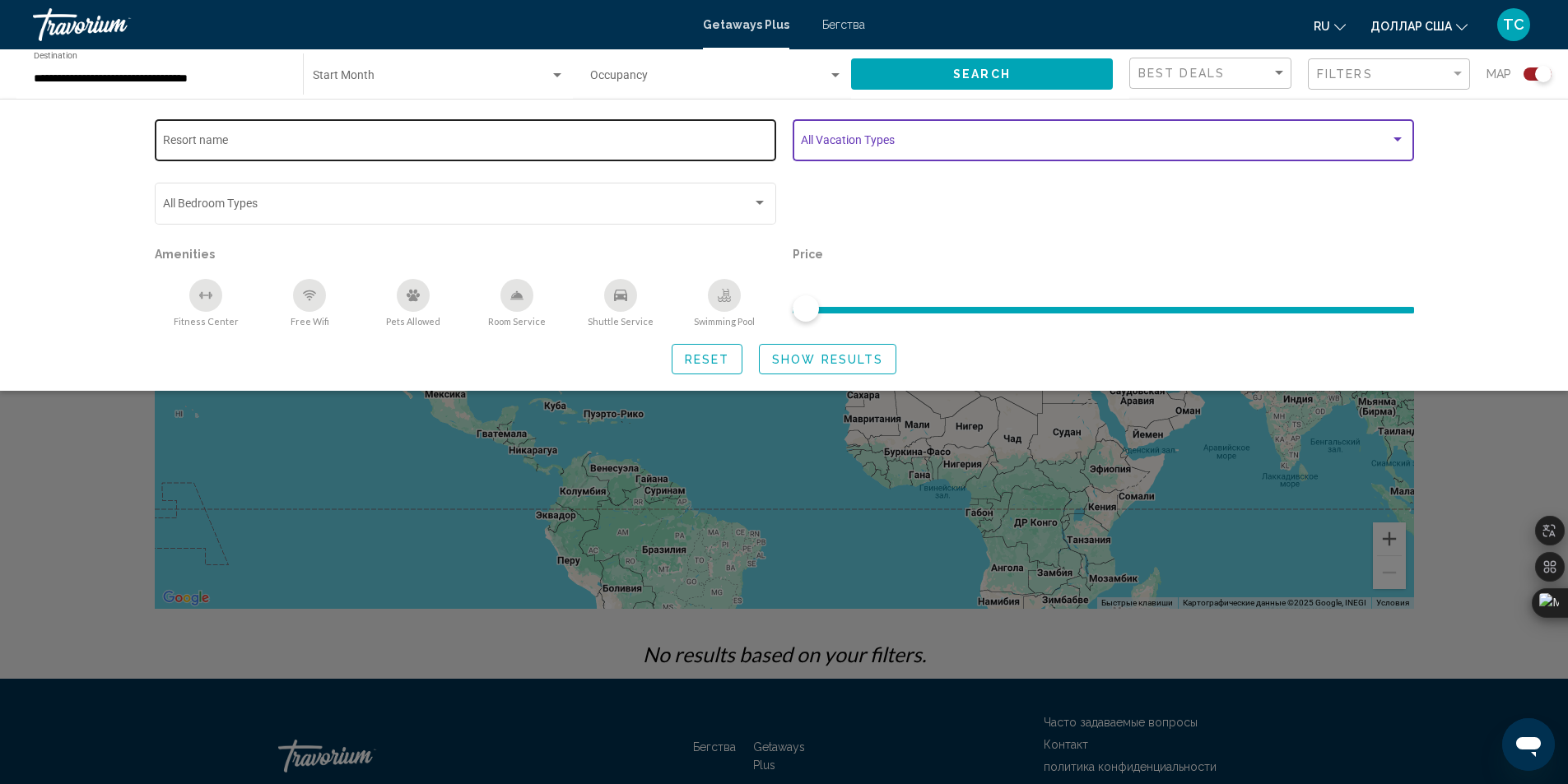
click at [268, 139] on input "Resort name" at bounding box center [464, 143] width 604 height 14
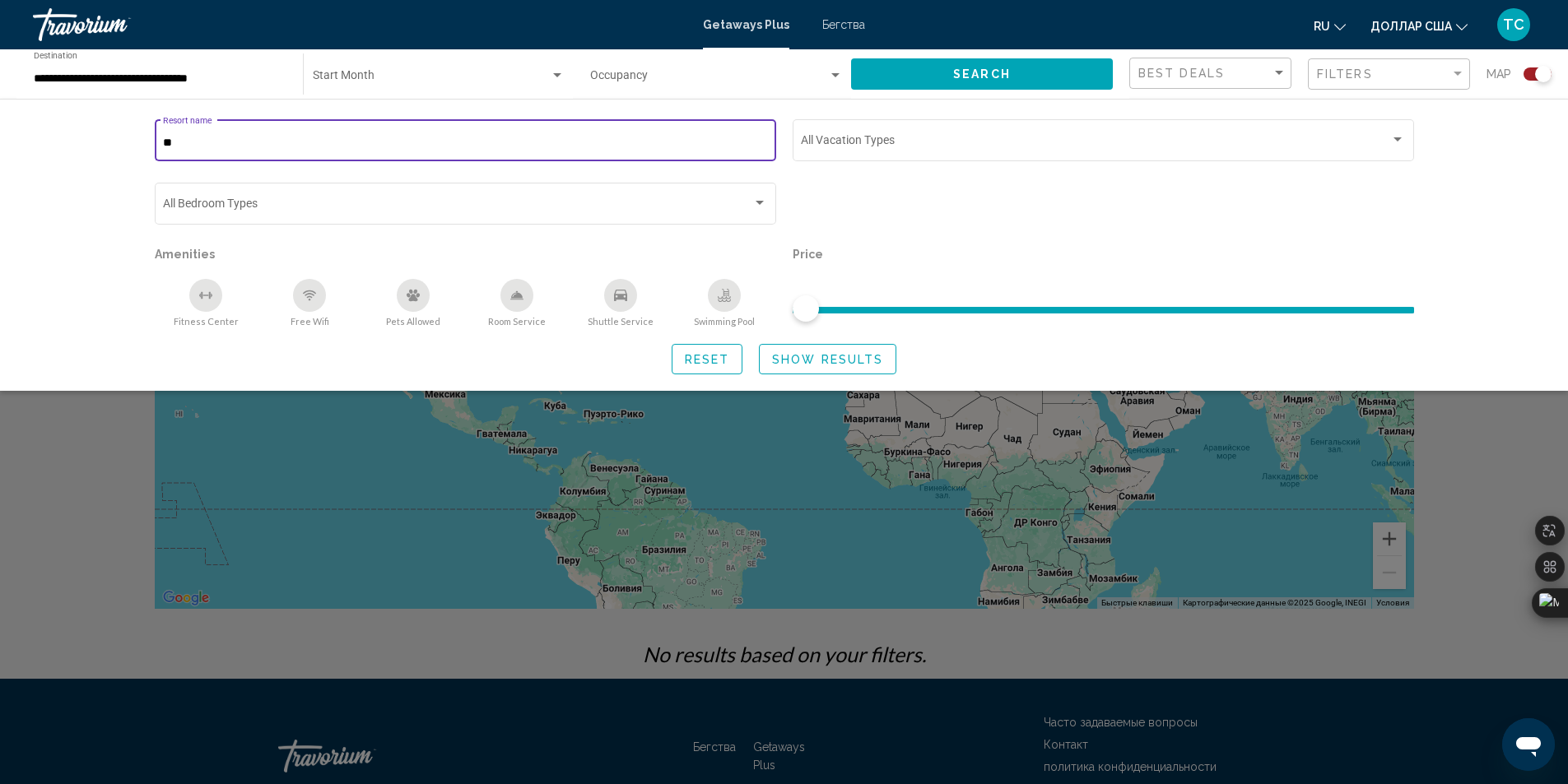
type input "*"
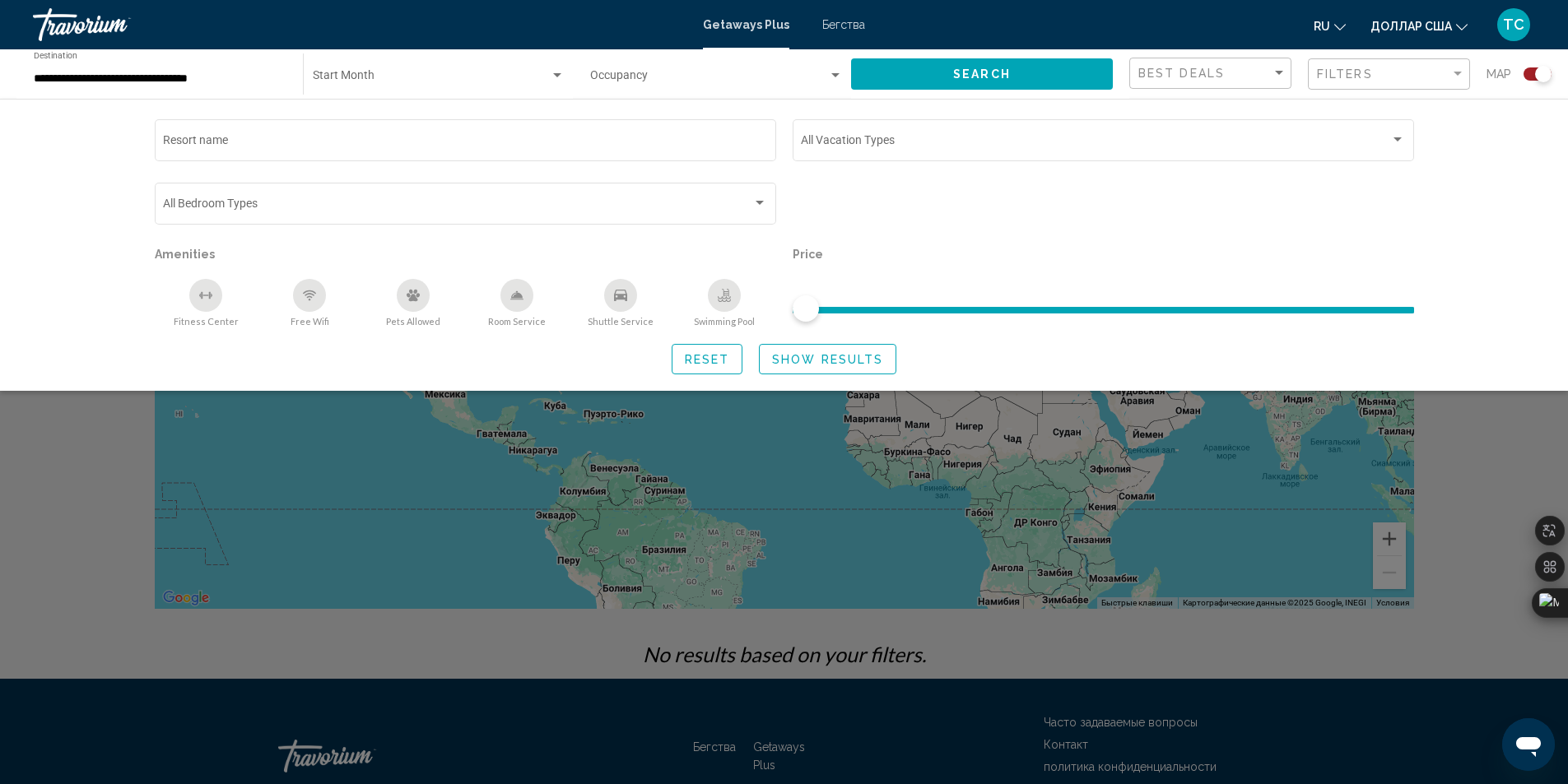
click at [853, 24] on font "Бегства" at bounding box center [843, 24] width 43 height 14
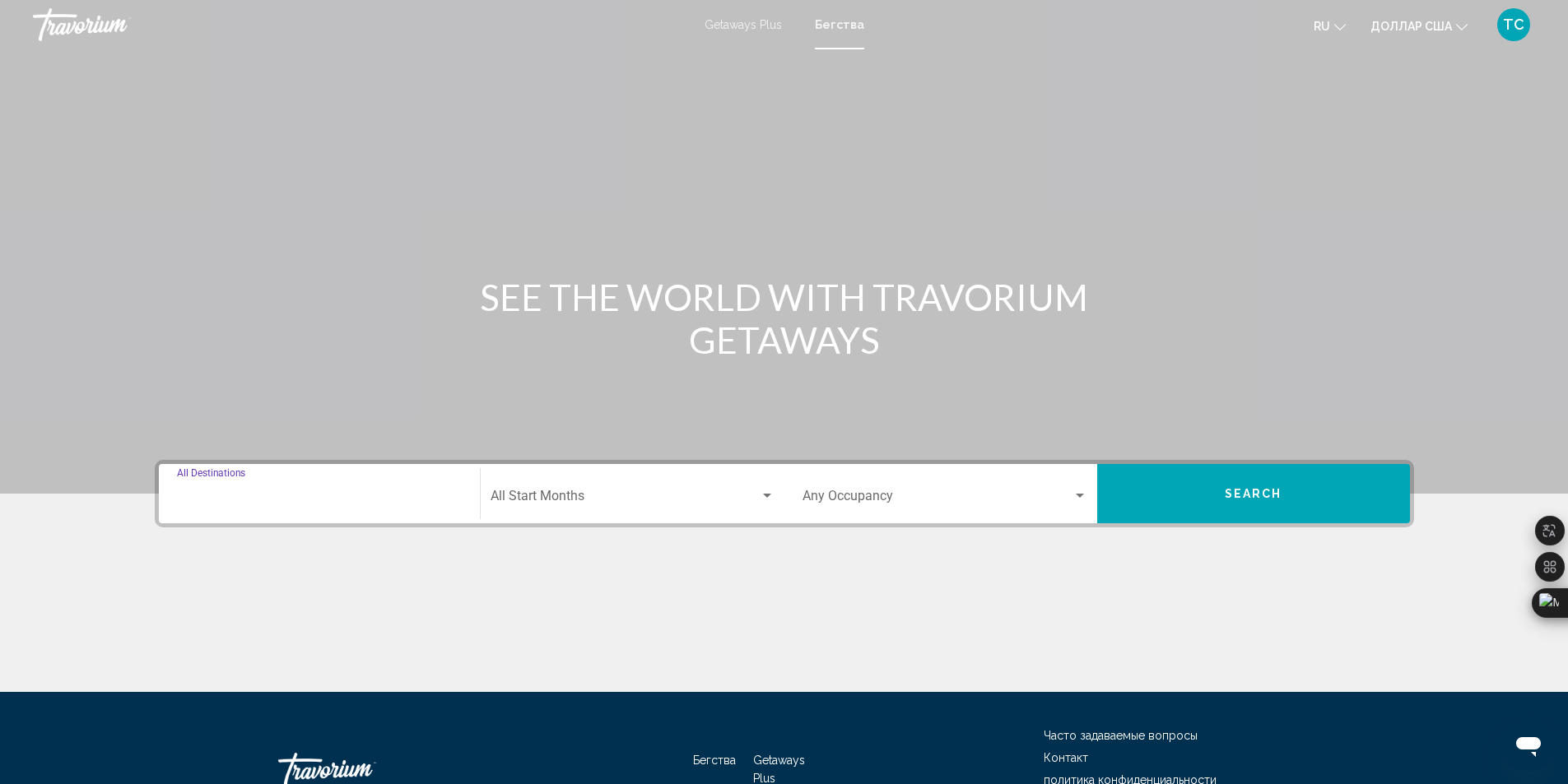
click at [239, 497] on input "Destination All Destinations" at bounding box center [320, 500] width 284 height 14
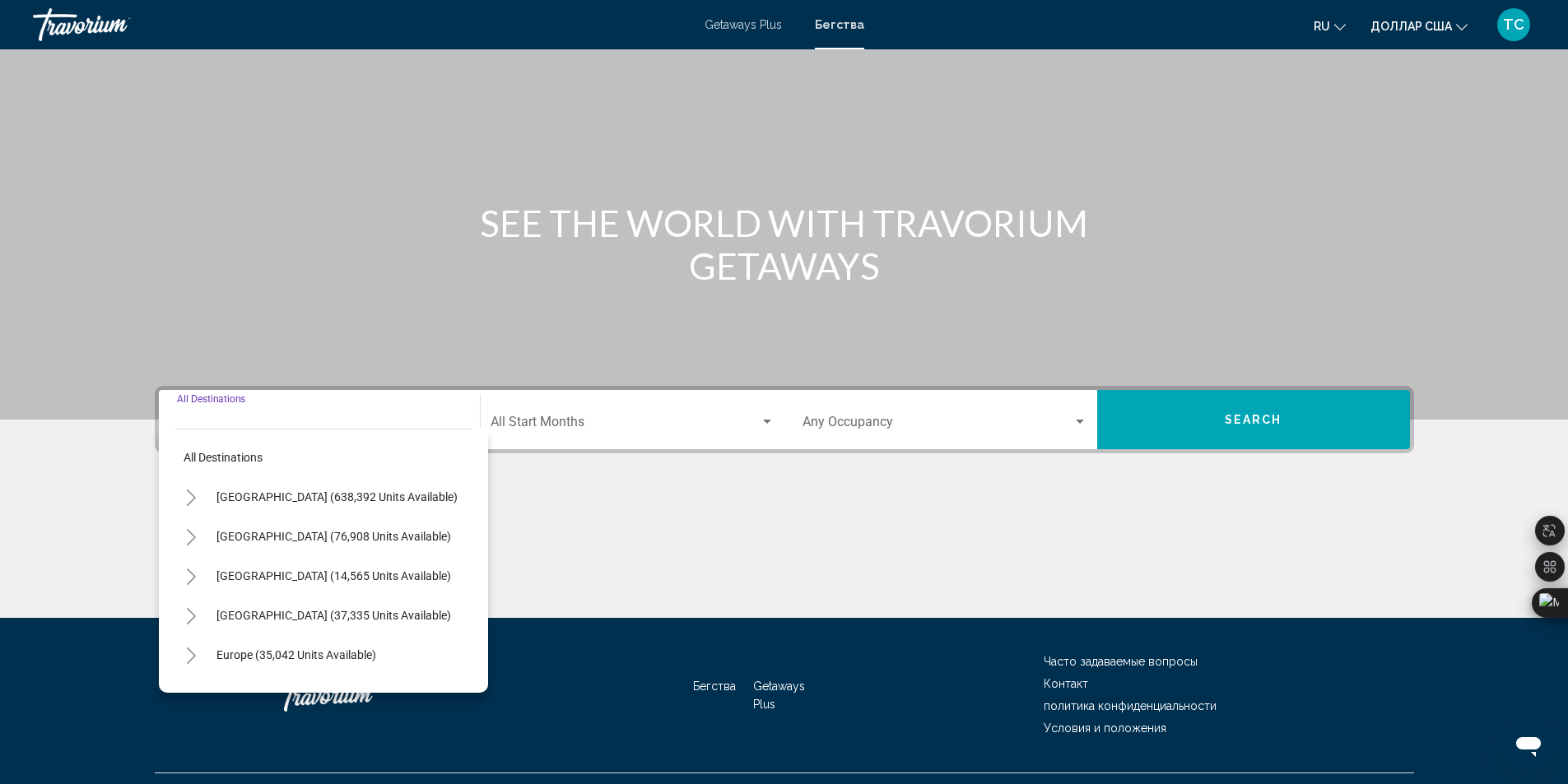
scroll to position [110, 0]
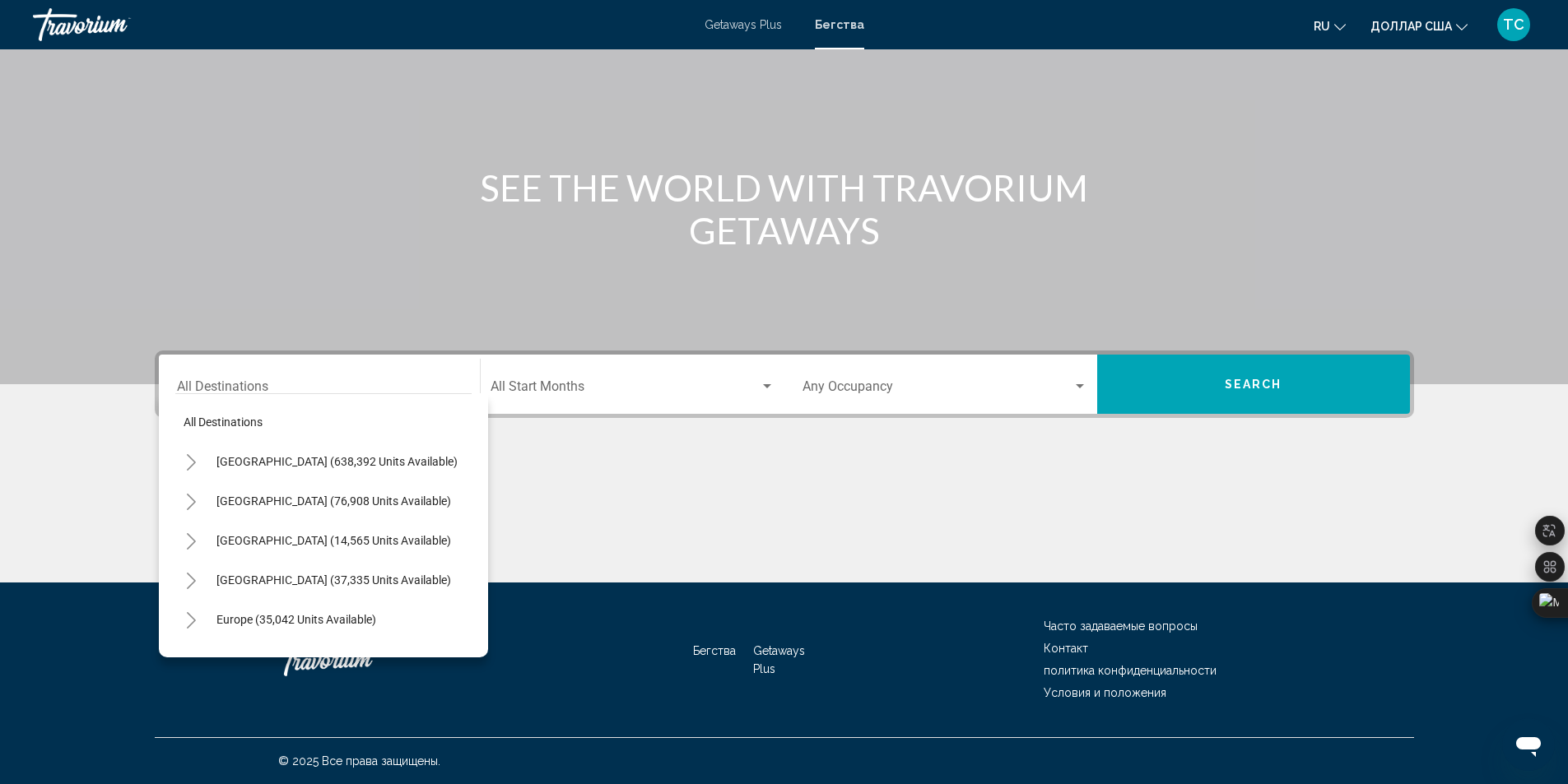
drag, startPoint x: 455, startPoint y: 456, endPoint x: 456, endPoint y: 472, distance: 16.0
click at [456, 472] on div "[GEOGRAPHIC_DATA] (638,392 units available)" at bounding box center [323, 462] width 296 height 40
click at [193, 609] on button "Toggle Europe (35,042 units available)" at bounding box center [192, 619] width 33 height 33
click at [192, 615] on icon "Toggle Europe (35,042 units available)" at bounding box center [192, 620] width 13 height 16
click at [192, 624] on icon "Toggle Europe (35,042 units available)" at bounding box center [192, 620] width 9 height 16
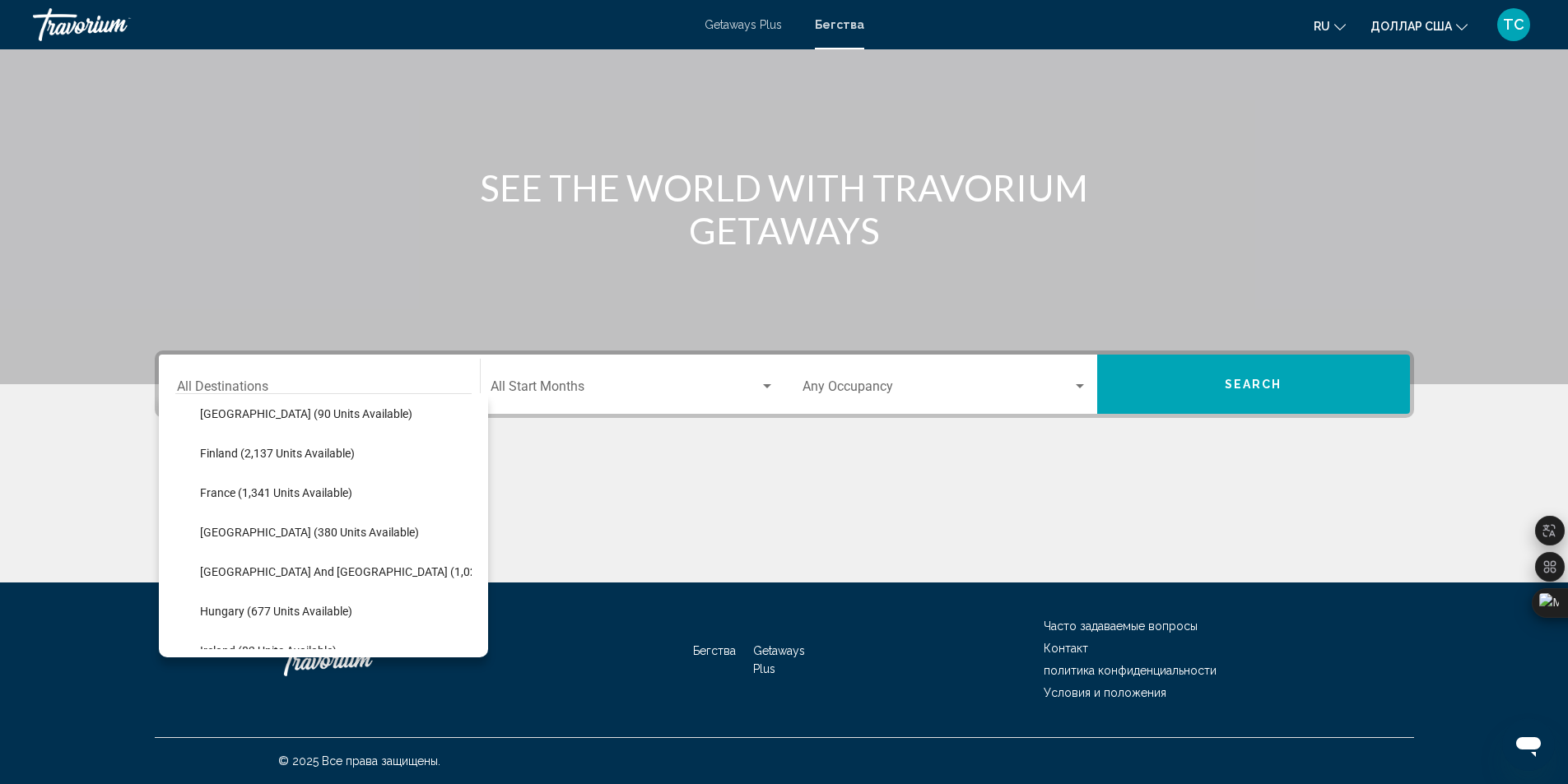
scroll to position [409, 0]
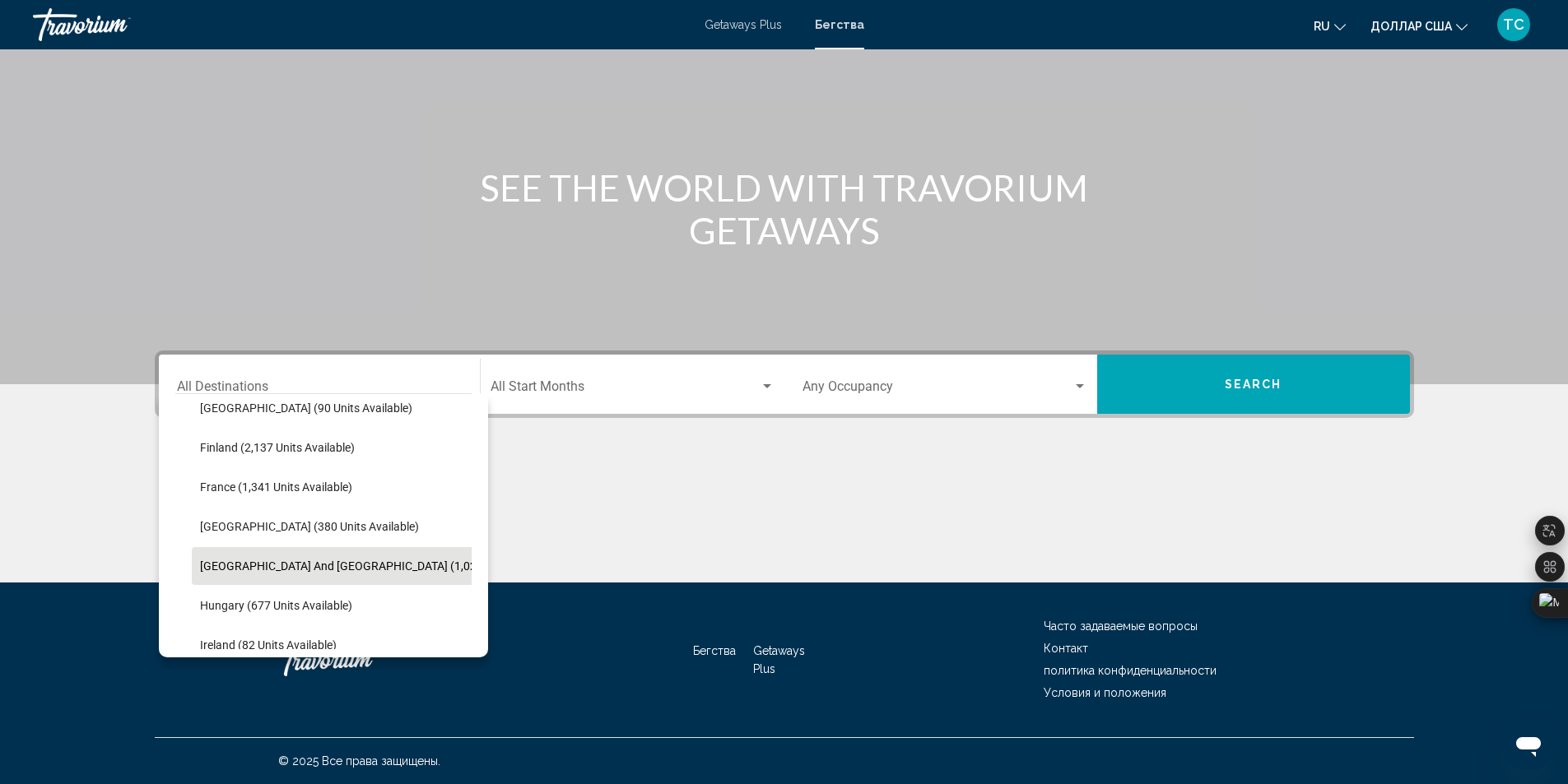
click at [374, 571] on span "[GEOGRAPHIC_DATA] and [GEOGRAPHIC_DATA] (1,023 units available)" at bounding box center [382, 566] width 365 height 14
type input "**********"
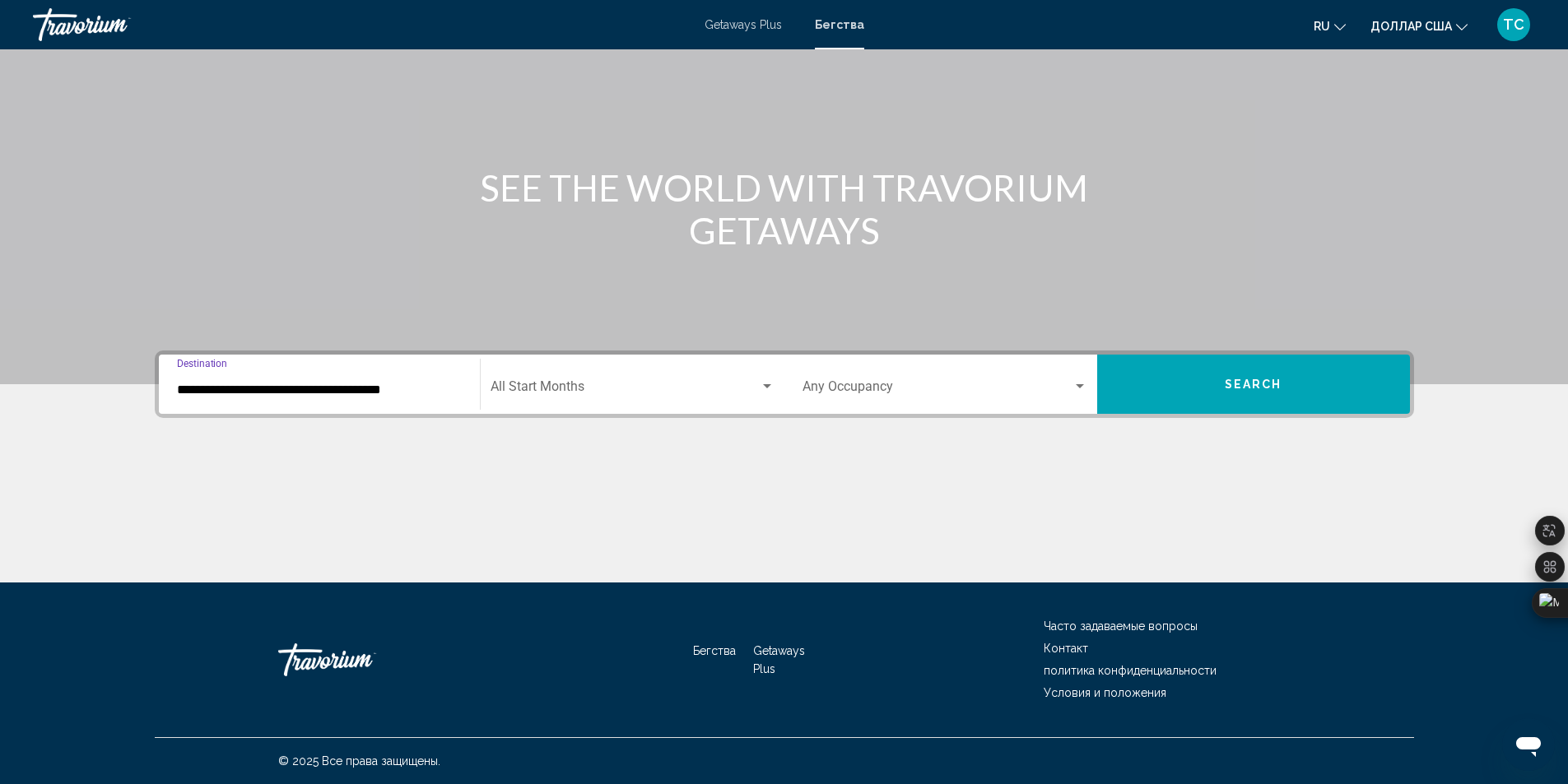
click at [768, 385] on div "Search widget" at bounding box center [766, 386] width 8 height 5
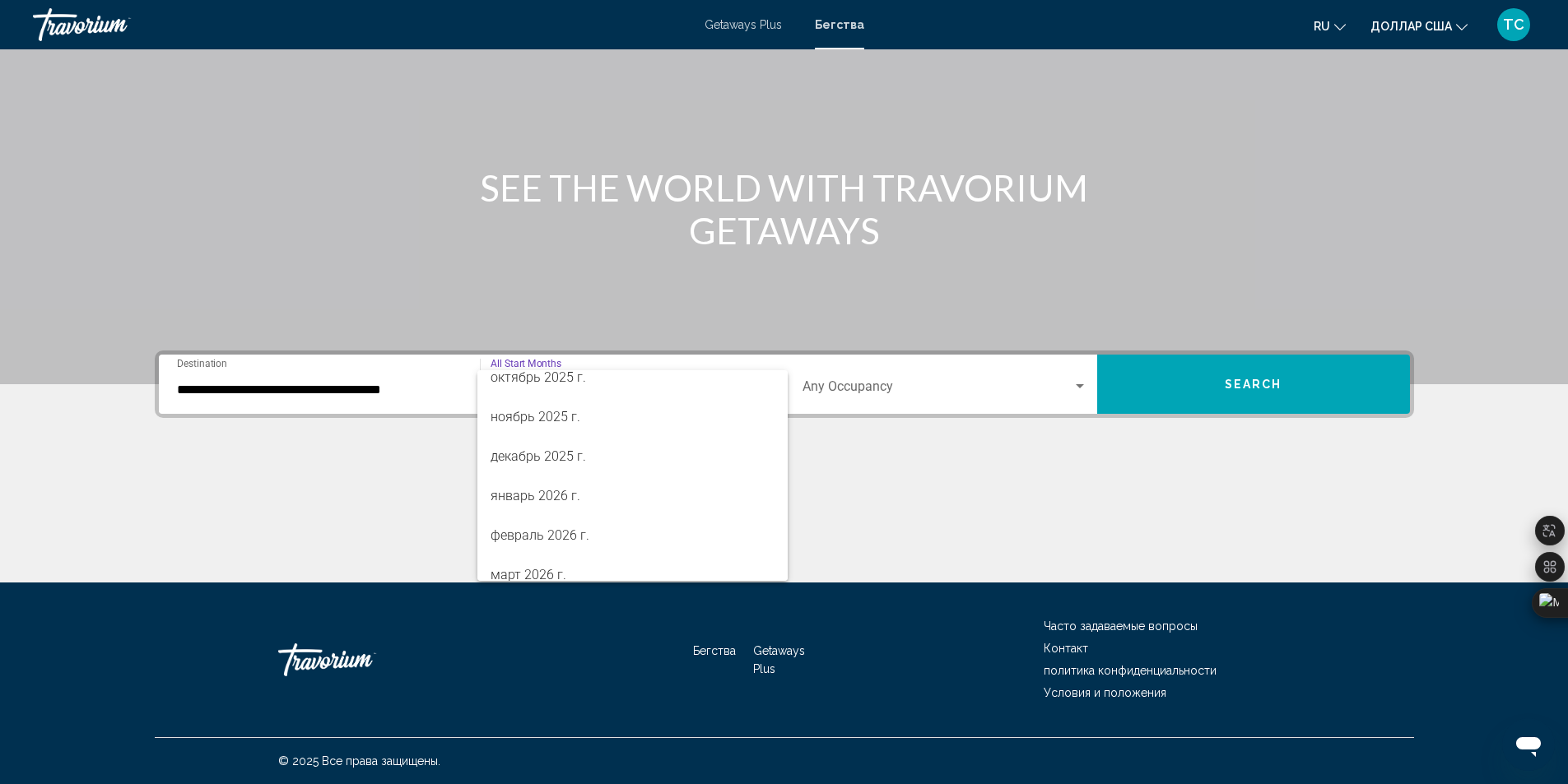
scroll to position [136, 0]
click at [530, 493] on font "январь 2026 г." at bounding box center [536, 491] width 90 height 15
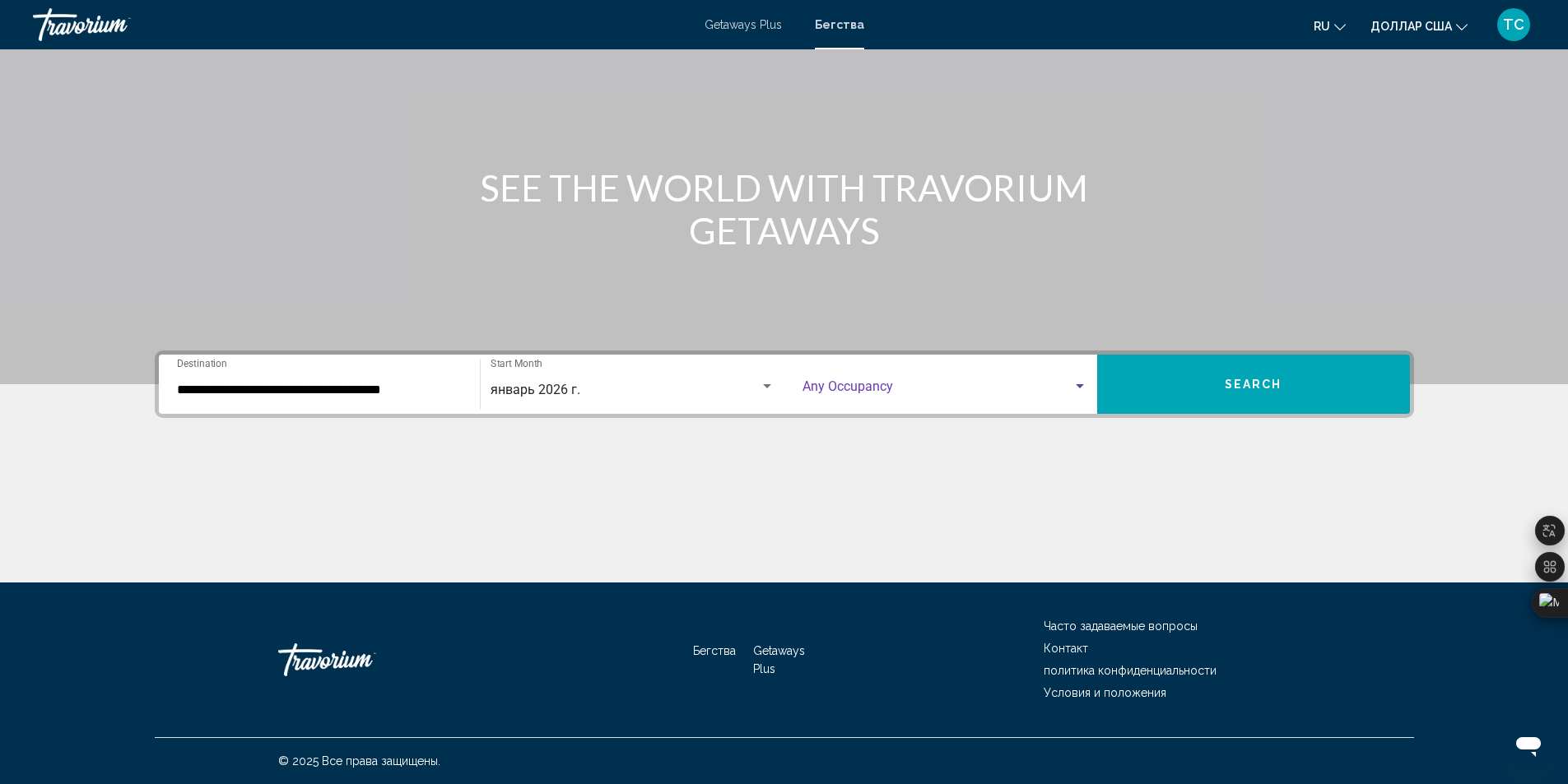
click at [1076, 385] on div "Search widget" at bounding box center [1079, 386] width 8 height 5
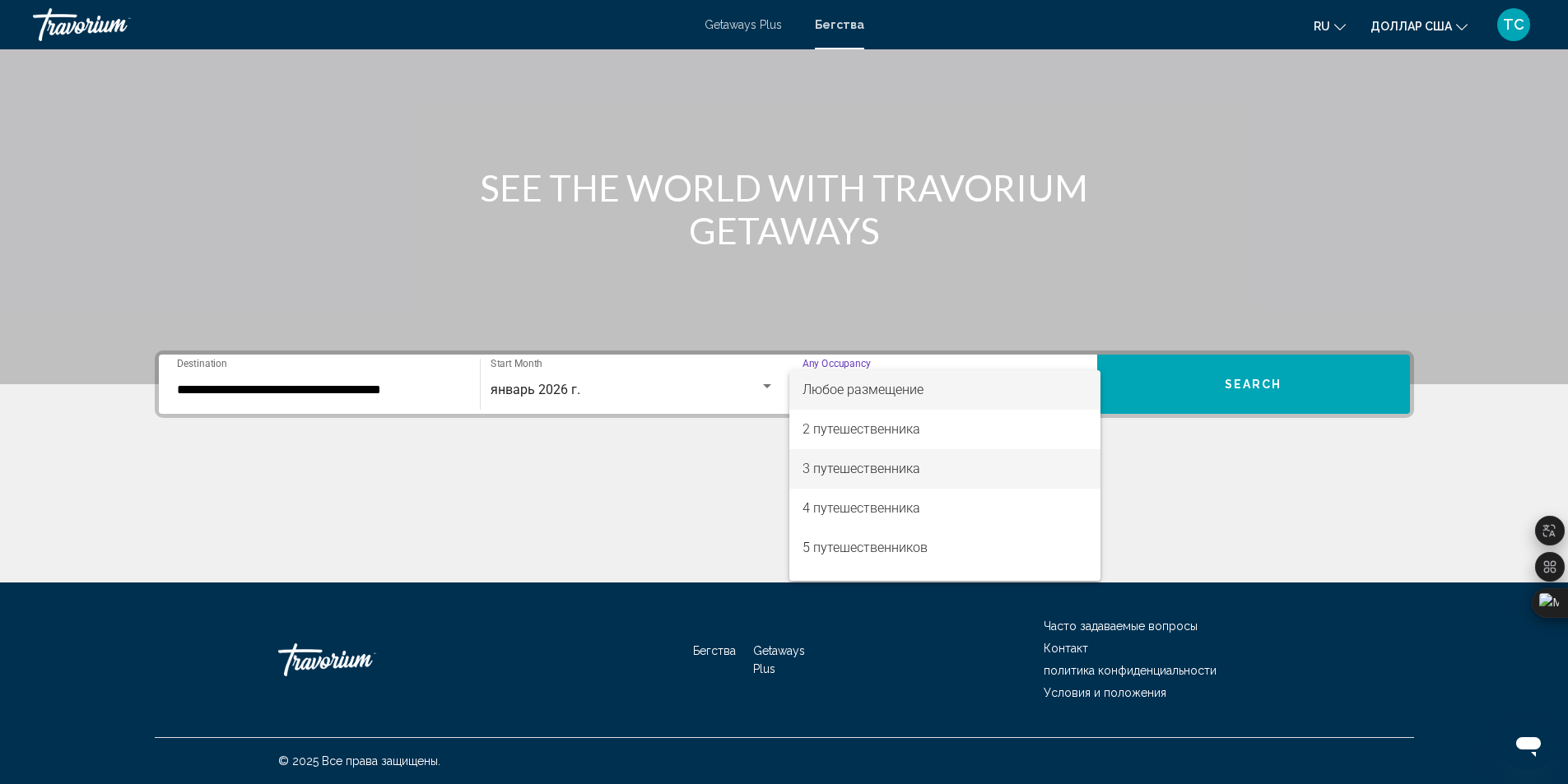
drag, startPoint x: 943, startPoint y: 469, endPoint x: 1153, endPoint y: 470, distance: 210.0
click at [942, 470] on span "3 путешественника" at bounding box center [944, 469] width 284 height 40
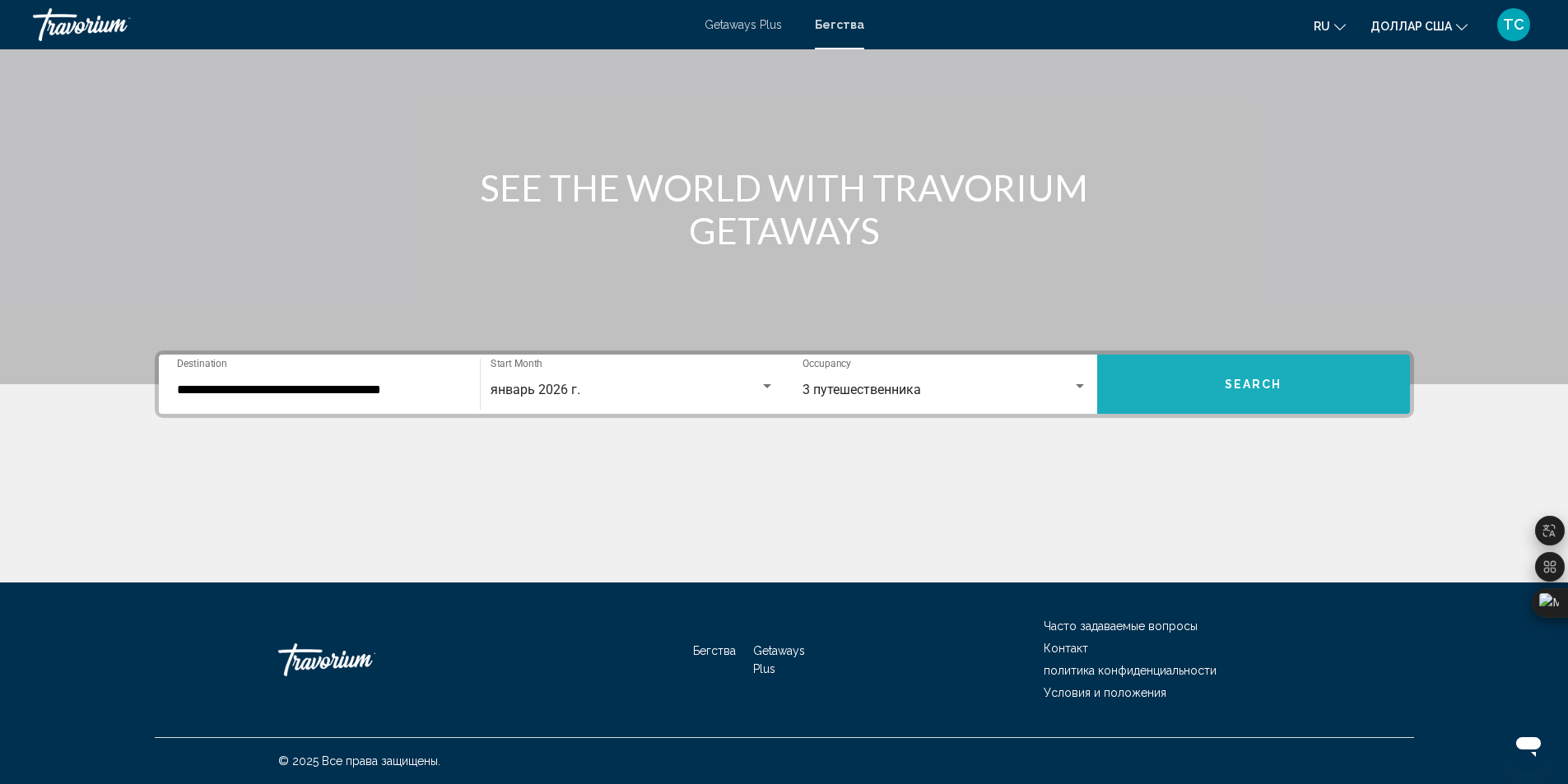
click at [1269, 388] on span "Search" at bounding box center [1253, 385] width 58 height 14
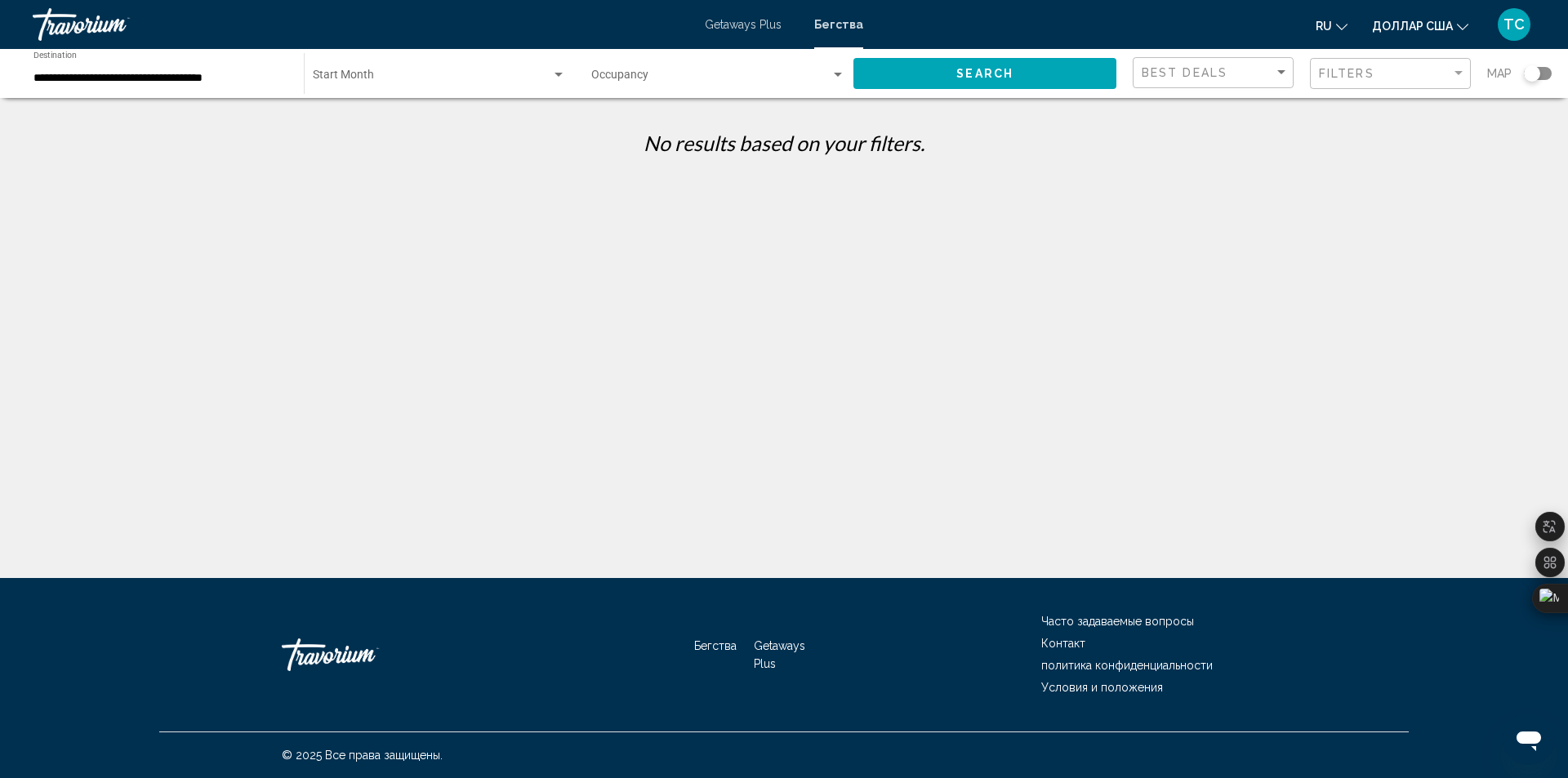
click at [856, 27] on font "Бегства" at bounding box center [838, 24] width 49 height 13
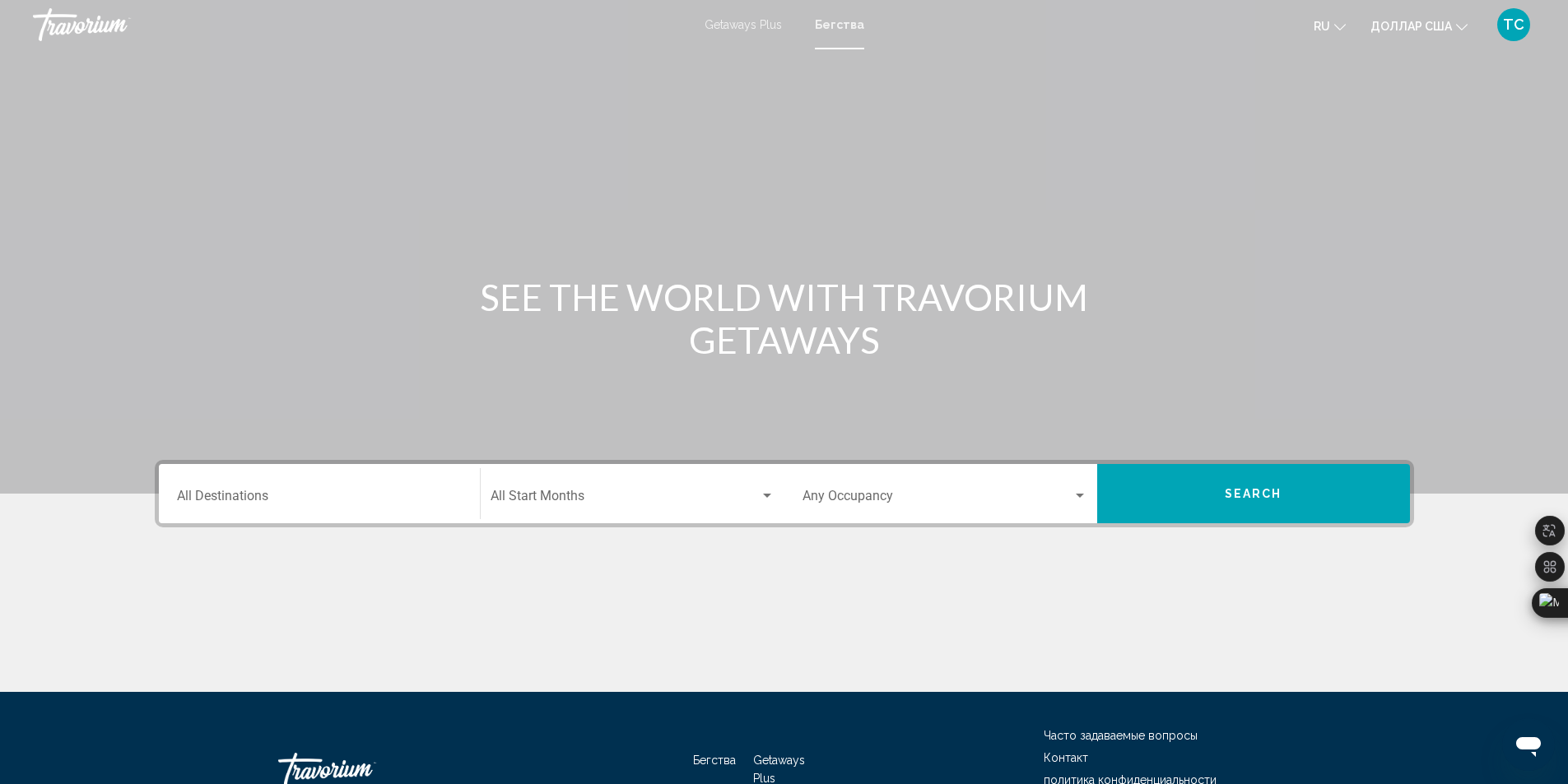
click at [274, 487] on div "Destination All Destinations" at bounding box center [320, 494] width 284 height 52
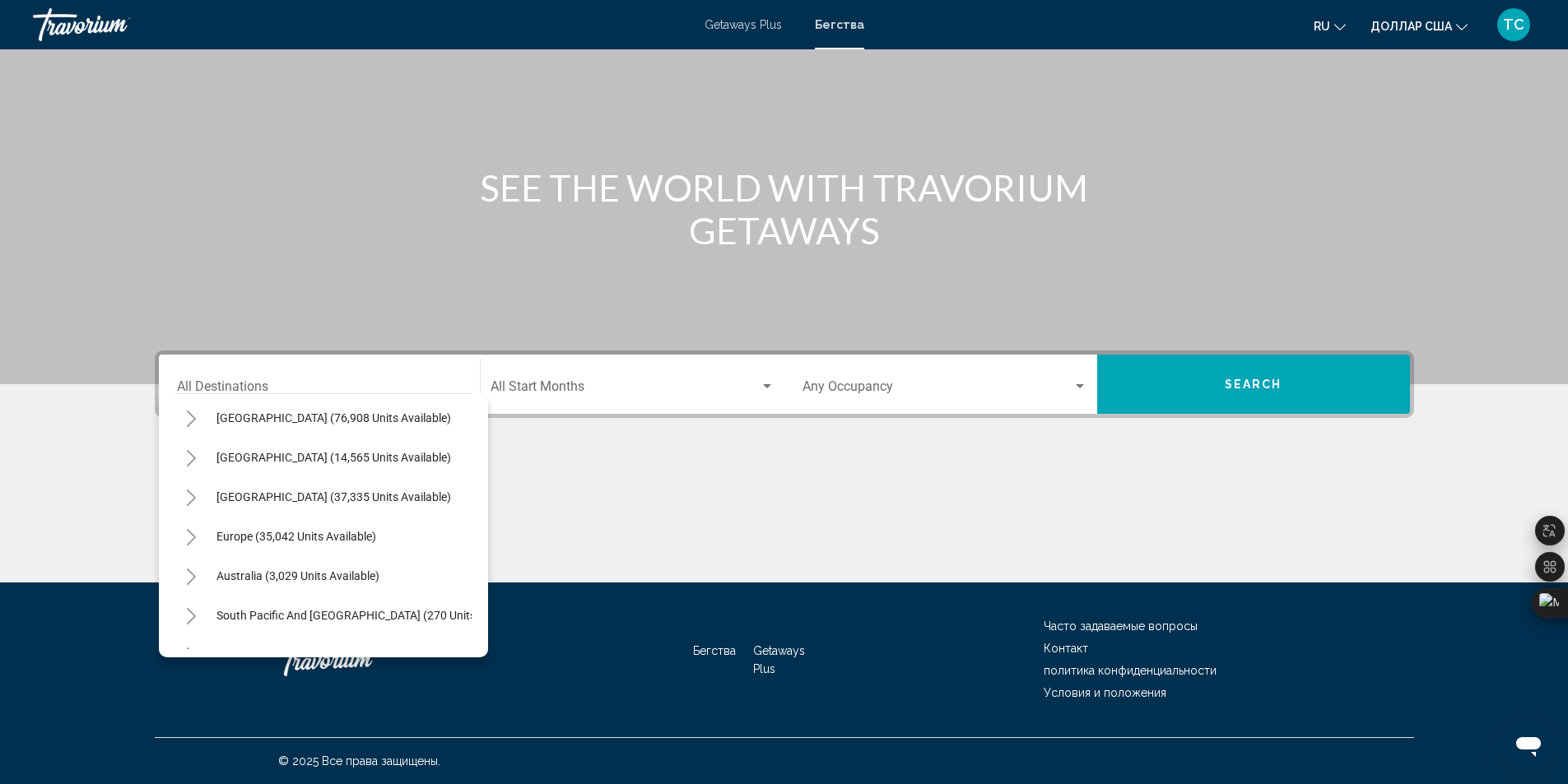
scroll to position [87, 0]
click at [187, 531] on icon "Toggle Europe (35,042 units available)" at bounding box center [192, 533] width 13 height 16
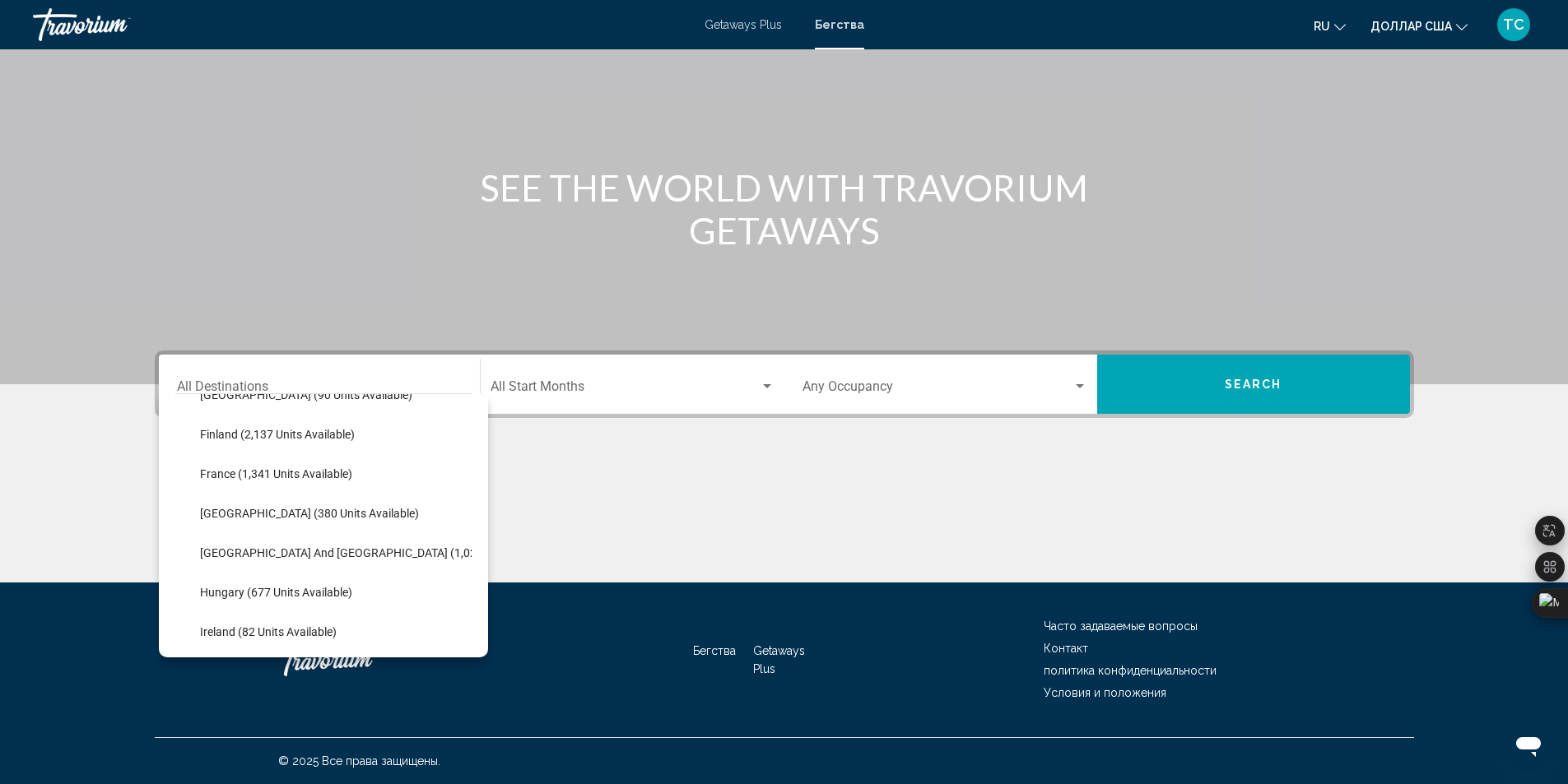
scroll to position [491, 0]
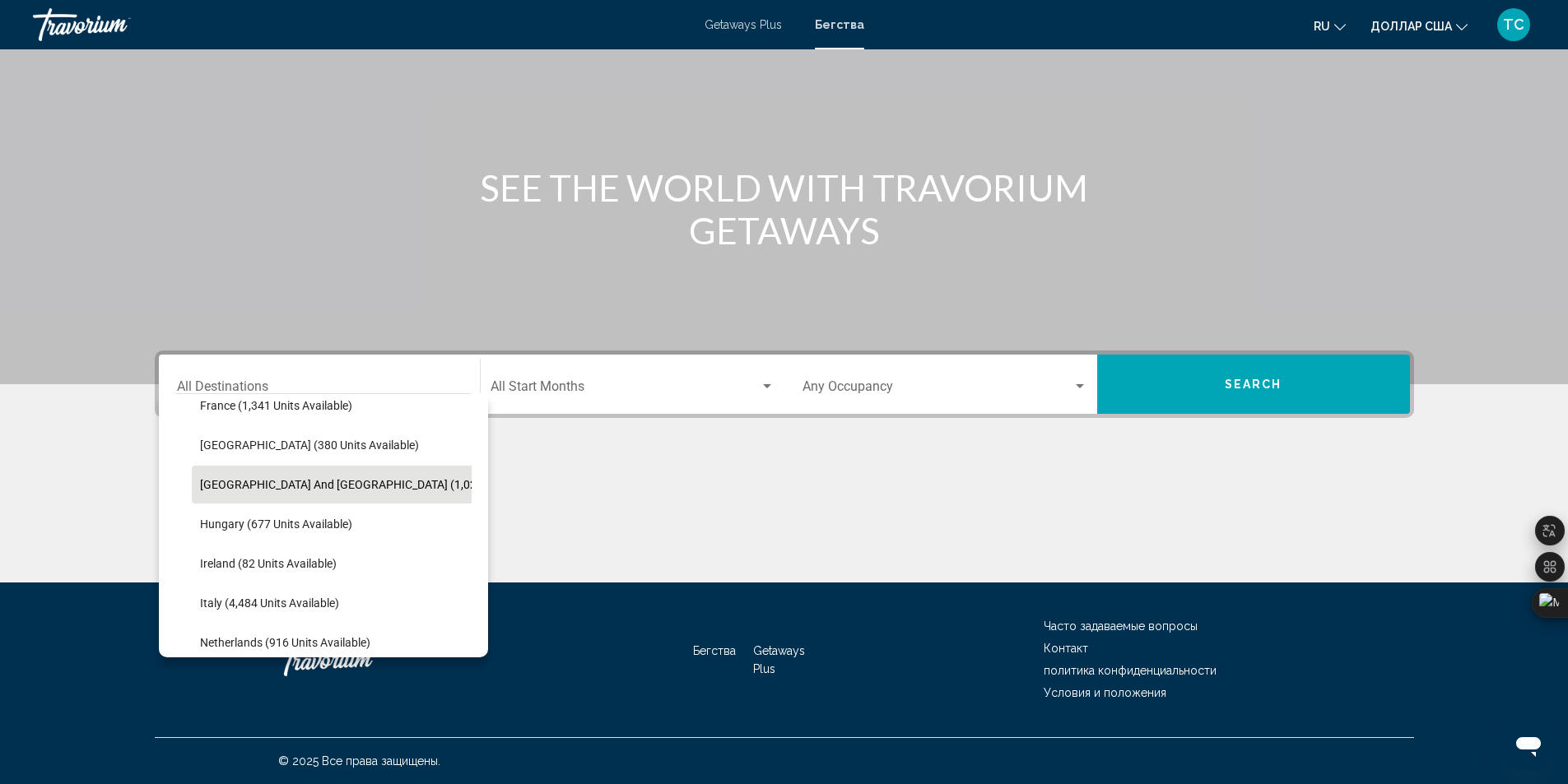
click at [311, 489] on span "[GEOGRAPHIC_DATA] and [GEOGRAPHIC_DATA] (1,023 units available)" at bounding box center [382, 484] width 365 height 14
type input "**********"
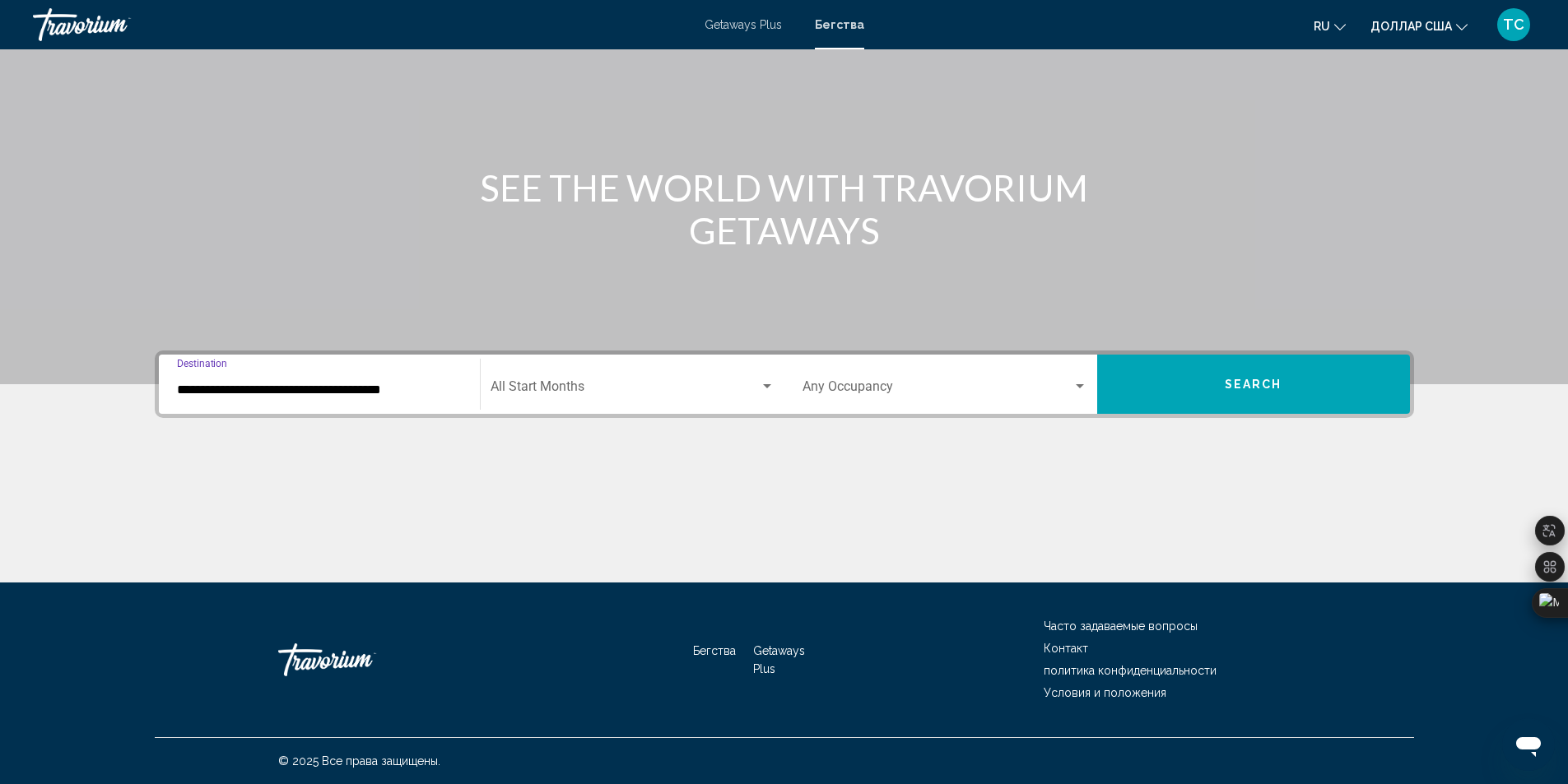
click at [766, 388] on div "Search widget" at bounding box center [766, 386] width 8 height 5
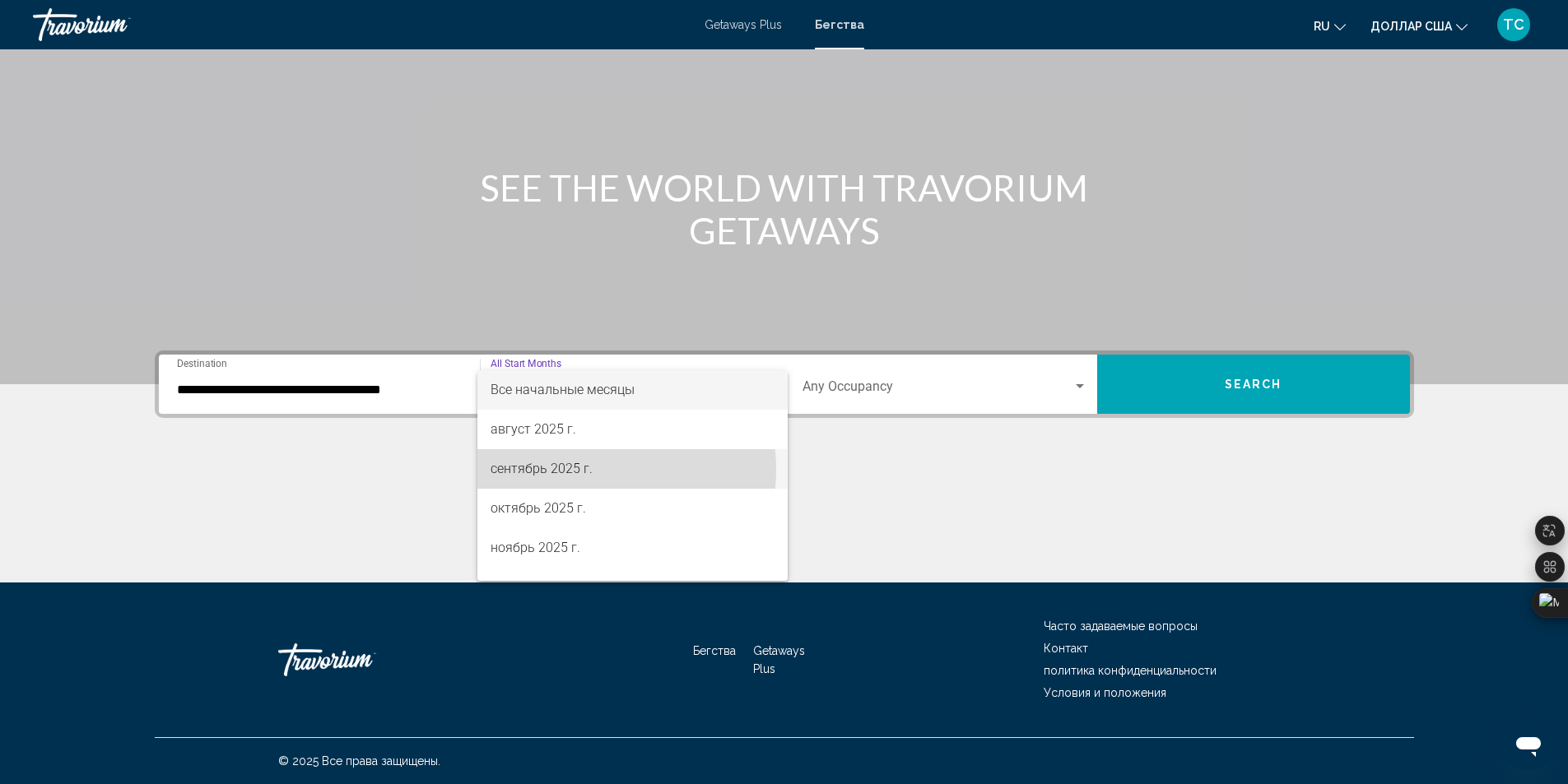
click at [576, 470] on font "сентябрь 2025 г." at bounding box center [541, 468] width 102 height 15
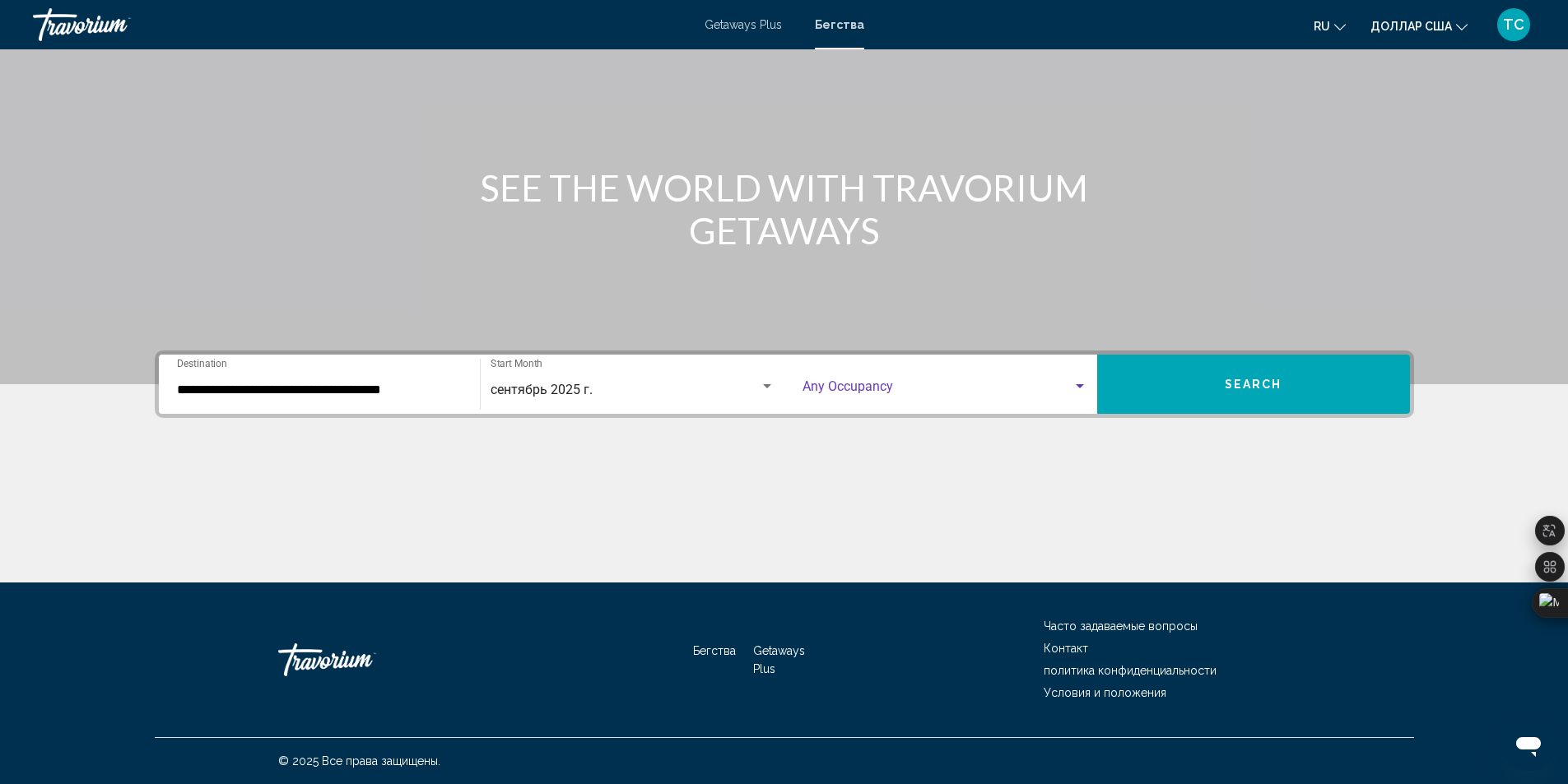
click at [1082, 385] on div "Search widget" at bounding box center [1079, 386] width 8 height 5
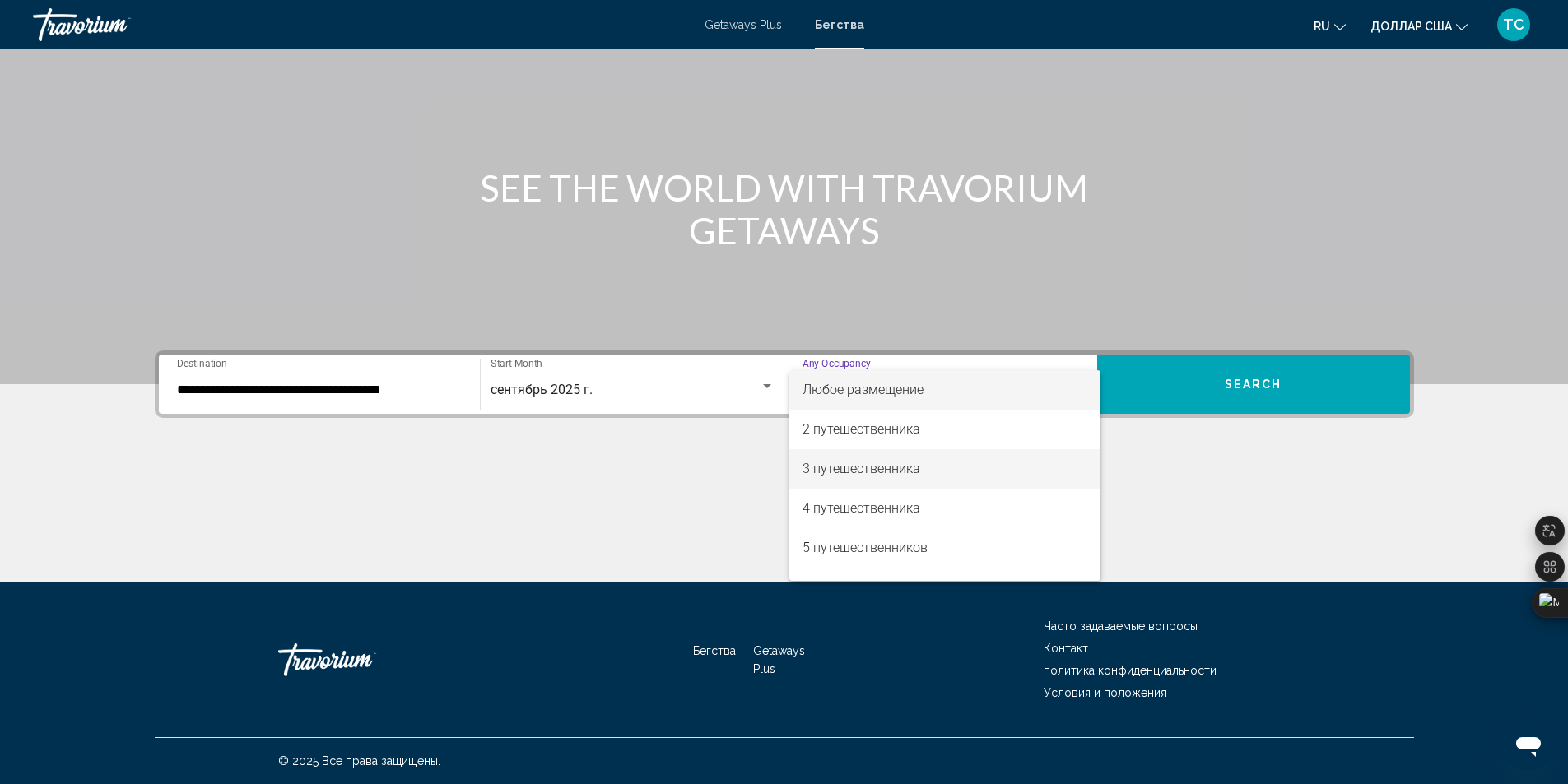
click at [945, 455] on span "3 путешественника" at bounding box center [944, 469] width 284 height 40
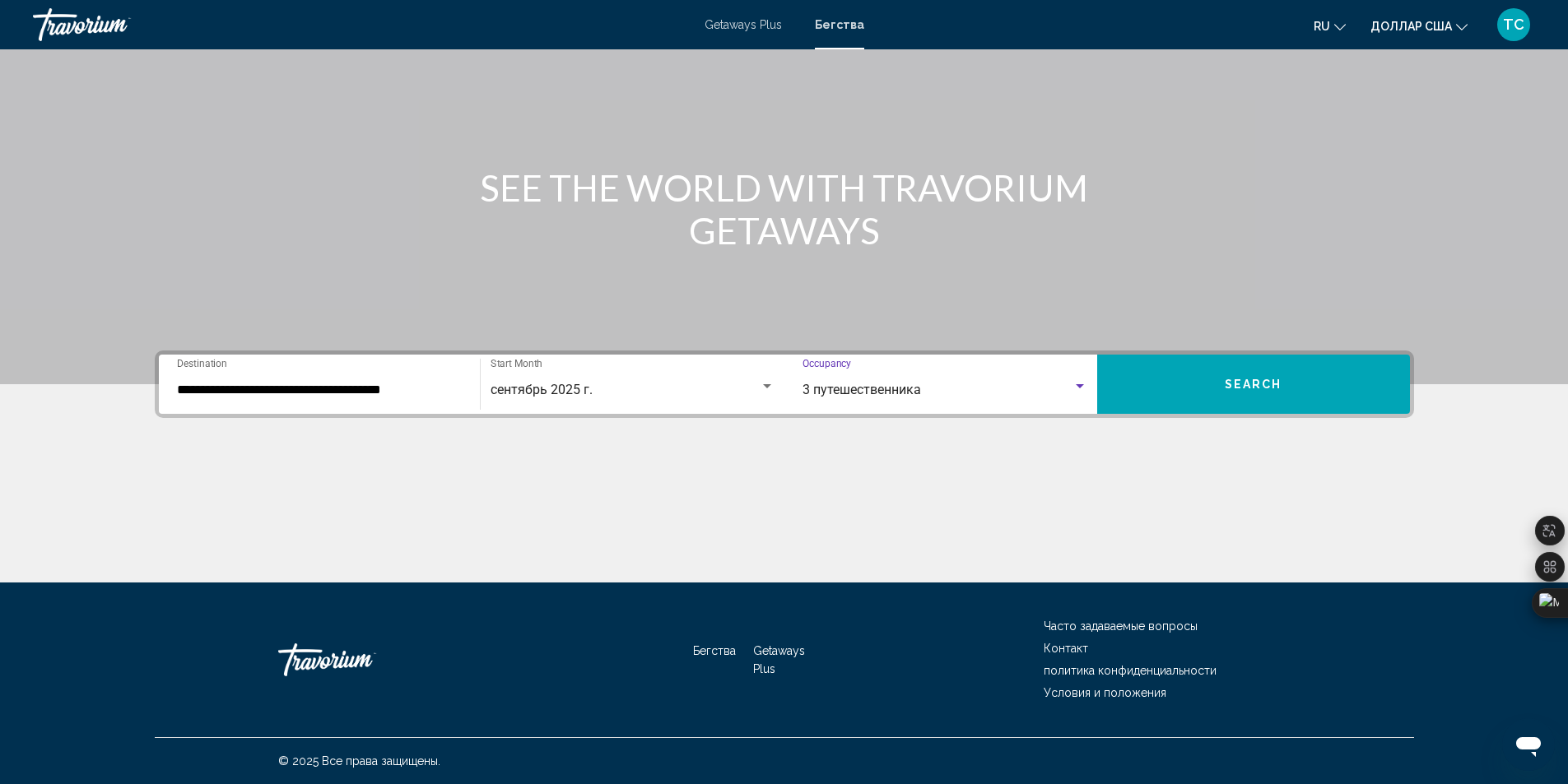
click at [1303, 392] on button "Search" at bounding box center [1253, 384] width 312 height 59
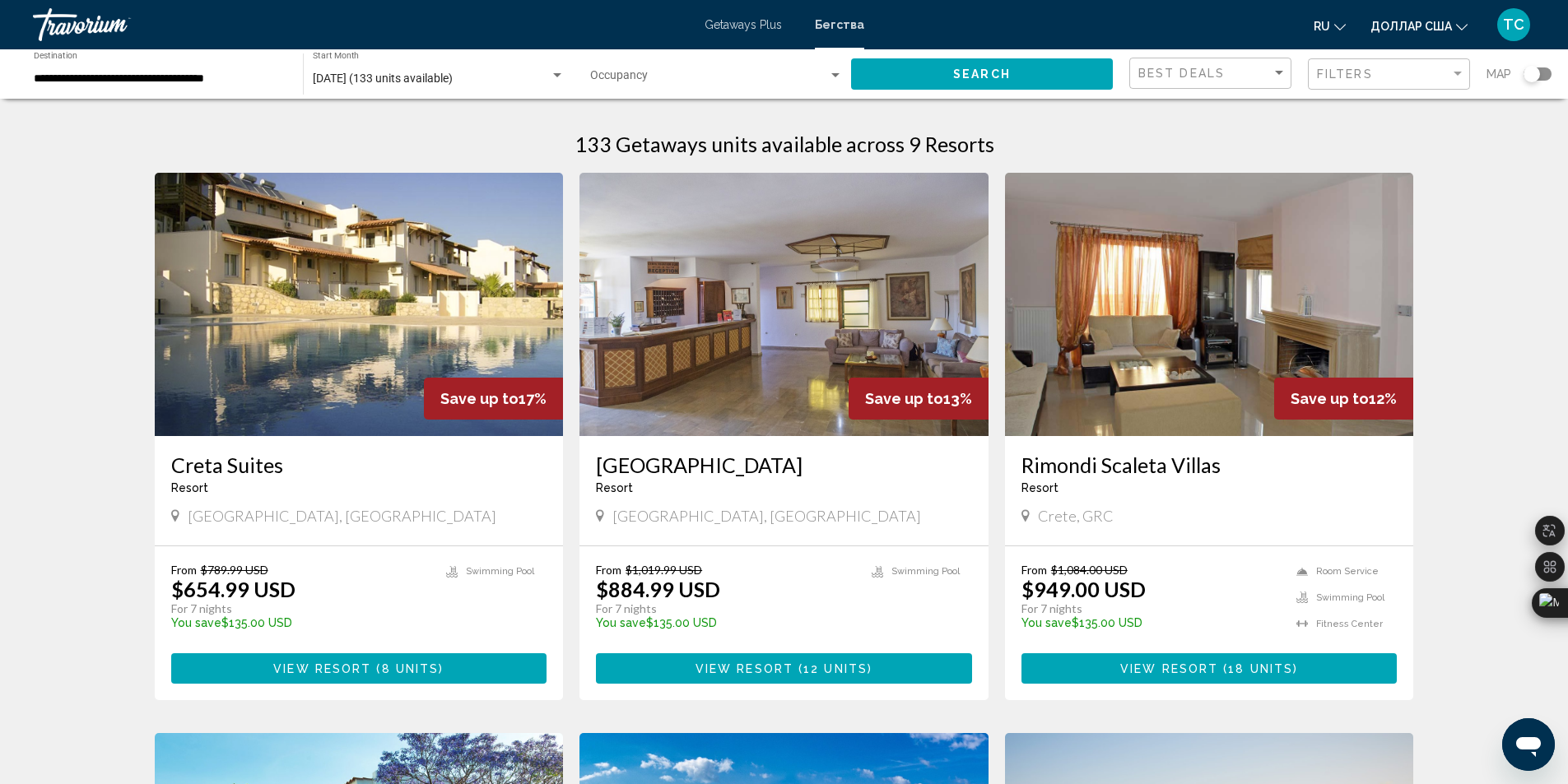
click at [220, 471] on h3 "Creta Suites" at bounding box center [359, 464] width 376 height 24
click at [311, 662] on span "View Resort" at bounding box center [322, 669] width 98 height 14
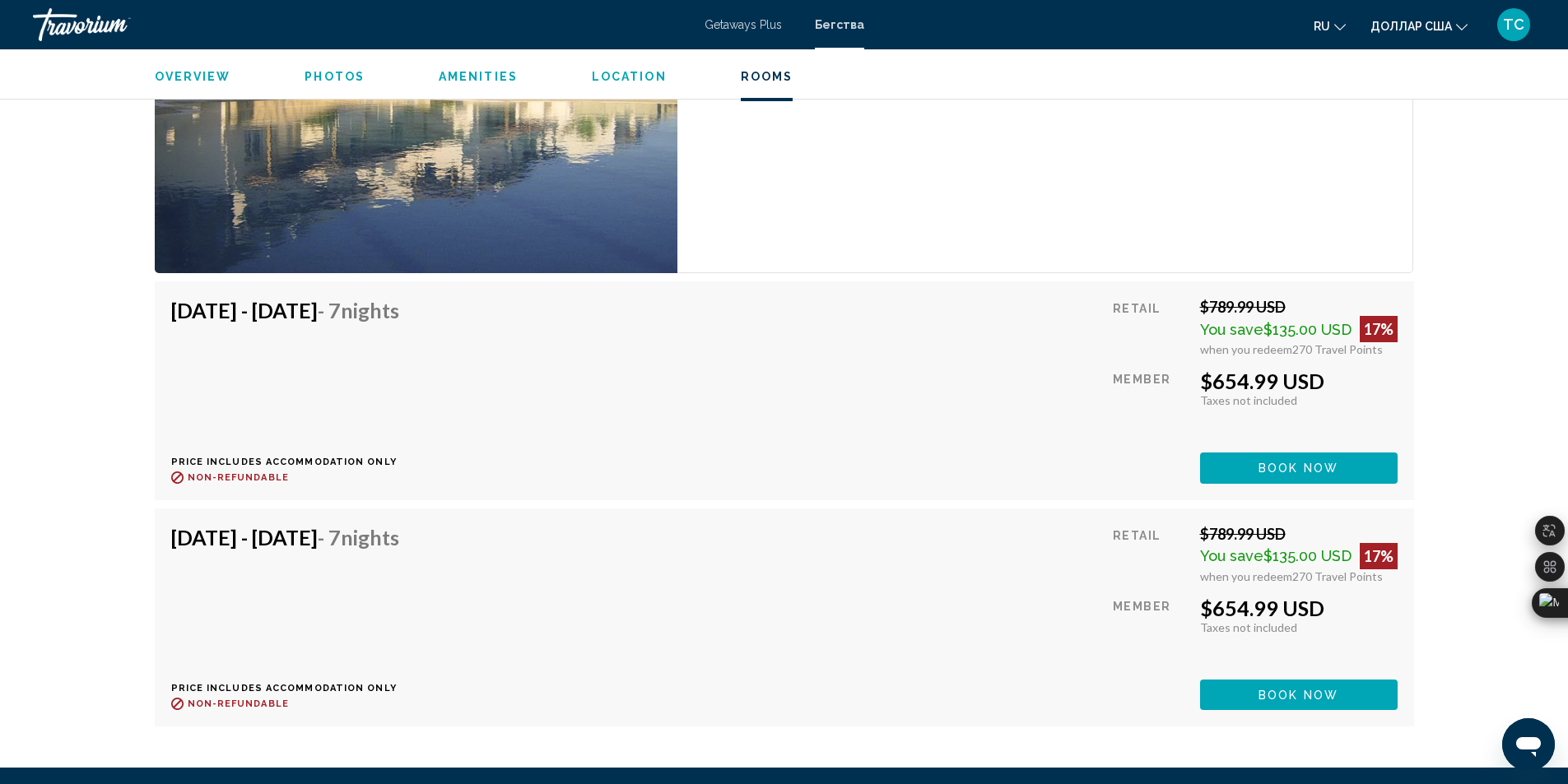
scroll to position [3068, 0]
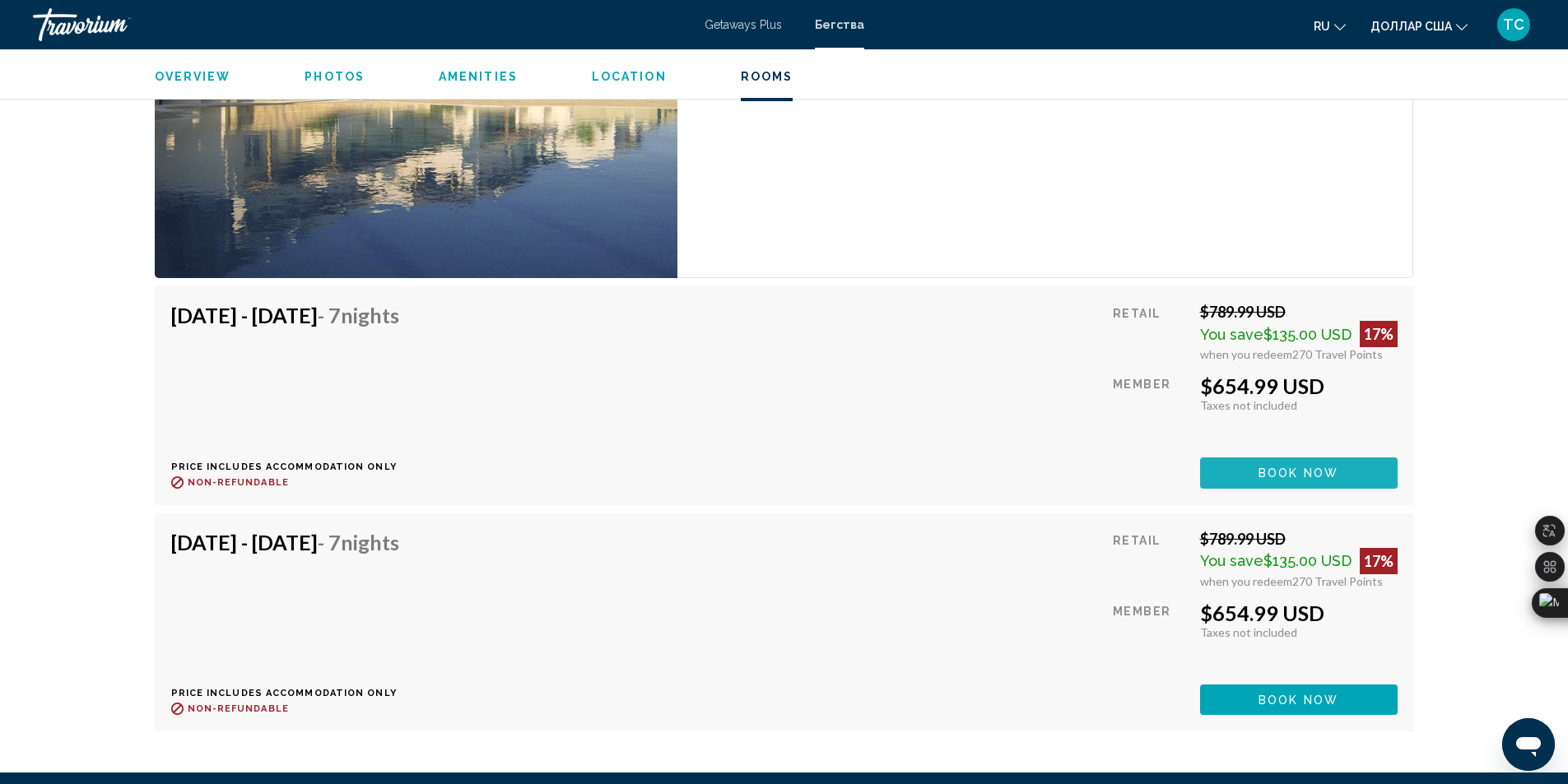
click at [1297, 477] on span "Book now" at bounding box center [1298, 473] width 80 height 14
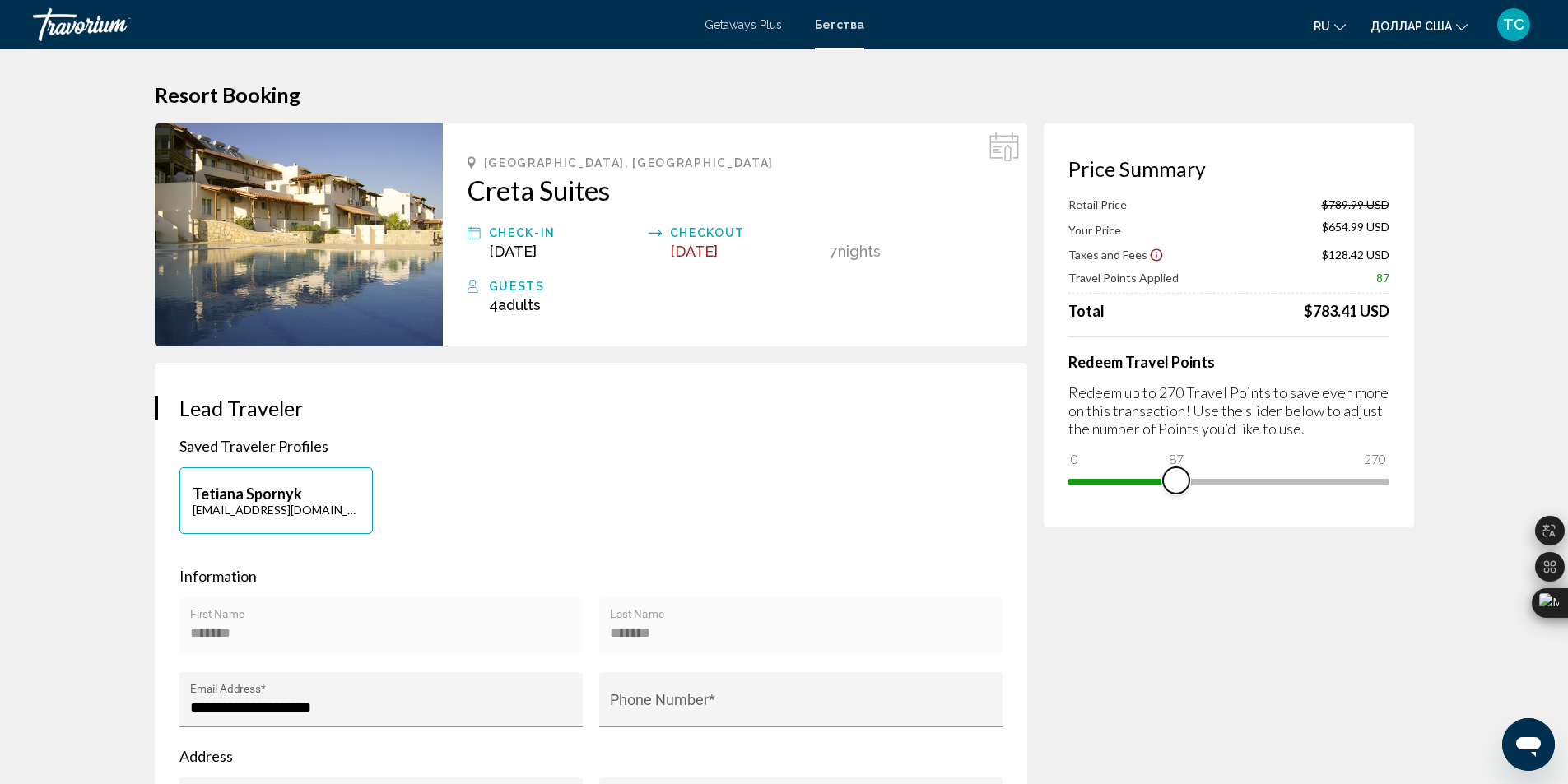
drag, startPoint x: 1376, startPoint y: 481, endPoint x: 1176, endPoint y: 491, distance: 200.2
click at [1176, 491] on span "Основное содержание" at bounding box center [1176, 480] width 26 height 26
drag, startPoint x: 1177, startPoint y: 484, endPoint x: 1400, endPoint y: 507, distance: 224.2
click at [1400, 507] on div "Price Summary Retail Price $789.99 USD Your Price $746.49 USD Taxes and Fees $1…" at bounding box center [1228, 325] width 370 height 404
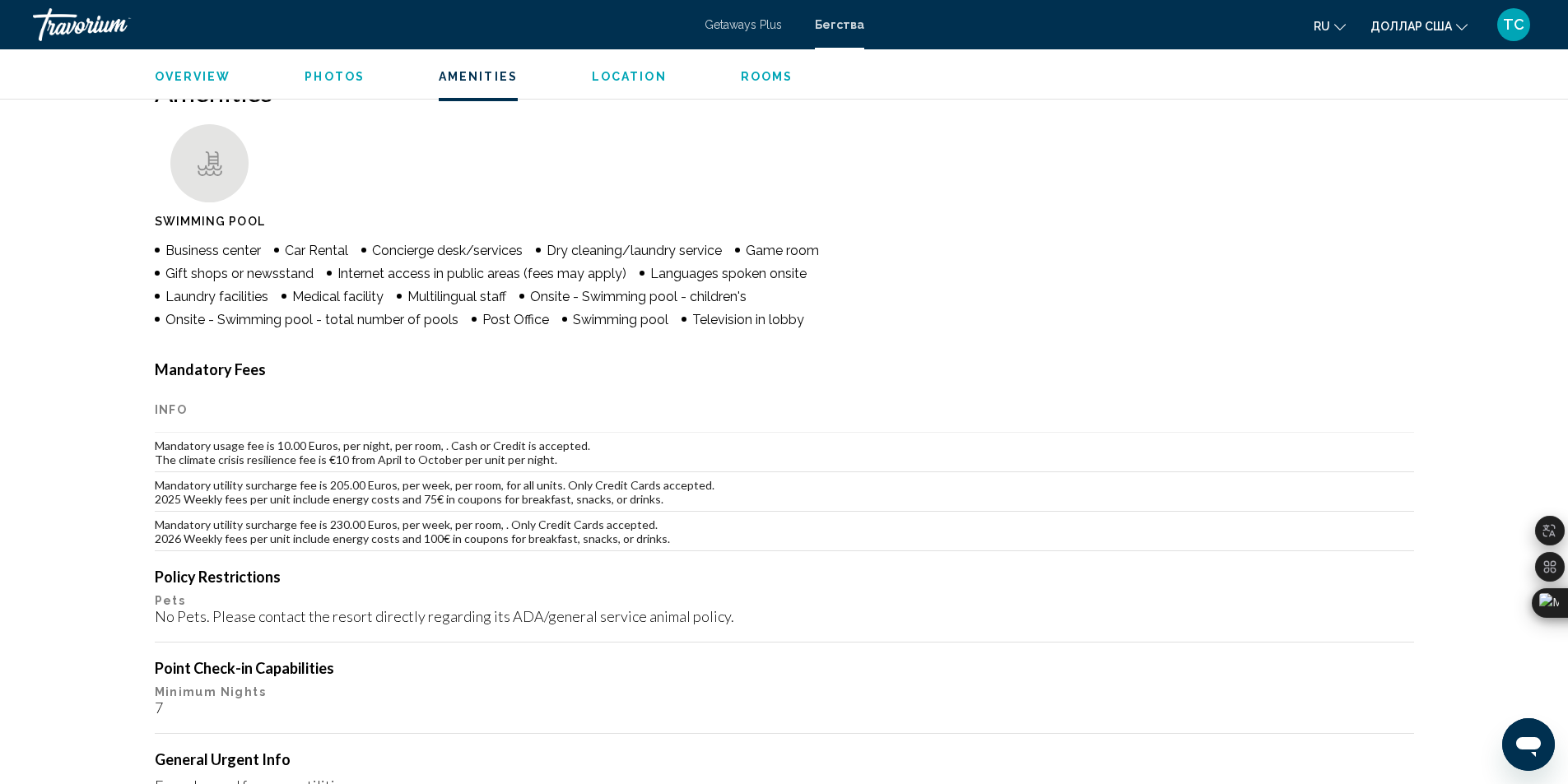
scroll to position [1212, 0]
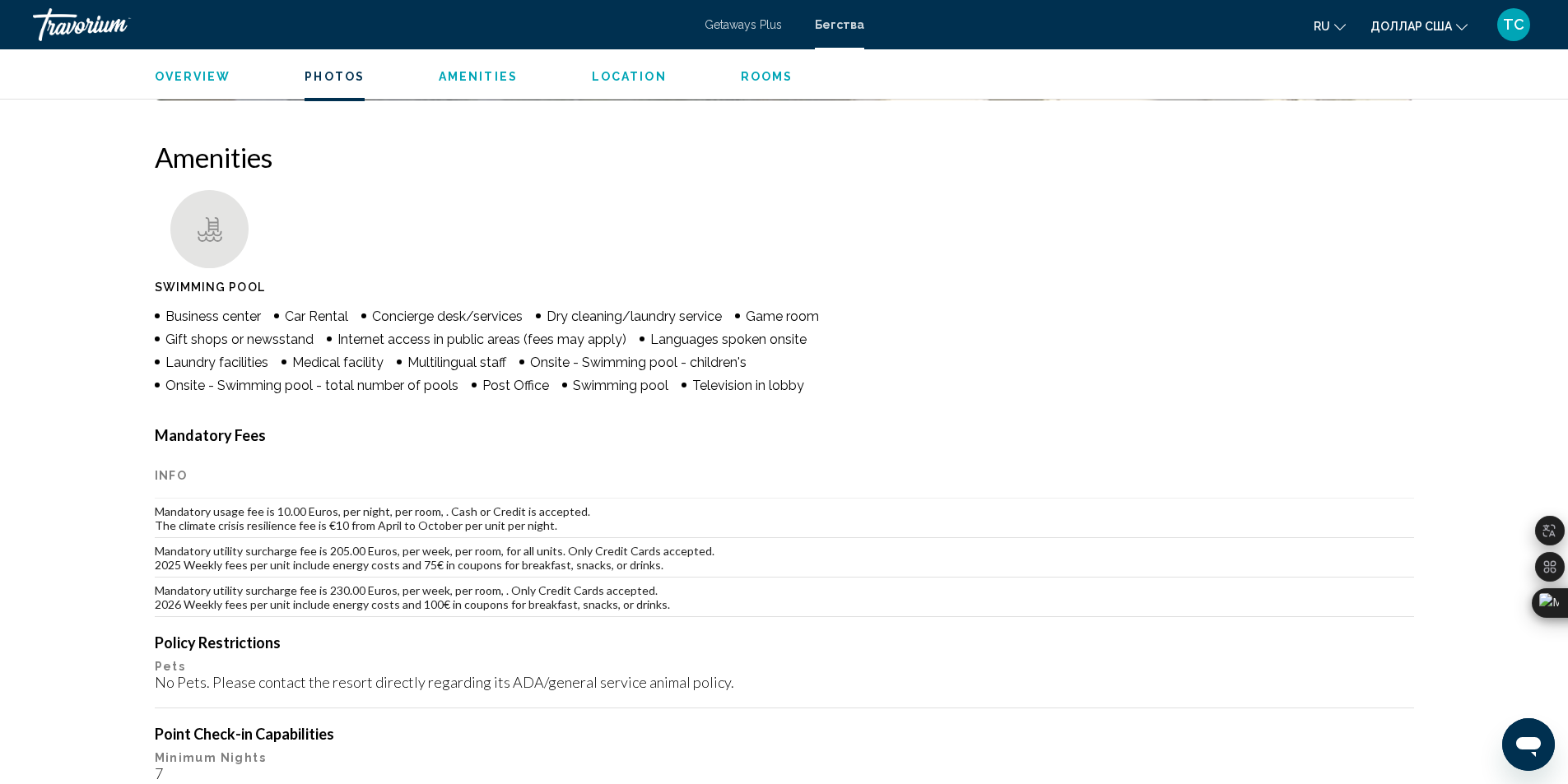
click at [1223, 260] on ul "Swimming Pool" at bounding box center [784, 246] width 1259 height 112
